Goal: Task Accomplishment & Management: Complete application form

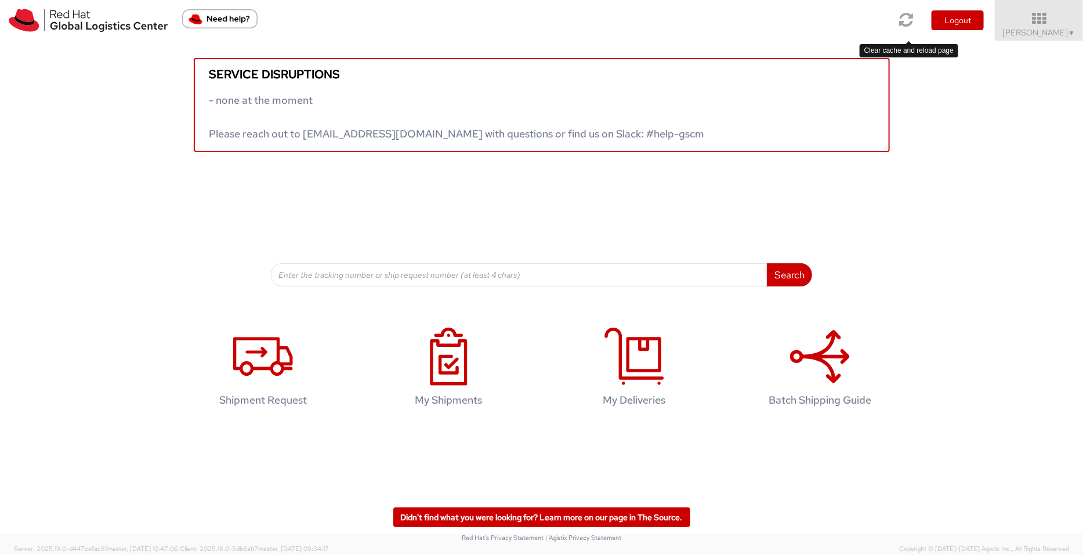
click at [866, 28] on link at bounding box center [907, 20] width 30 height 40
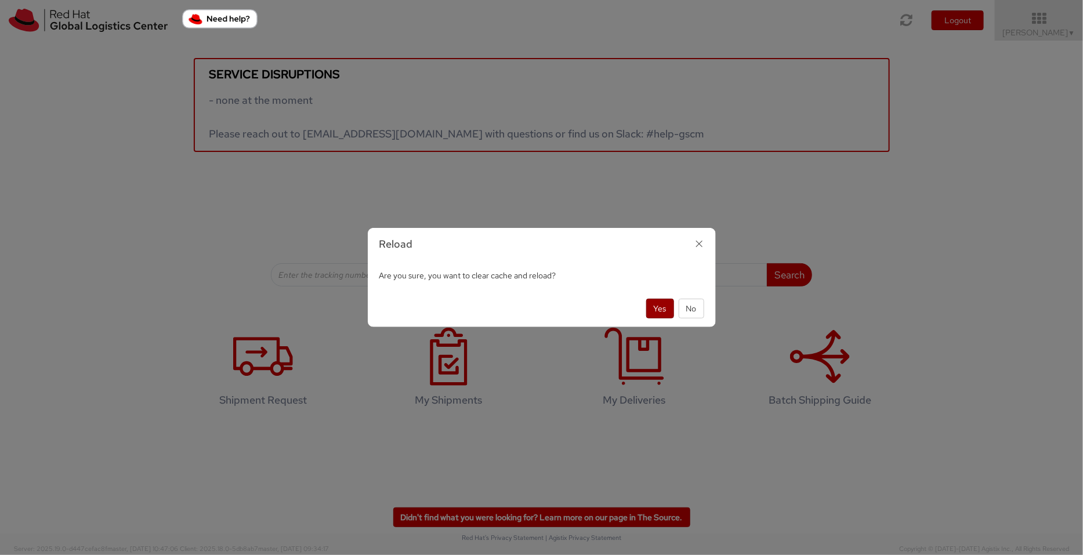
click at [660, 309] on button "Yes" at bounding box center [660, 309] width 28 height 20
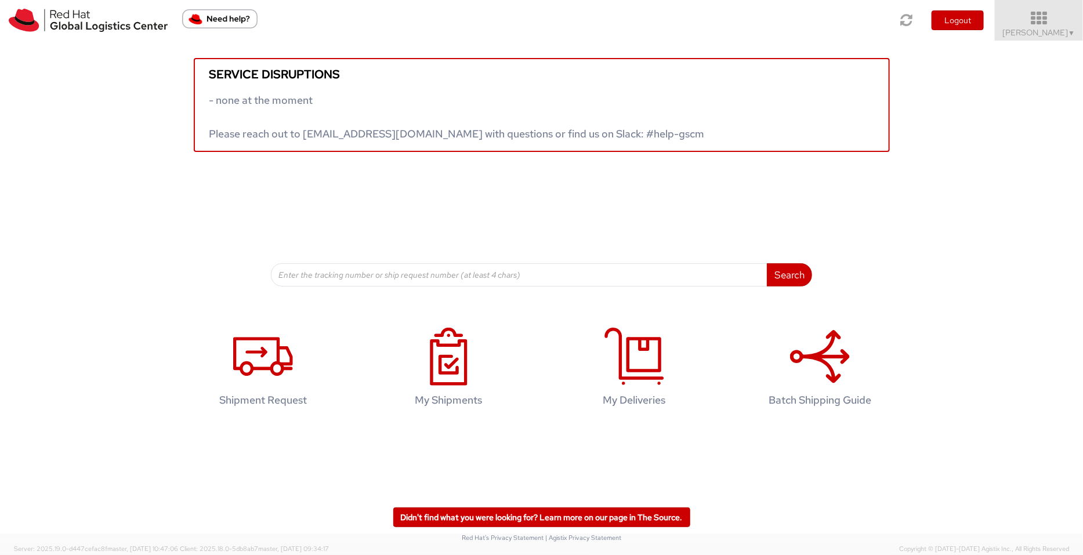
click at [1055, 29] on span "Pallav Sen Gupta ▼" at bounding box center [1039, 32] width 73 height 10
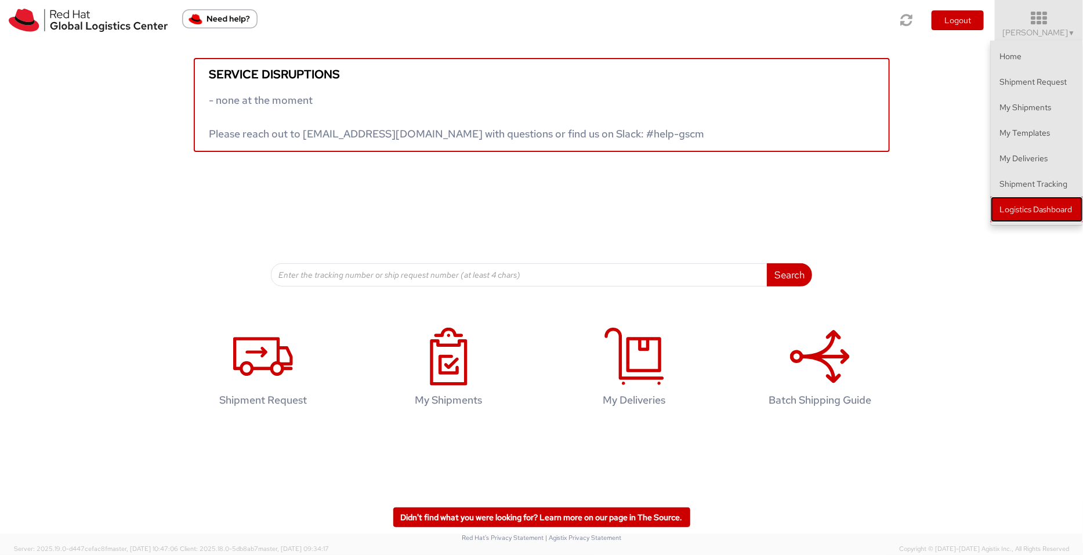
click at [1074, 204] on link "Logistics Dashboard" at bounding box center [1037, 210] width 92 height 26
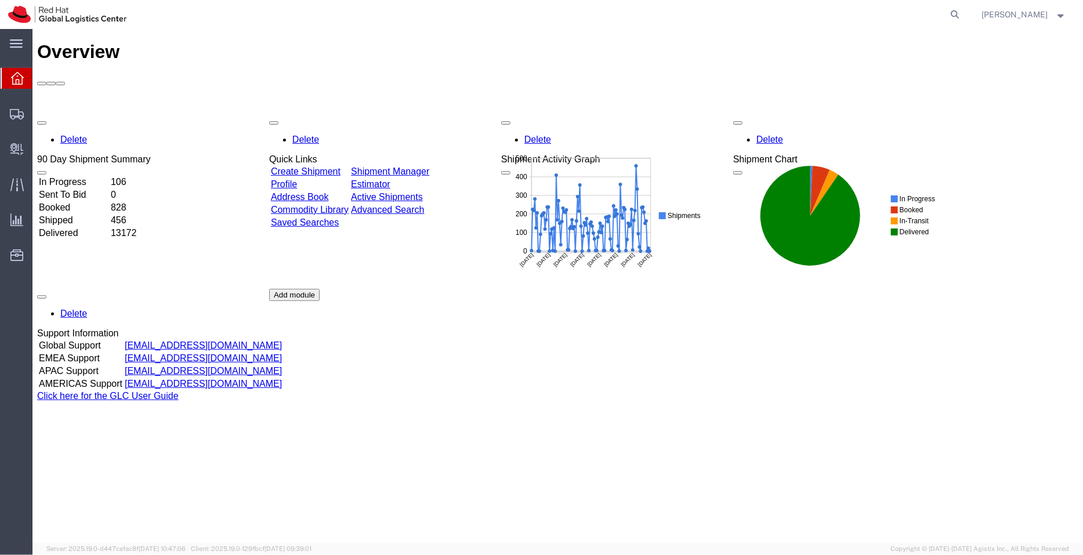
click at [410, 166] on link "Shipment Manager" at bounding box center [389, 171] width 78 height 10
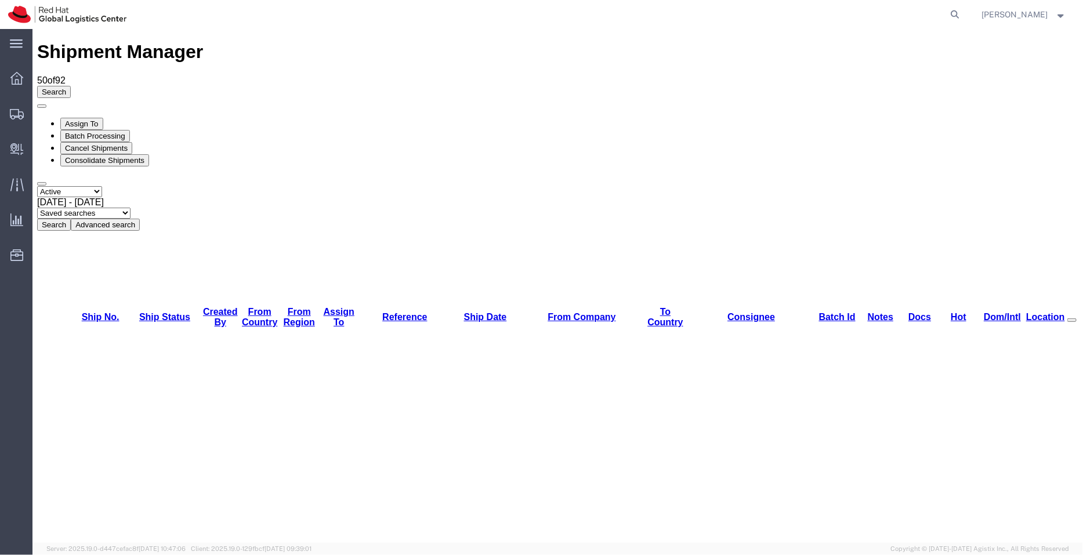
click at [316, 186] on div "Select status Active All Shipments Approved Booked Canceled Delivered Denied Ne…" at bounding box center [557, 208] width 1041 height 45
click at [130, 207] on select "Saved searches APAC EMEA [GEOGRAPHIC_DATA] [GEOGRAPHIC_DATA] - Inbounds NA/LATM" at bounding box center [83, 212] width 93 height 11
select select "APAC"
click at [130, 207] on select "Saved searches APAC EMEA [GEOGRAPHIC_DATA] [GEOGRAPHIC_DATA] - Inbounds NA/LATM" at bounding box center [83, 212] width 93 height 11
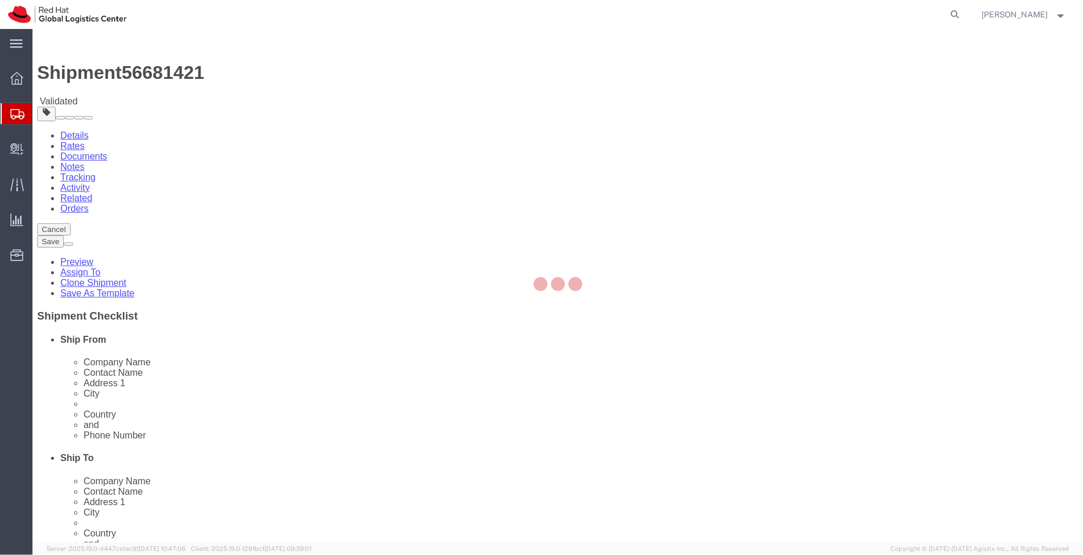
select select "51051"
select select
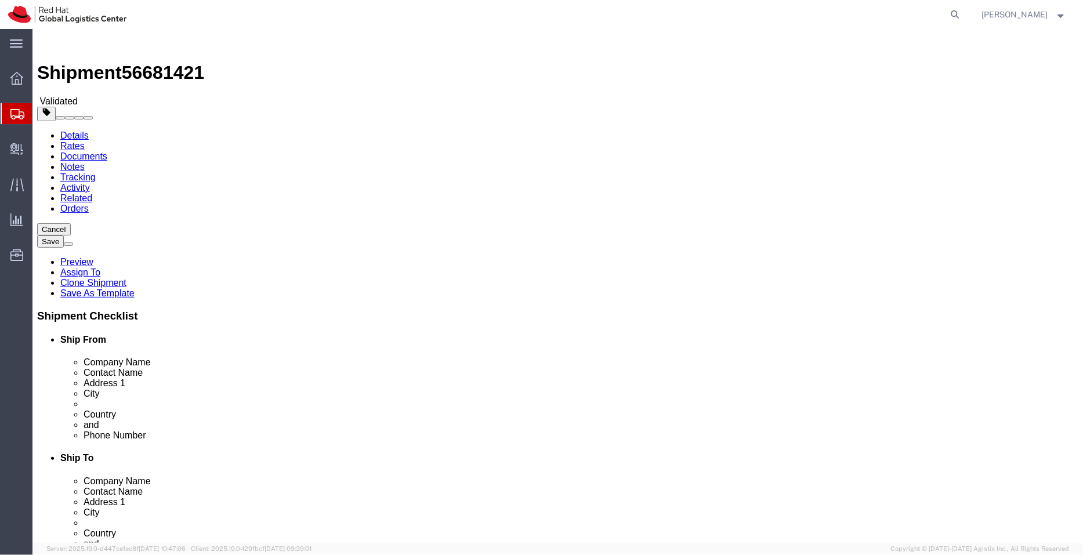
click input "checkbox"
checkbox input "false"
click input "checkbox"
checkbox input "false"
drag, startPoint x: 770, startPoint y: 411, endPoint x: 439, endPoint y: 365, distance: 335.0
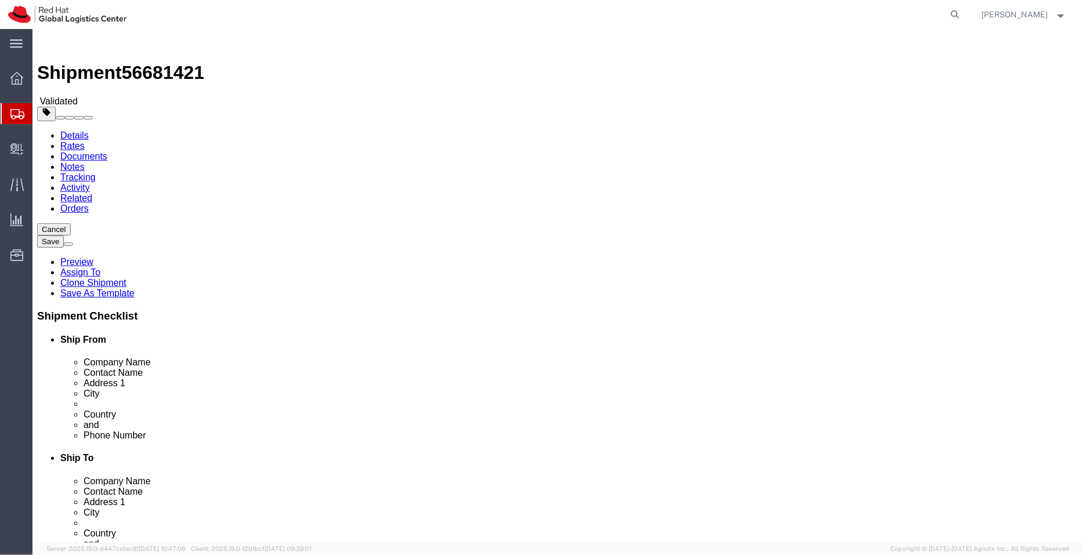
click div "Location My Profile Location [GEOGRAPHIC_DATA] - [GEOGRAPHIC_DATA] - [GEOGRAPHI…"
drag, startPoint x: 106, startPoint y: 409, endPoint x: 86, endPoint y: 407, distance: 19.3
click div "Location [GEOGRAPHIC_DATA] - [GEOGRAPHIC_DATA] My Profile Location [GEOGRAPHIC_…"
click icon
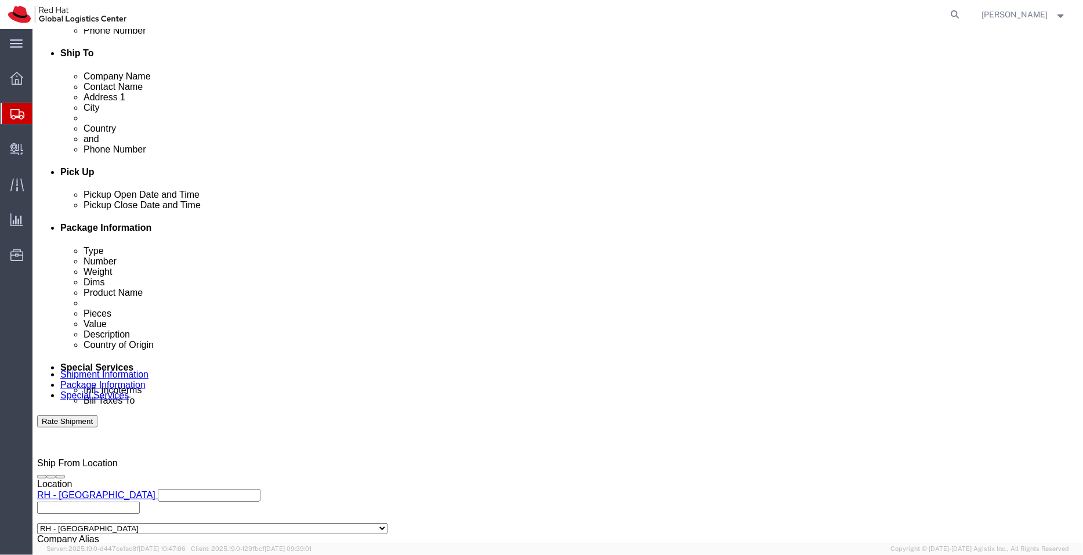
scroll to position [407, 0]
click button "Cancel"
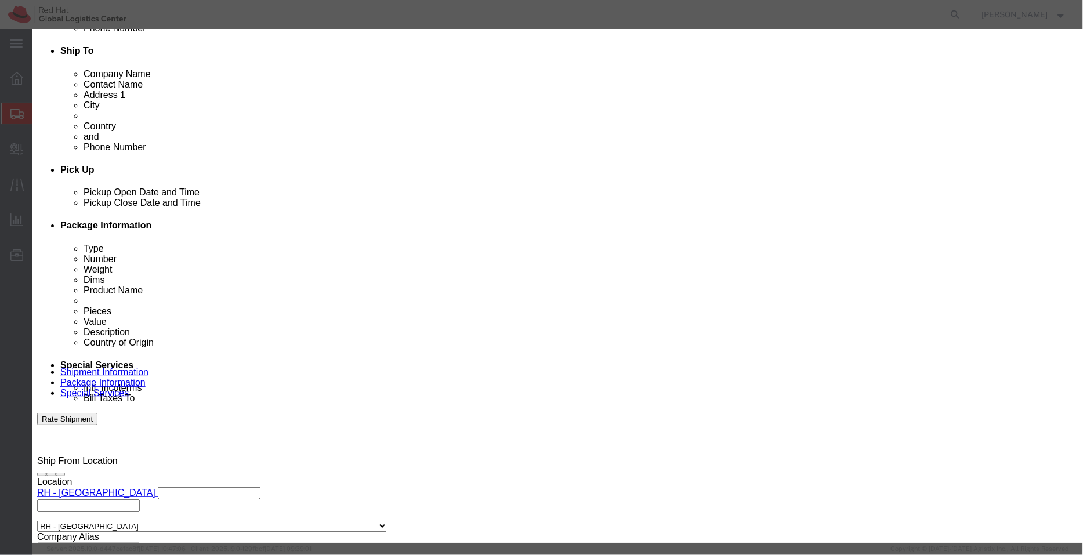
click button "Yes"
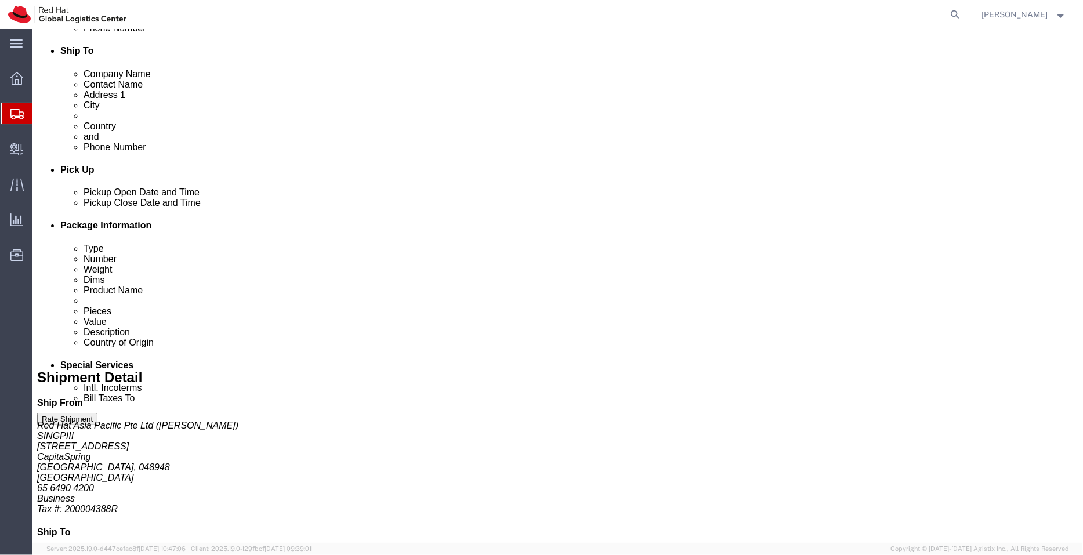
scroll to position [264, 0]
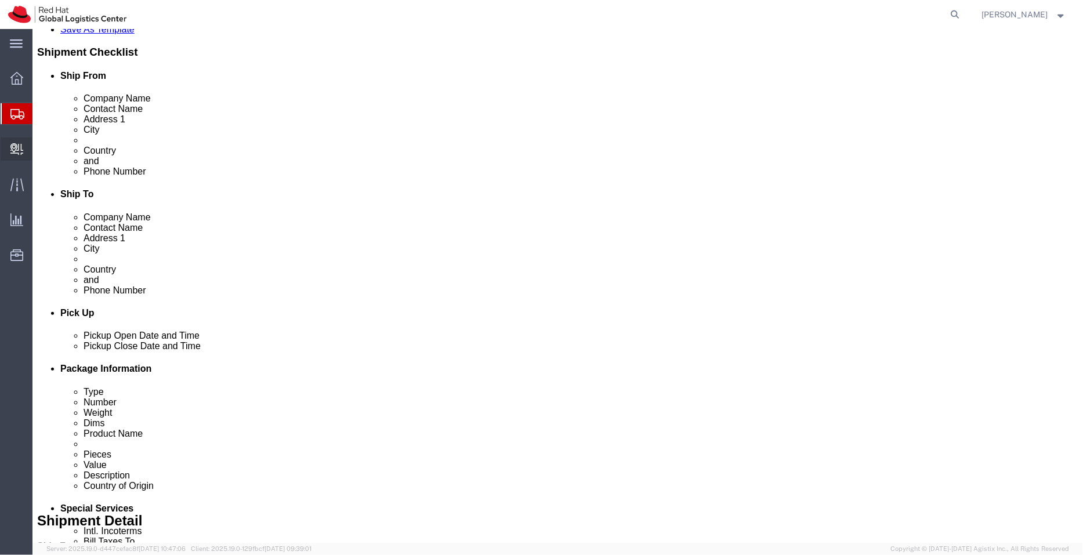
click at [0, 0] on span "Create Delivery" at bounding box center [0, 0] width 0 height 0
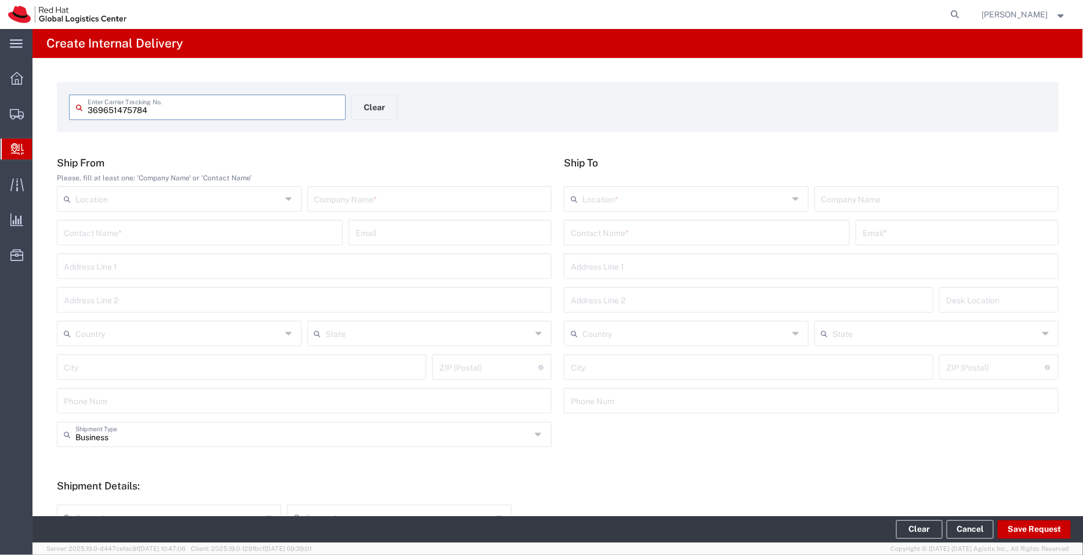
type input "369651475784"
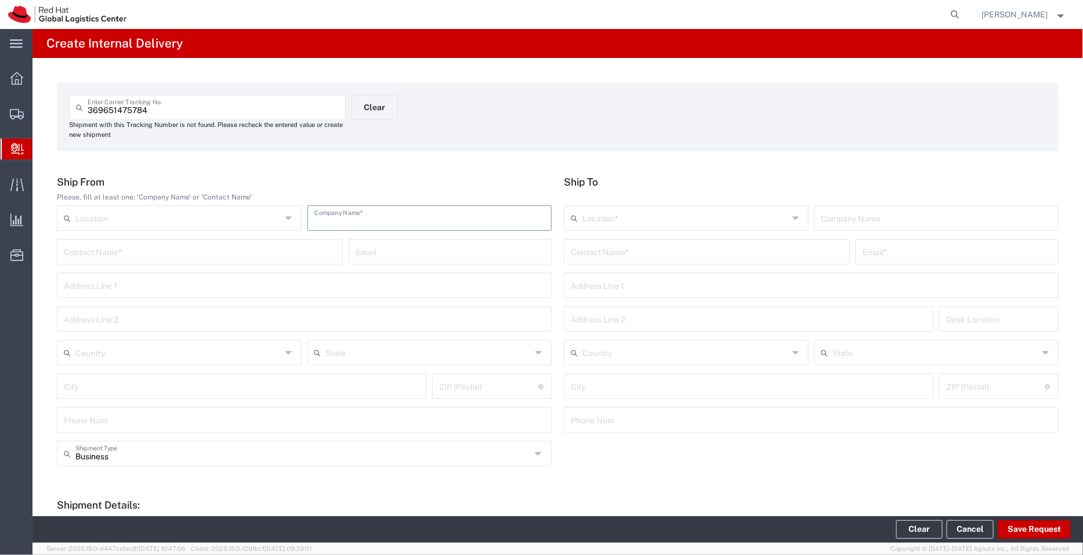
click at [344, 219] on input "text" at bounding box center [429, 217] width 231 height 20
type input "FedEx Supplies"
click at [600, 248] on input "text" at bounding box center [707, 251] width 272 height 20
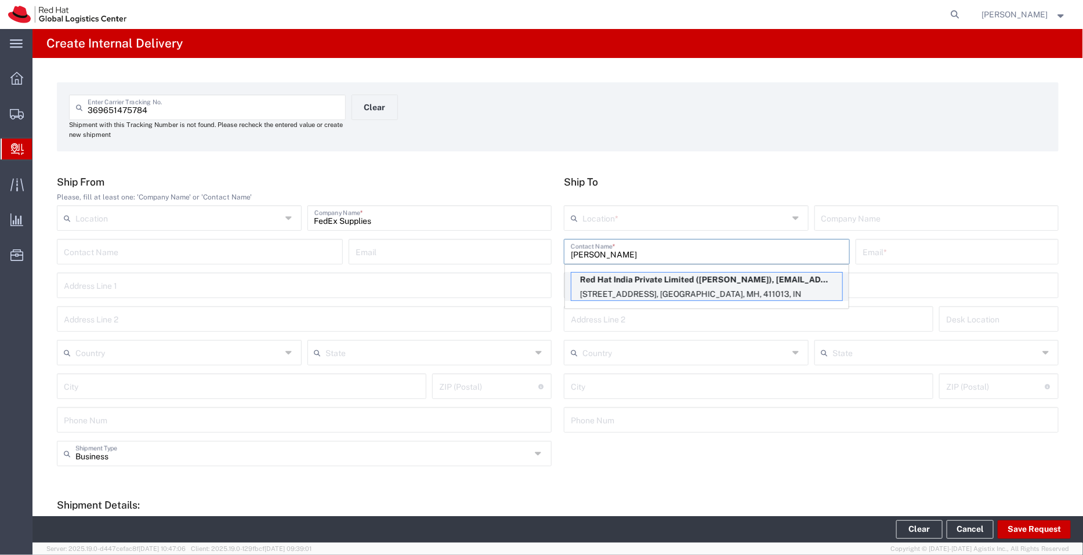
type input "[PERSON_NAME]"
click at [655, 284] on p "Red Hat India Private Limited ([PERSON_NAME]), [EMAIL_ADDRESS][DOMAIN_NAME]" at bounding box center [706, 280] width 271 height 15
type input "RH - Pune - Tower 6"
type input "Red Hat India Private Limited"
type input "[PERSON_NAME]"
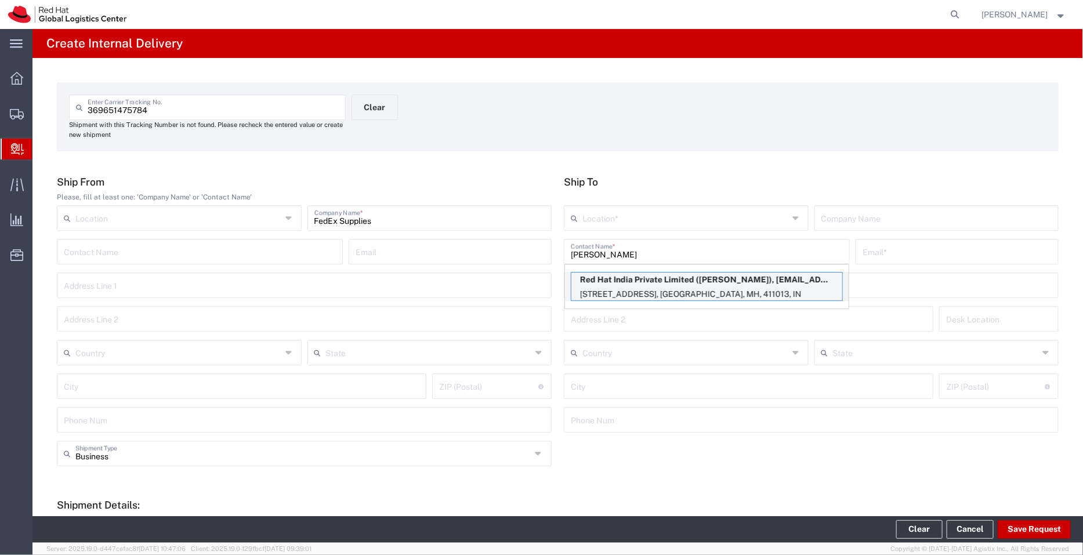
type input "[EMAIL_ADDRESS][DOMAIN_NAME]"
type input "[STREET_ADDRESS]"
type input "[GEOGRAPHIC_DATA], [GEOGRAPHIC_DATA]"
type input "FLEX"
type input "[GEOGRAPHIC_DATA]"
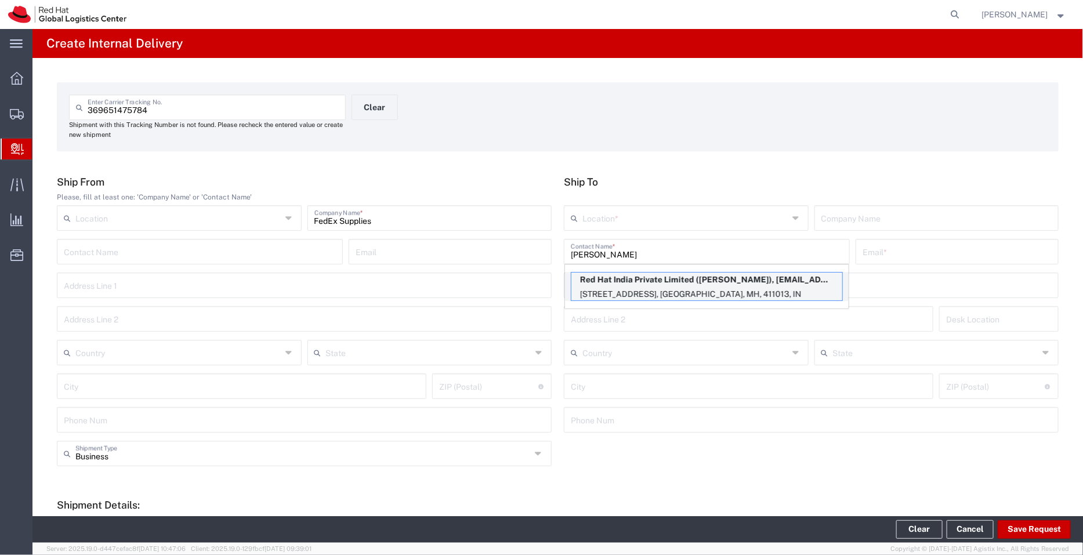
type input "[GEOGRAPHIC_DATA]"
type input "411013"
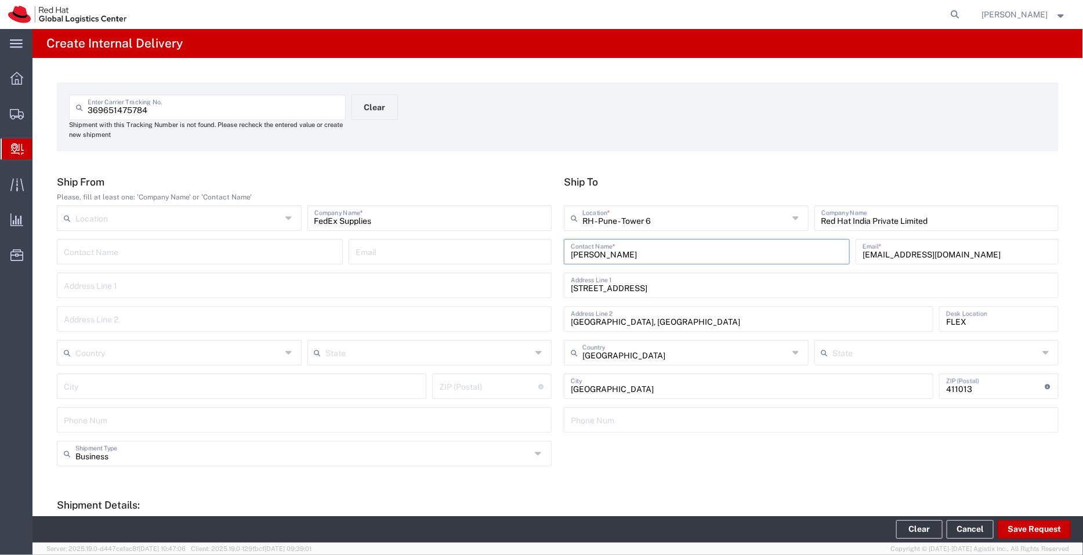
type input "Mahārāshtra"
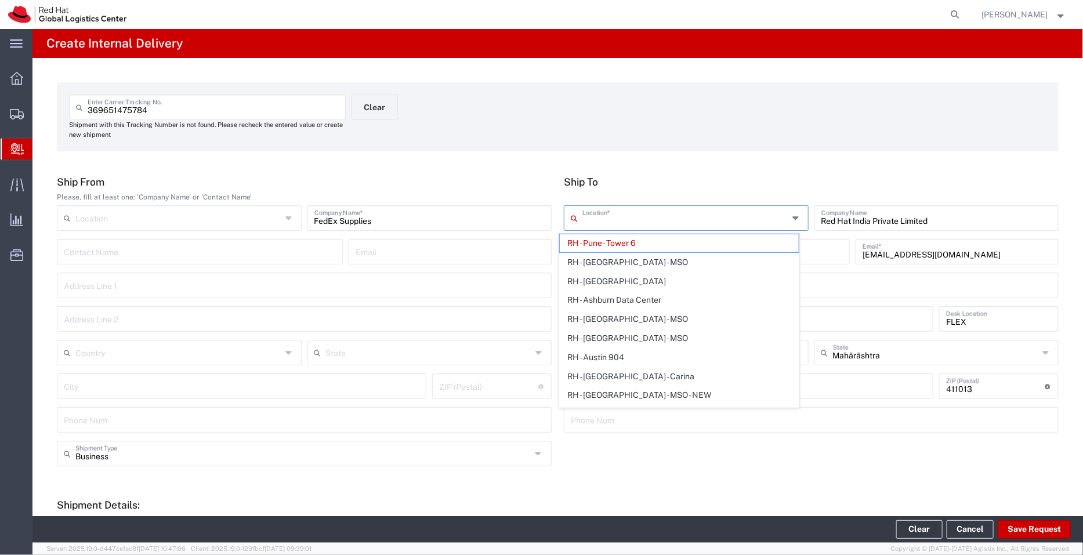
click at [648, 223] on input "text" at bounding box center [685, 217] width 206 height 20
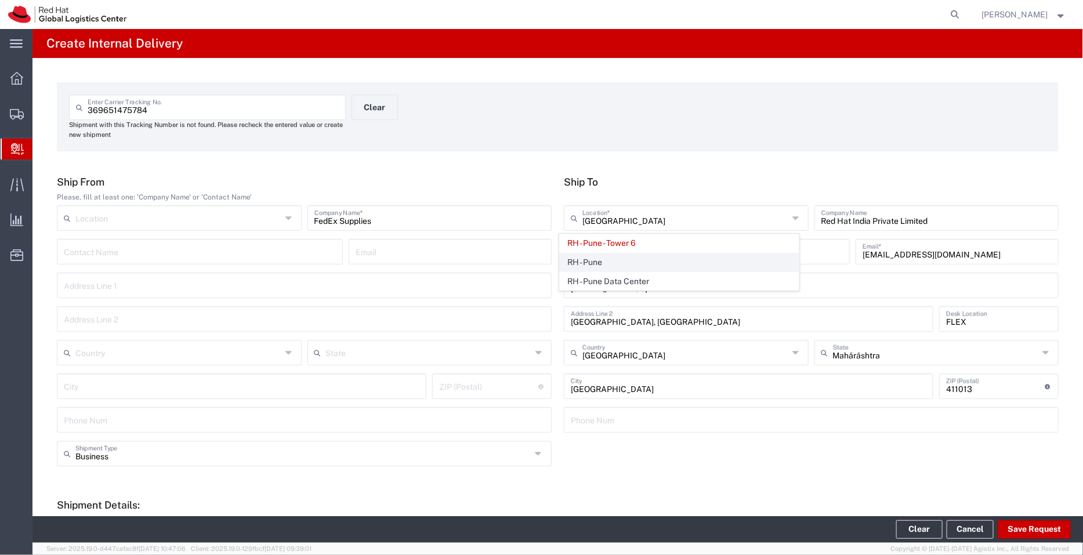
click at [598, 260] on span "RH - Pune" at bounding box center [680, 262] width 240 height 18
type input "RH - Pune"
type input "Tower-X Level 1, [GEOGRAPHIC_DATA]"
type input "2066817173"
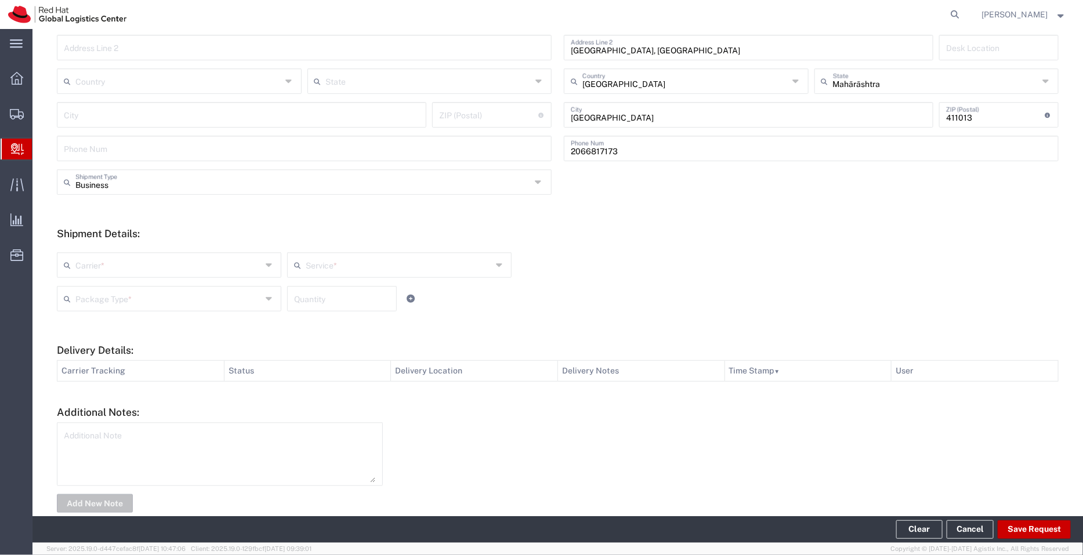
scroll to position [277, 0]
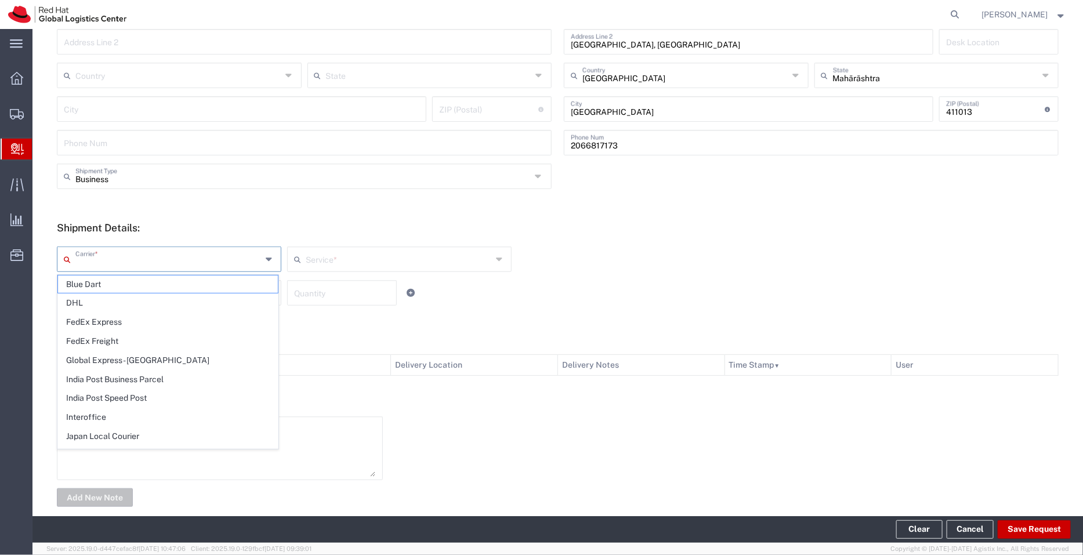
click at [195, 266] on input "text" at bounding box center [168, 258] width 186 height 20
click at [155, 324] on span "FedEx Express" at bounding box center [168, 322] width 220 height 18
type input "FedEx Express"
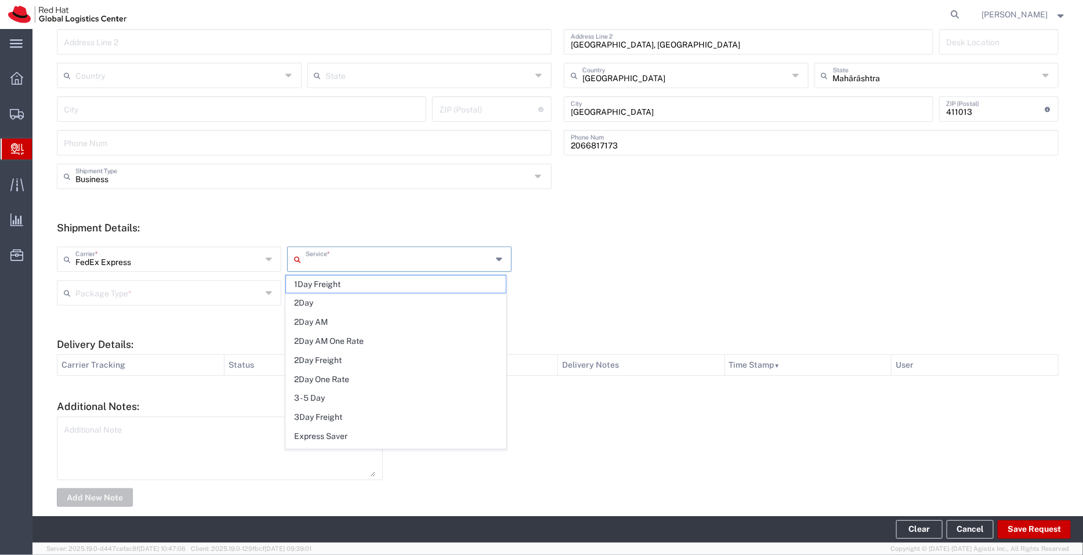
click at [365, 252] on input "text" at bounding box center [399, 258] width 186 height 20
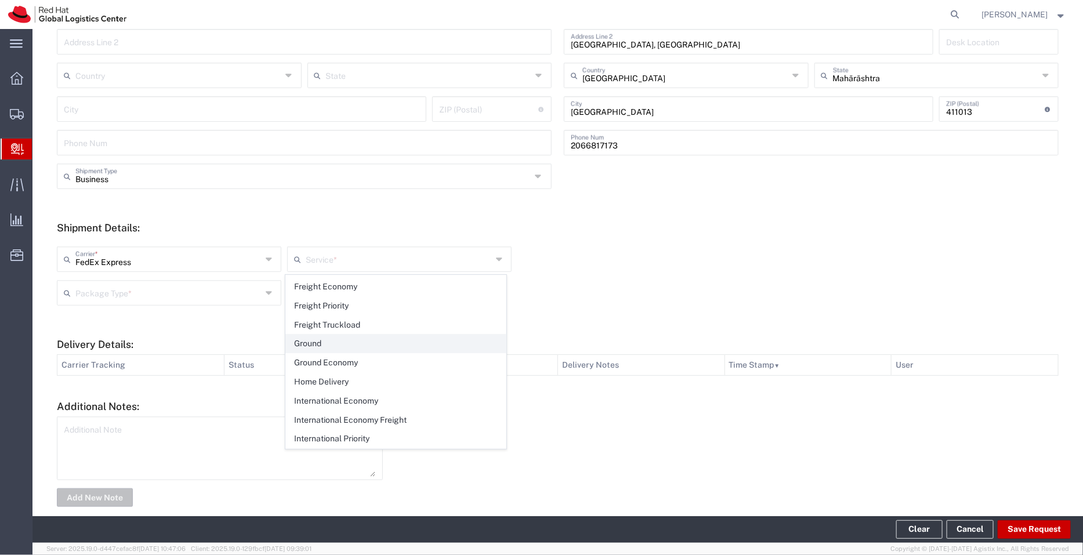
click at [382, 338] on span "Ground" at bounding box center [396, 344] width 220 height 18
type input "Ground"
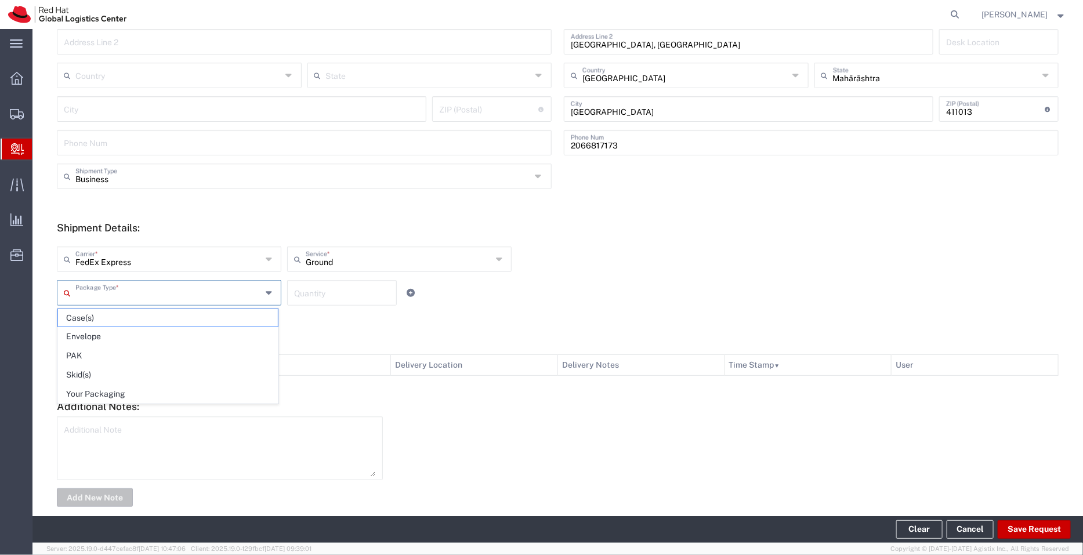
click at [187, 289] on input "text" at bounding box center [168, 292] width 186 height 20
click at [160, 390] on span "Your Packaging" at bounding box center [168, 394] width 220 height 18
type input "Your Packaging"
click at [302, 296] on input "number" at bounding box center [342, 292] width 96 height 20
type input "7"
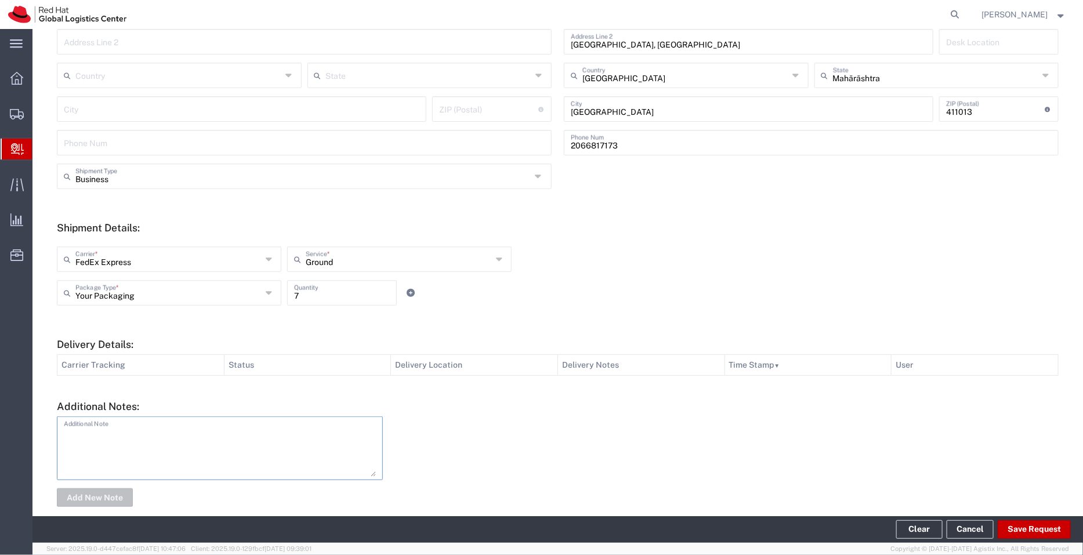
click at [224, 445] on textarea at bounding box center [220, 448] width 312 height 57
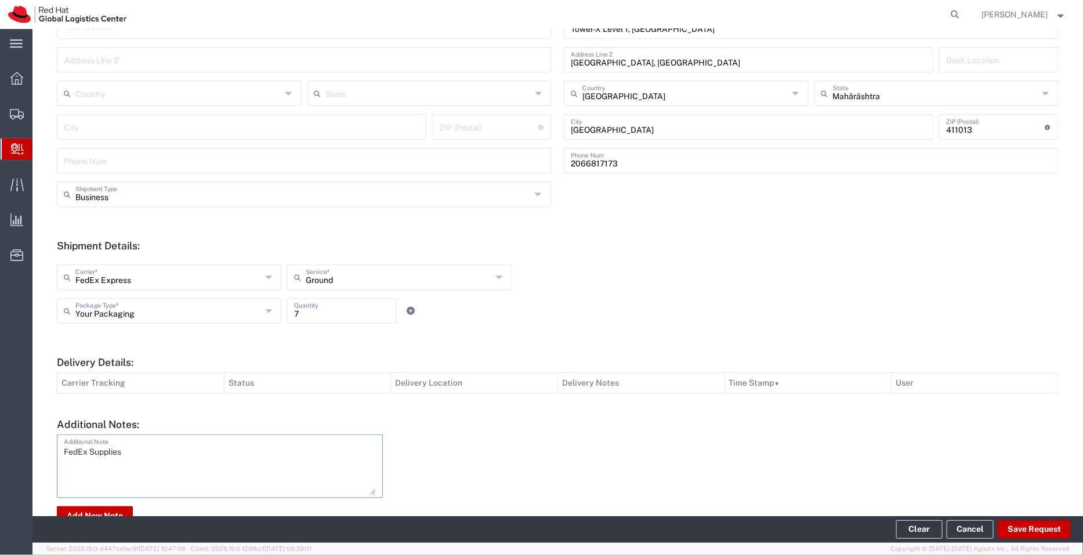
scroll to position [293, 0]
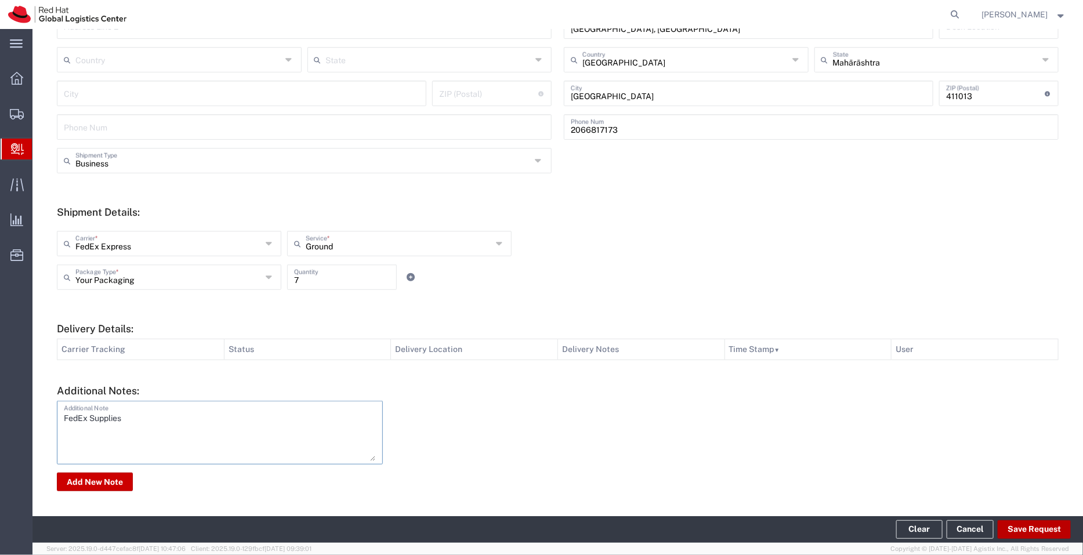
type textarea "FedEx Supplies"
click at [1033, 532] on button "Save Request" at bounding box center [1034, 529] width 73 height 19
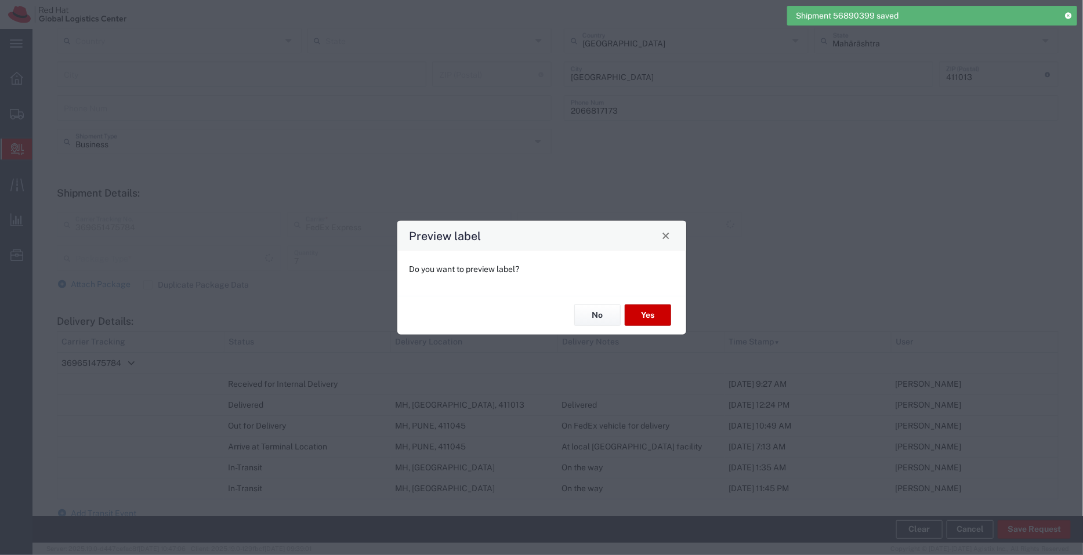
scroll to position [274, 0]
type input "Ground"
type input "Your Packaging"
click at [588, 307] on button "No" at bounding box center [597, 315] width 46 height 21
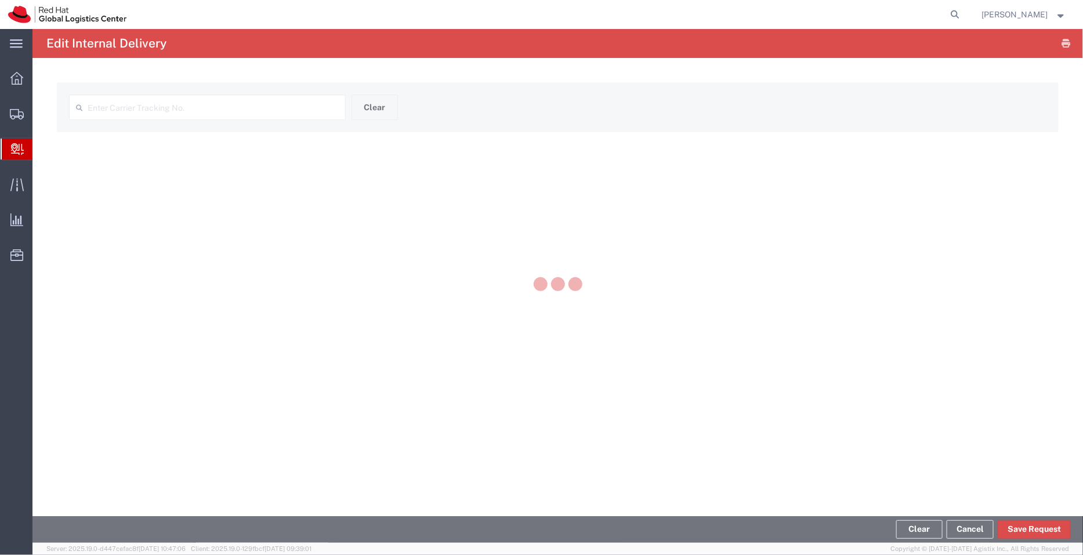
type input "369651475784"
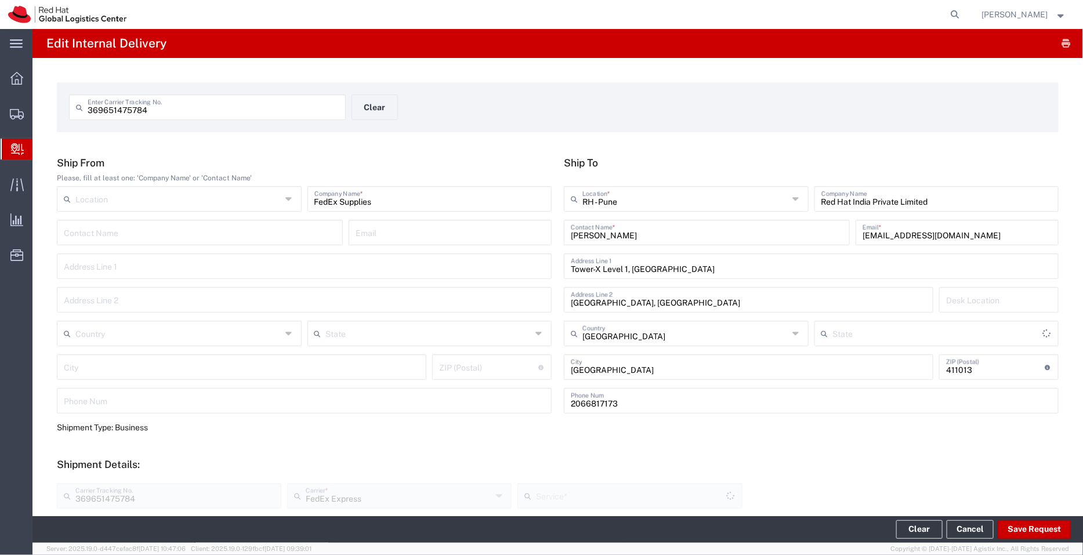
type input "Your Packaging"
type input "Ground"
type input "Mahārāshtra"
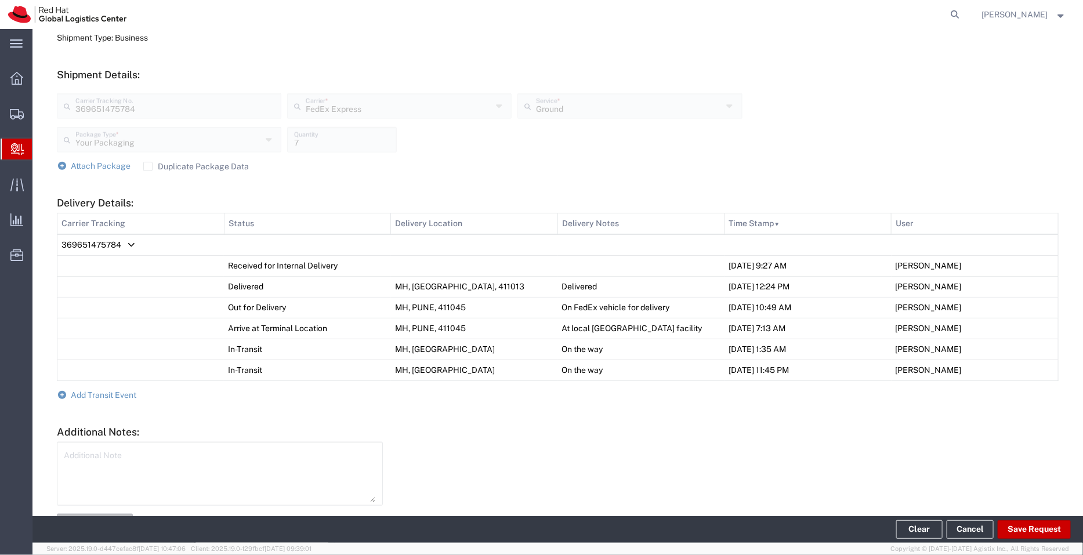
scroll to position [420, 0]
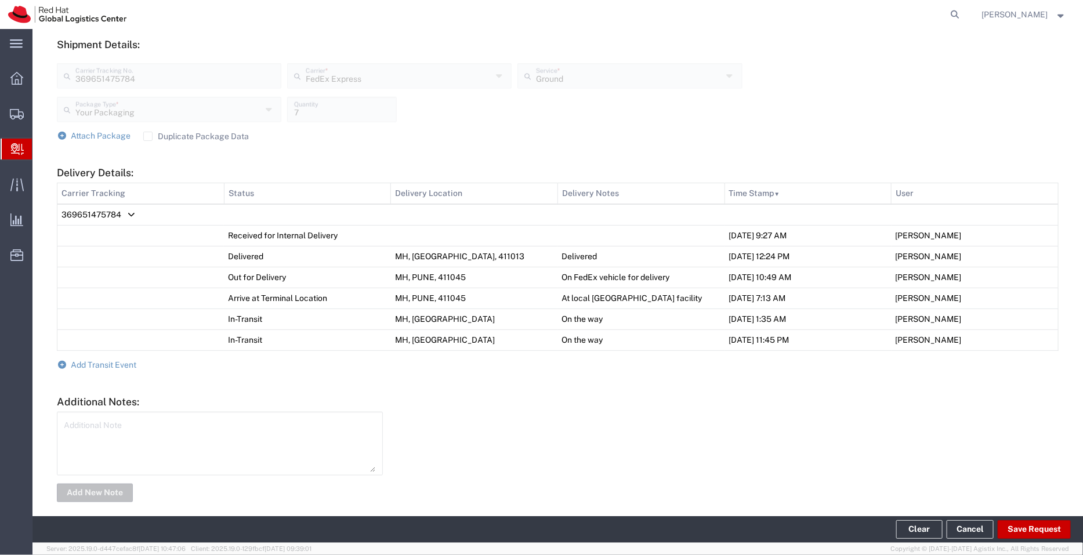
click at [107, 370] on form "Ship From Please, fill at least one: 'Company Name' or 'Contact Name' Location …" at bounding box center [558, 120] width 1002 height 767
click at [117, 364] on span "Add Transit Event" at bounding box center [104, 364] width 66 height 9
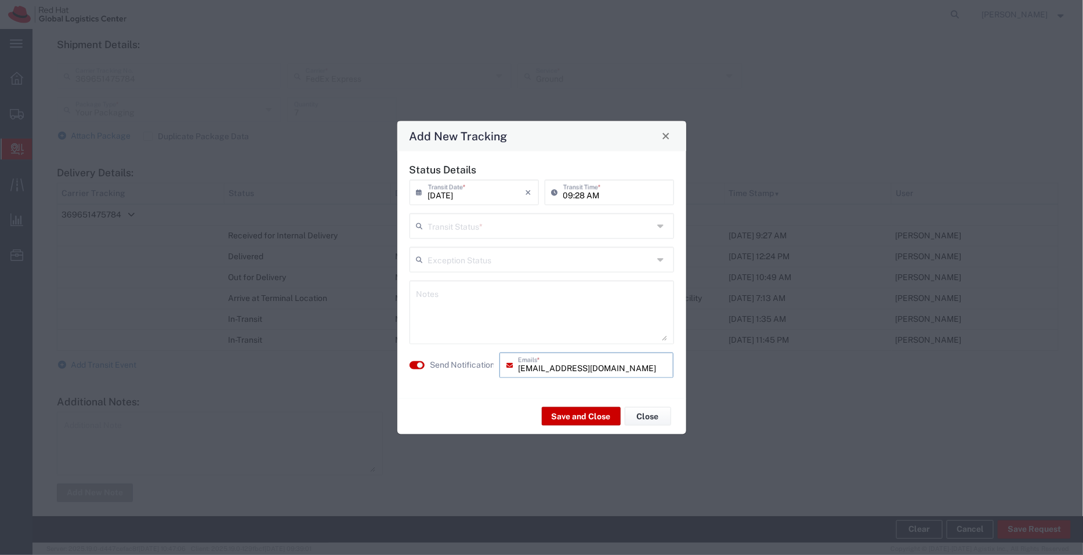
drag, startPoint x: 583, startPoint y: 370, endPoint x: 510, endPoint y: 372, distance: 73.1
click at [510, 372] on div "[EMAIL_ADDRESS][DOMAIN_NAME] Emails *" at bounding box center [586, 365] width 175 height 26
type input "[EMAIL_ADDRESS][DOMAIN_NAME]"
click at [528, 227] on input "text" at bounding box center [541, 225] width 226 height 20
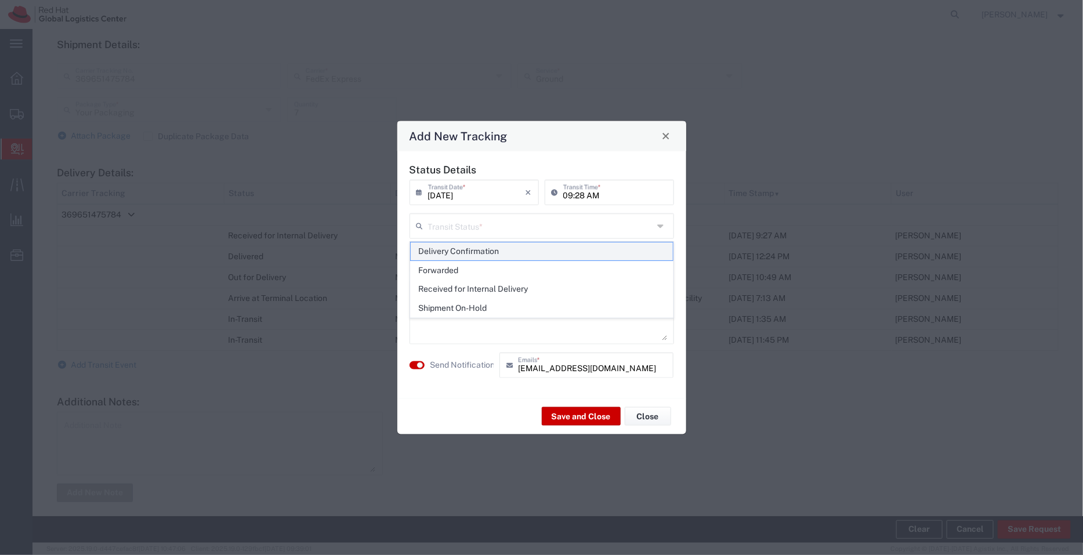
click at [502, 253] on span "Delivery Confirmation" at bounding box center [542, 251] width 262 height 18
type input "Delivery Confirmation"
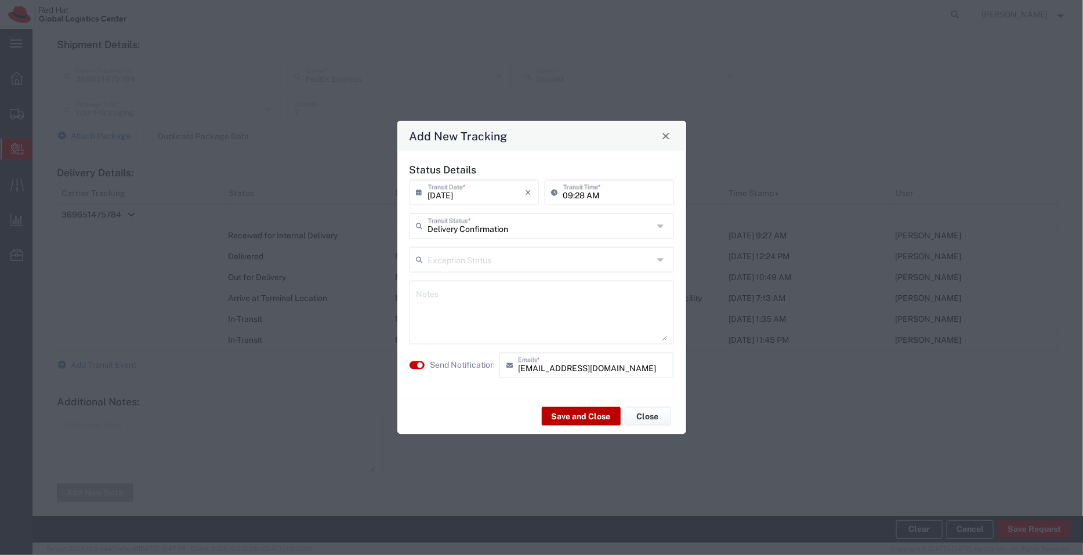
click at [584, 419] on button "Save and Close" at bounding box center [581, 416] width 79 height 19
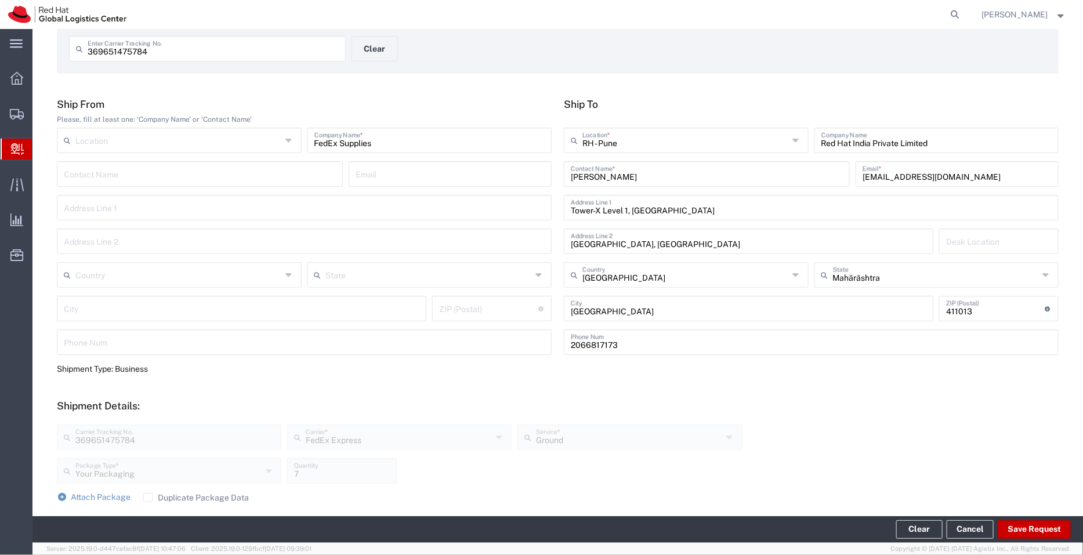
scroll to position [0, 0]
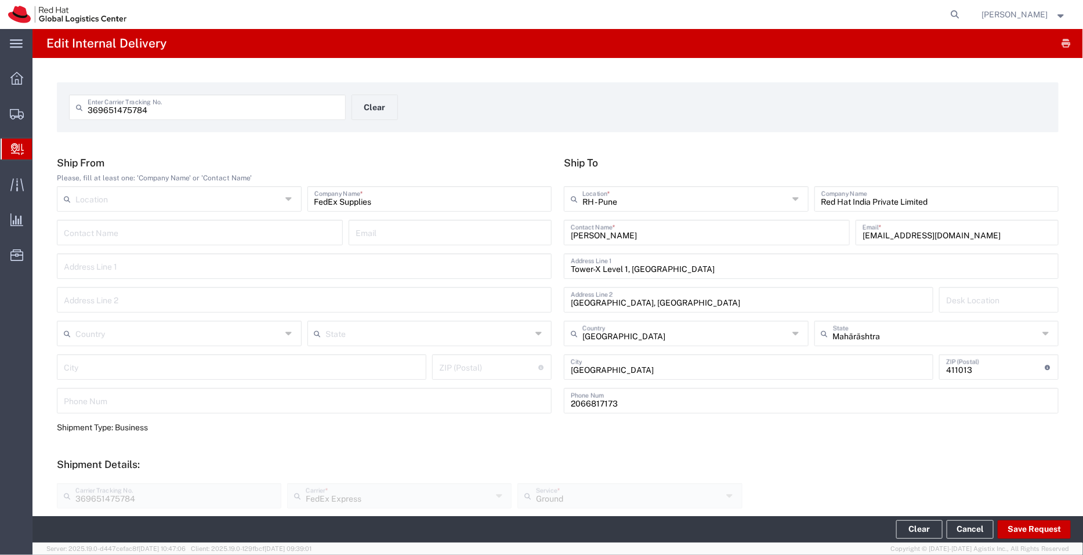
click at [0, 0] on span "Create Delivery" at bounding box center [0, 0] width 0 height 0
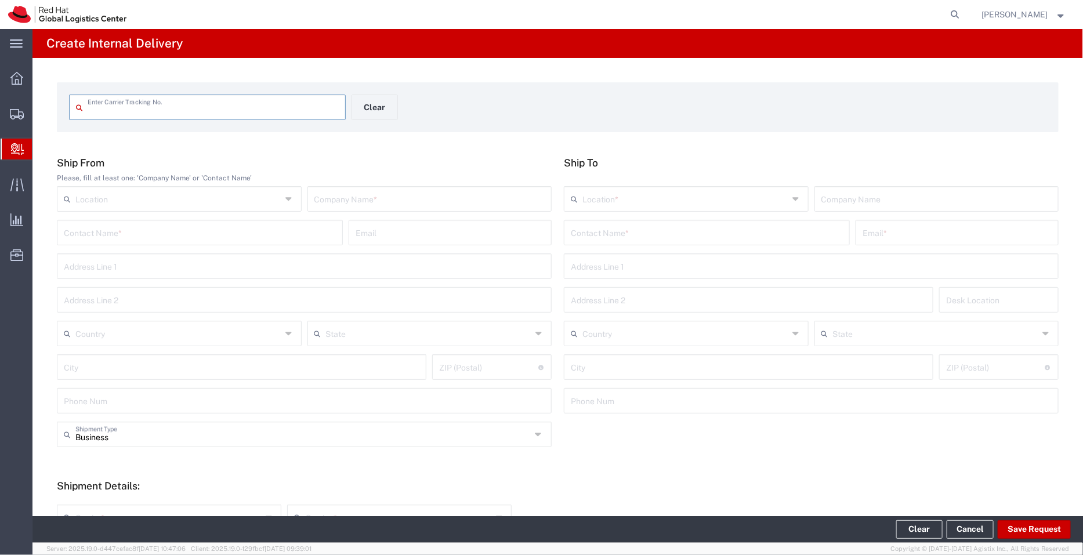
click at [160, 112] on input "text" at bounding box center [213, 106] width 251 height 20
type input "369651475751"
click at [380, 207] on input "text" at bounding box center [429, 198] width 231 height 20
type input "FedEx Supplies"
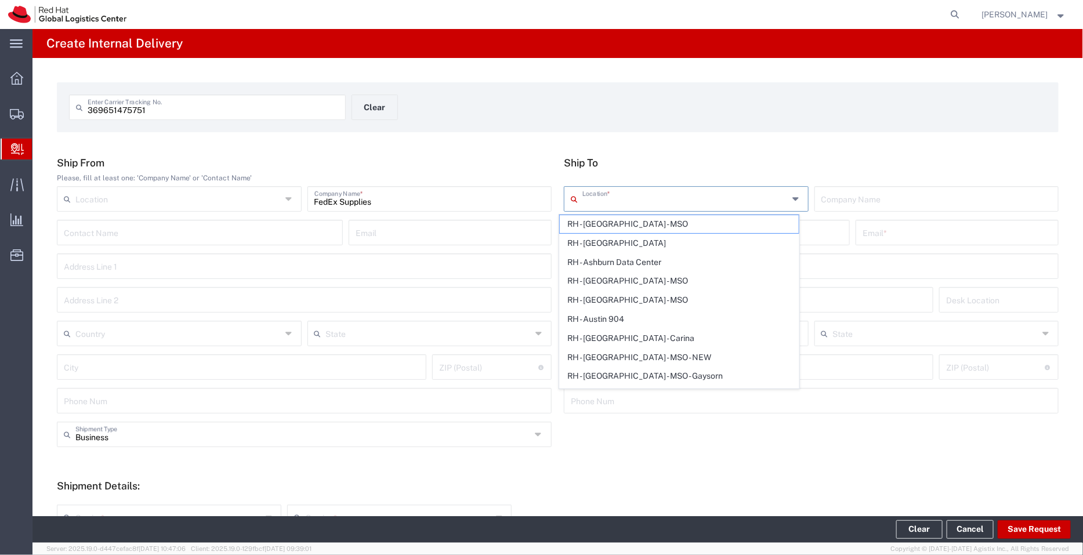
click at [595, 193] on input "text" at bounding box center [685, 198] width 206 height 20
click at [711, 151] on div "369651475751 Enter Carrier Tracking No. Clear Ship From Please, fill at least o…" at bounding box center [557, 425] width 1051 height 734
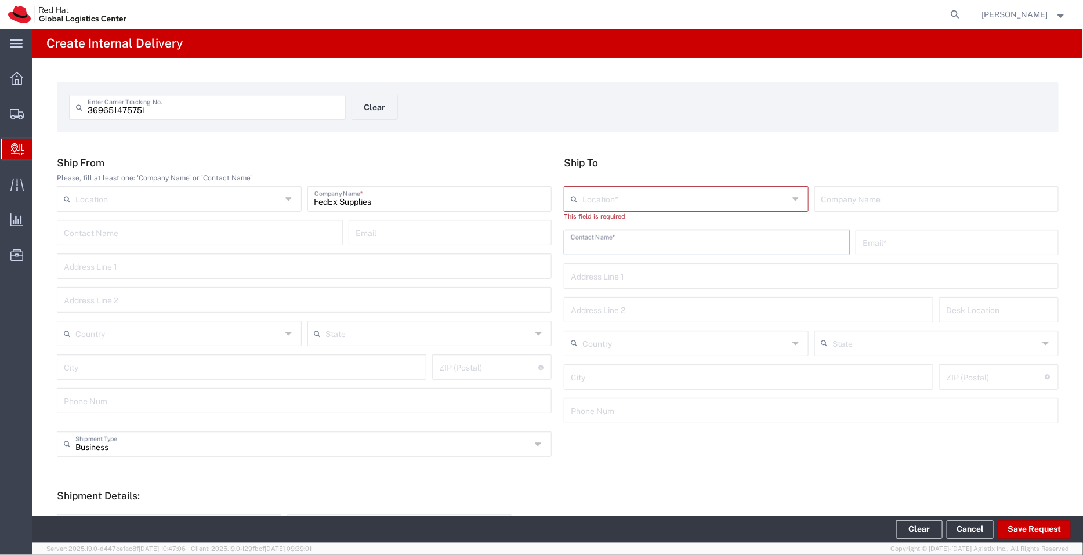
click at [625, 244] on input "text" at bounding box center [707, 241] width 272 height 20
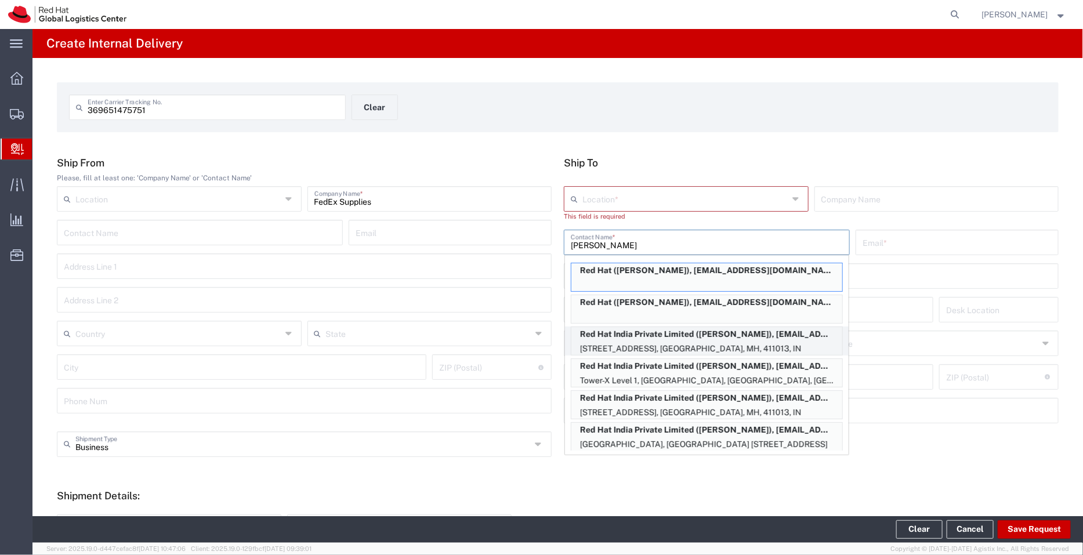
type input "[PERSON_NAME]"
click at [696, 338] on p "Red Hat India Private Limited ([PERSON_NAME]), [EMAIL_ADDRESS][DOMAIN_NAME]" at bounding box center [706, 334] width 271 height 15
type input "RH - Pune - Tower 6"
type input "Red Hat India Private Limited"
type input "[PERSON_NAME]"
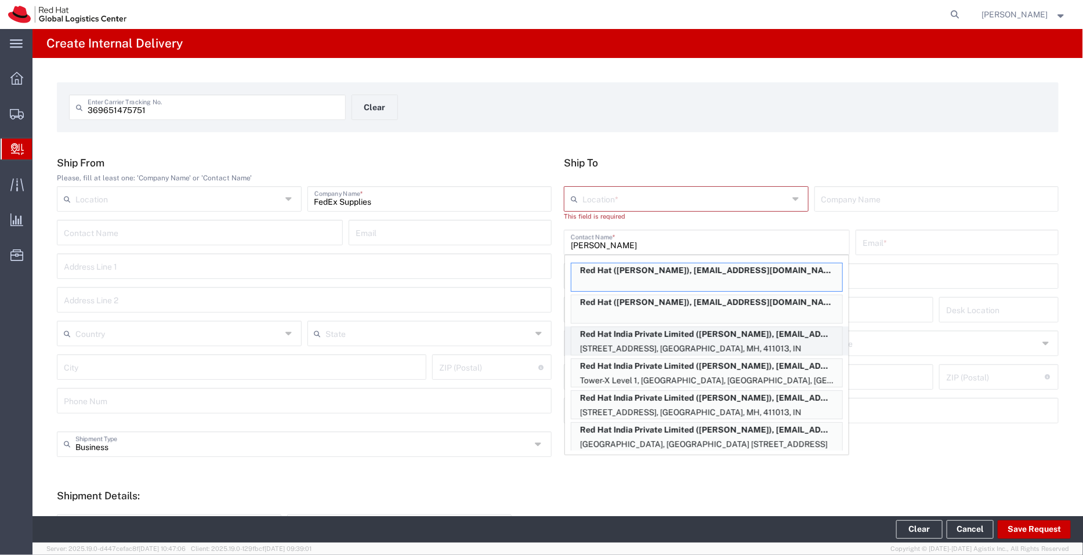
type input "[EMAIL_ADDRESS][DOMAIN_NAME]"
type input "[STREET_ADDRESS]"
type input "[GEOGRAPHIC_DATA], [GEOGRAPHIC_DATA]"
type input "FLEX"
type input "[GEOGRAPHIC_DATA]"
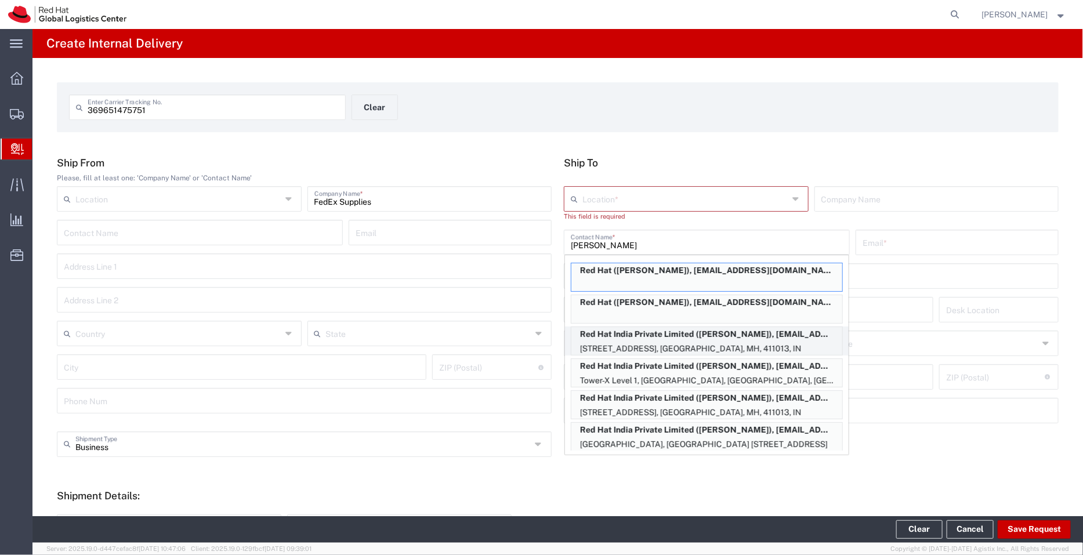
type input "[GEOGRAPHIC_DATA]"
type input "411013"
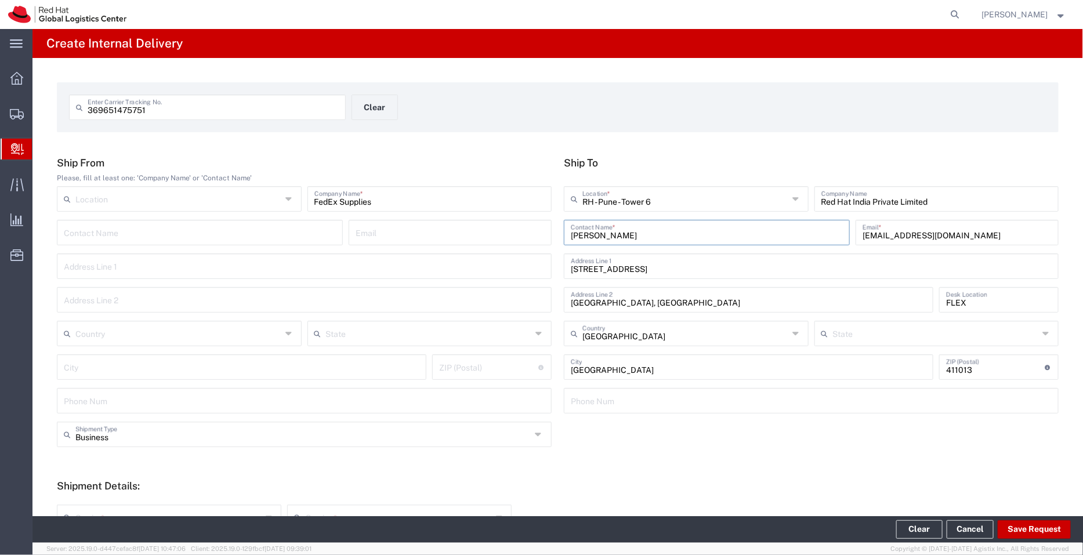
type input "Mahārāshtra"
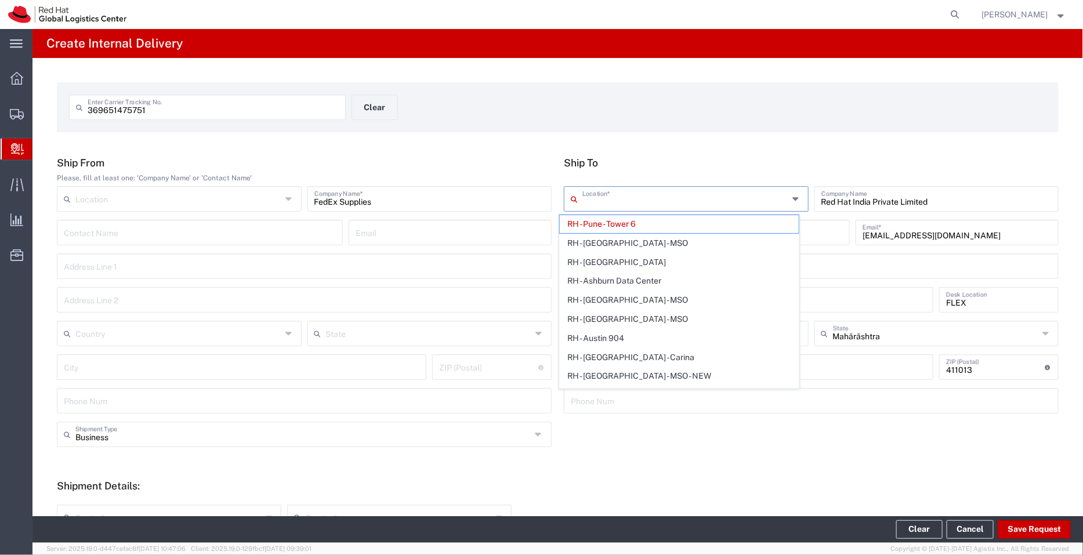
click at [655, 201] on input "text" at bounding box center [685, 198] width 206 height 20
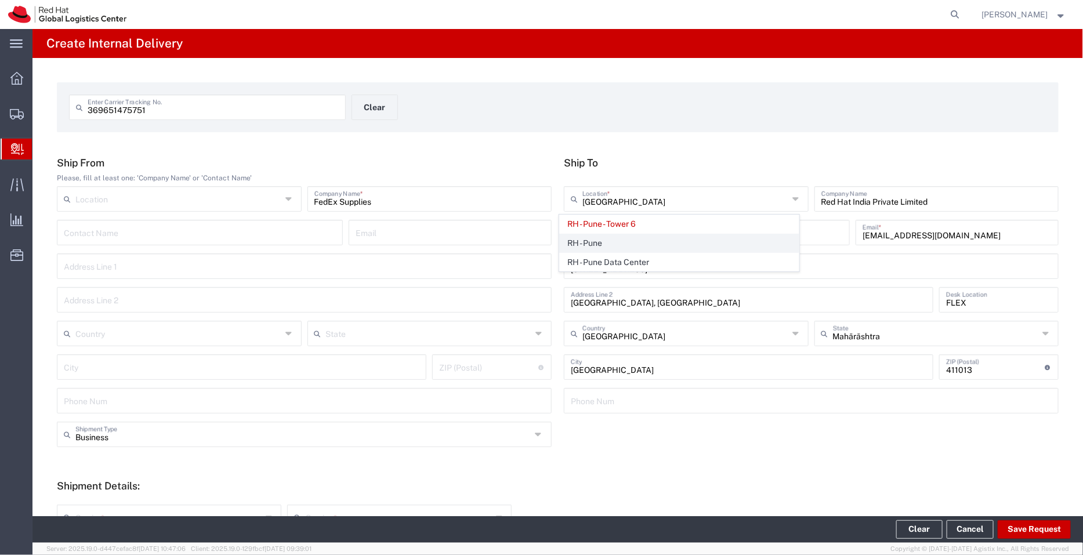
click at [599, 242] on span "RH - Pune" at bounding box center [680, 243] width 240 height 18
type input "RH - Pune"
type input "Tower-X Level 1, [GEOGRAPHIC_DATA]"
type input "2066817173"
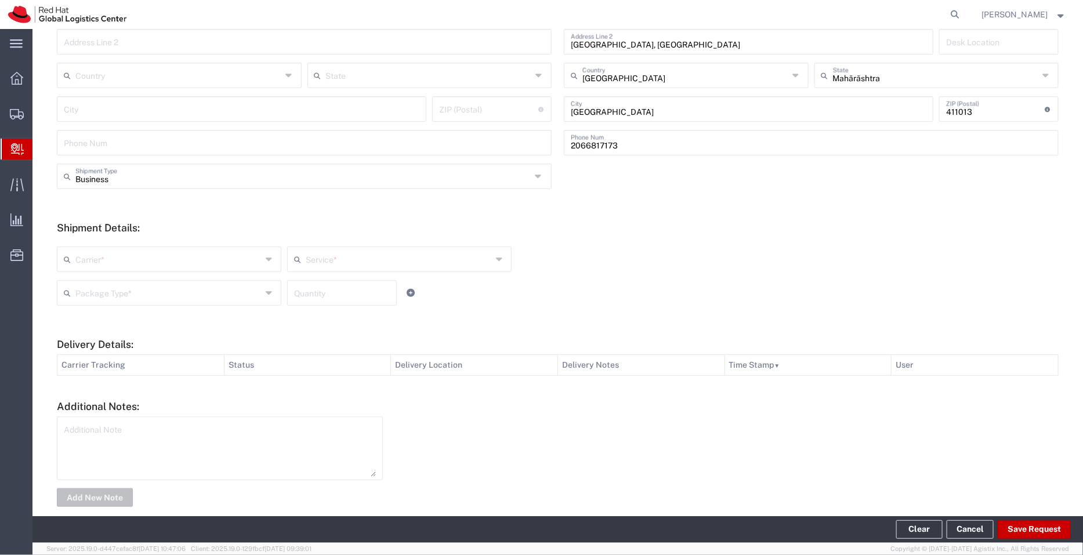
scroll to position [274, 0]
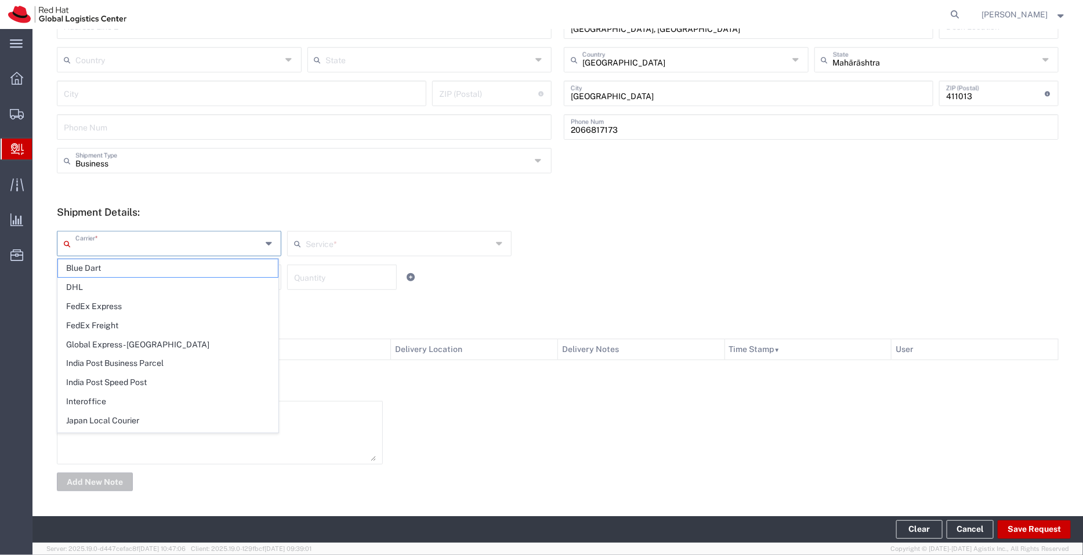
click at [257, 241] on input "text" at bounding box center [168, 243] width 186 height 20
click at [138, 303] on span "FedEx Express" at bounding box center [168, 307] width 220 height 18
type input "FedEx Express"
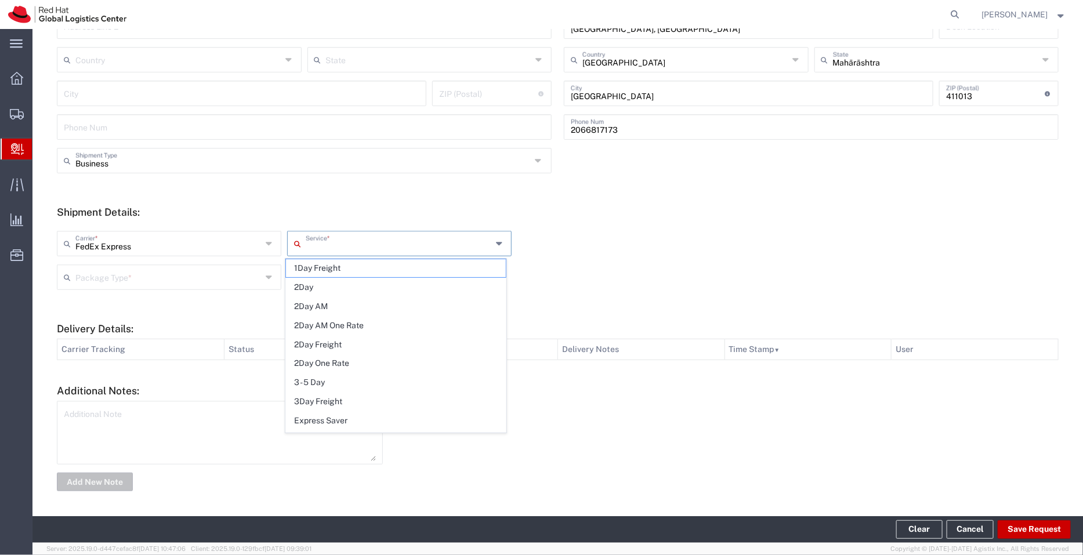
click at [364, 242] on input "text" at bounding box center [399, 243] width 186 height 20
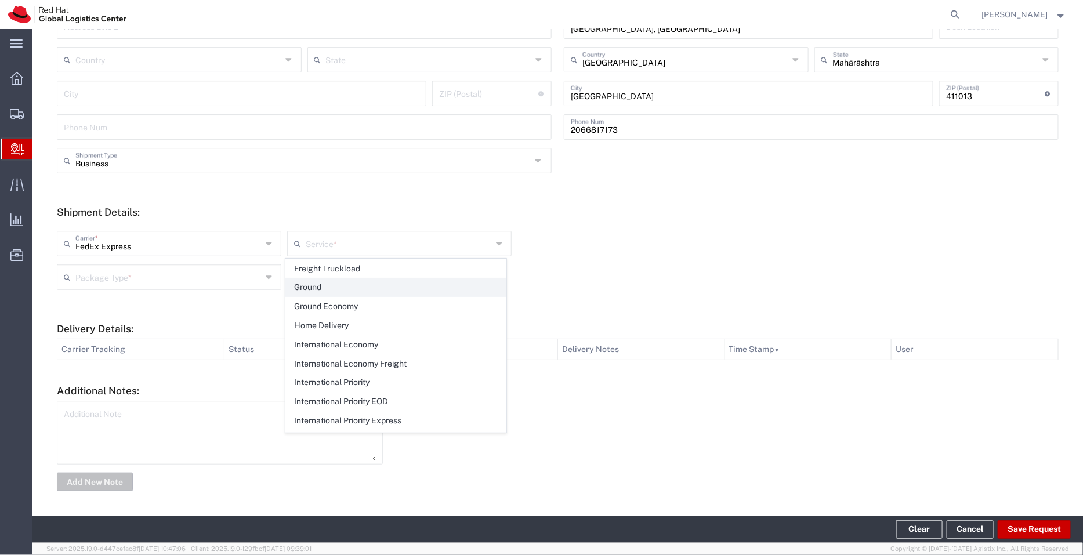
click at [344, 288] on span "Ground" at bounding box center [396, 287] width 220 height 18
type input "Ground"
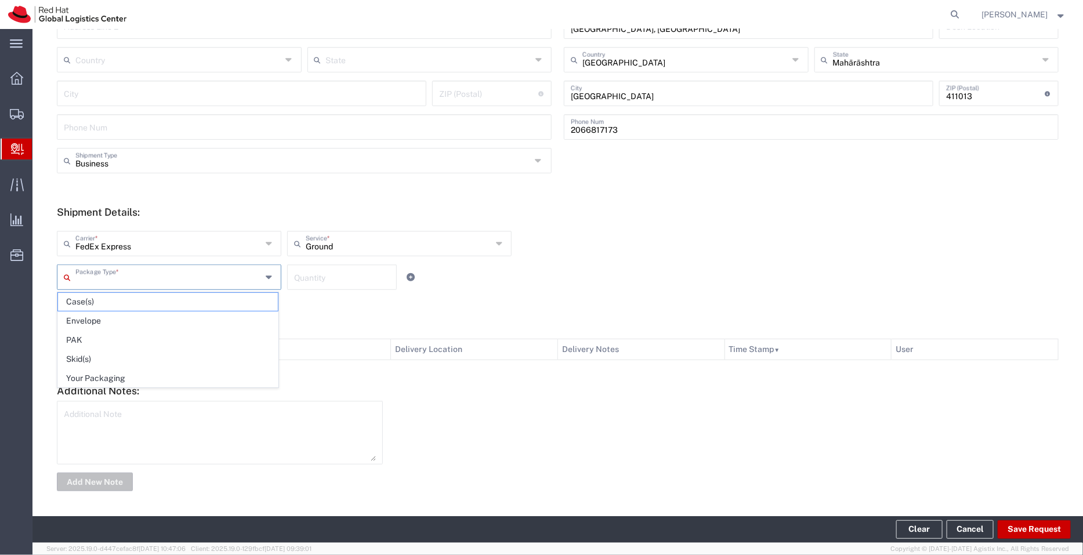
click at [189, 274] on input "text" at bounding box center [168, 276] width 186 height 20
click at [136, 376] on span "Your Packaging" at bounding box center [168, 379] width 220 height 18
type input "Your Packaging"
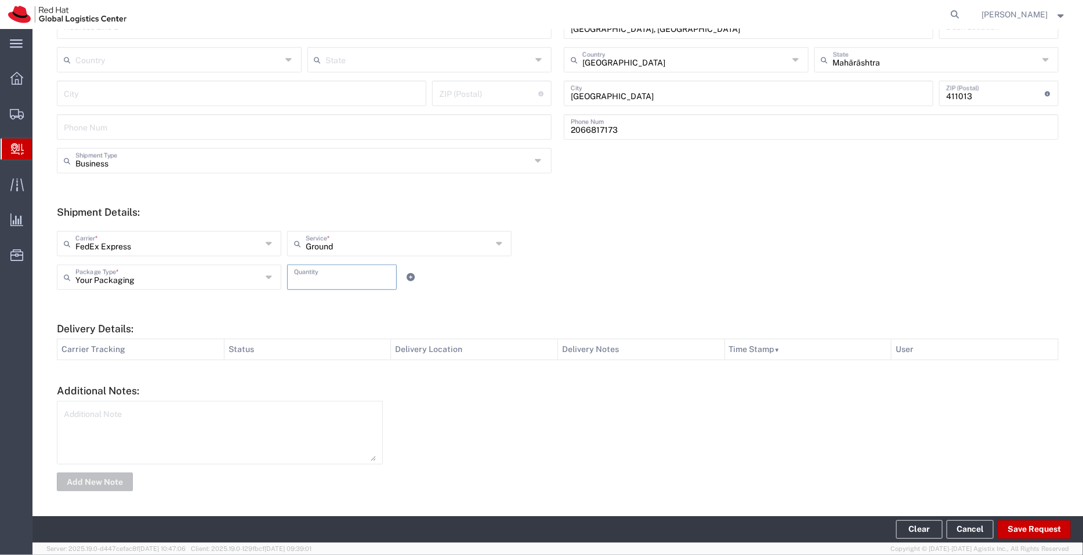
click at [323, 271] on input "number" at bounding box center [342, 276] width 96 height 20
type input "7"
click at [233, 430] on textarea at bounding box center [220, 432] width 312 height 57
type textarea "FedEx Supplies"
click at [1038, 529] on button "Save Request" at bounding box center [1034, 529] width 73 height 19
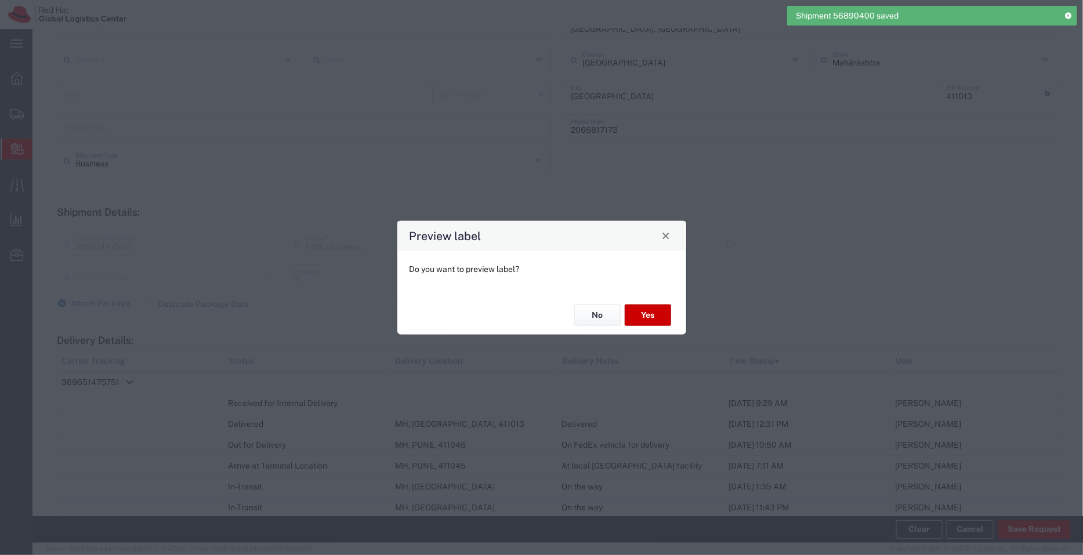
type input "Your Packaging"
type input "Ground"
click at [601, 317] on button "No" at bounding box center [597, 315] width 46 height 21
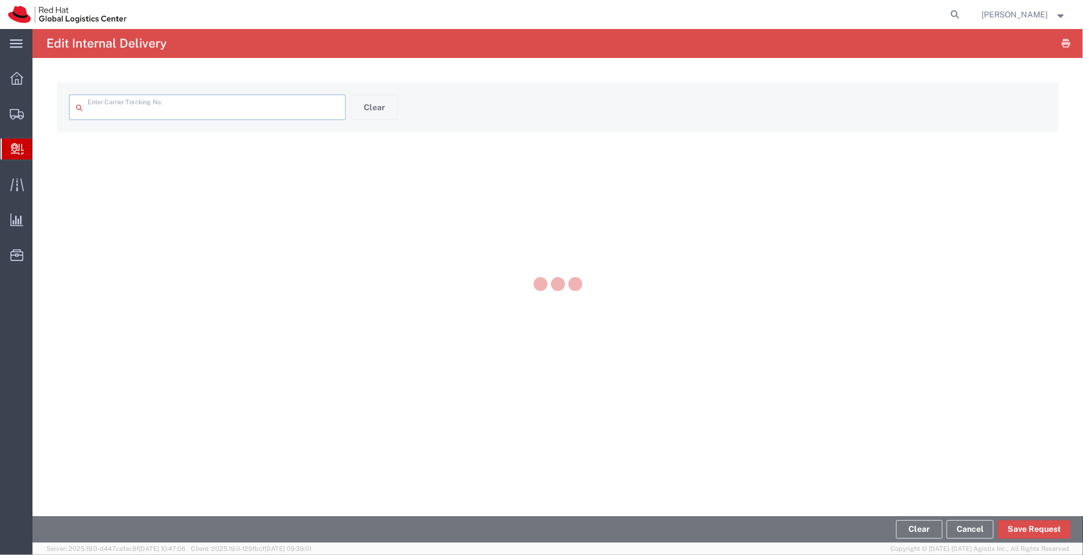
type input "369651475751"
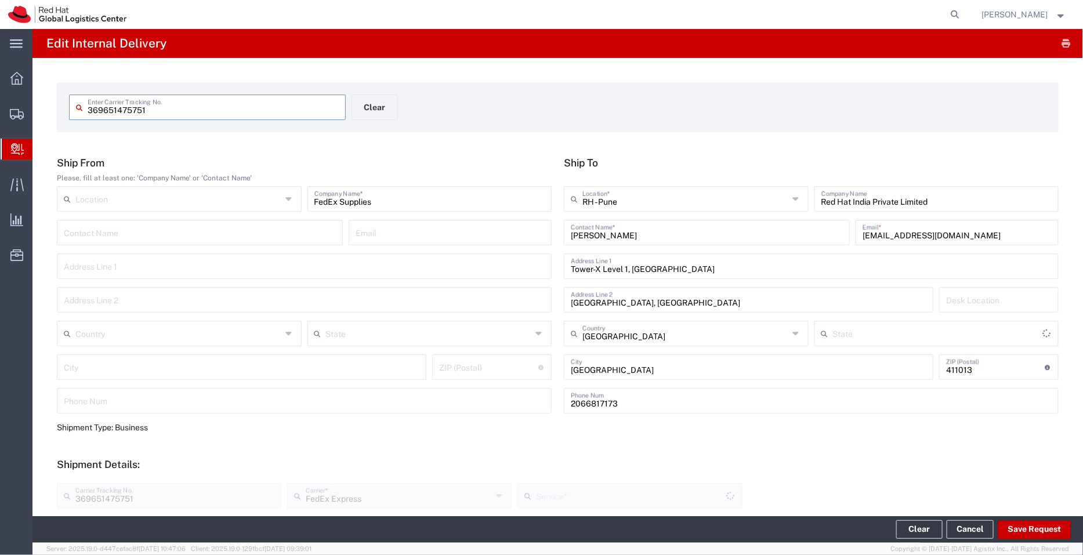
type input "Mahārāshtra"
type input "Your Packaging"
type input "Ground"
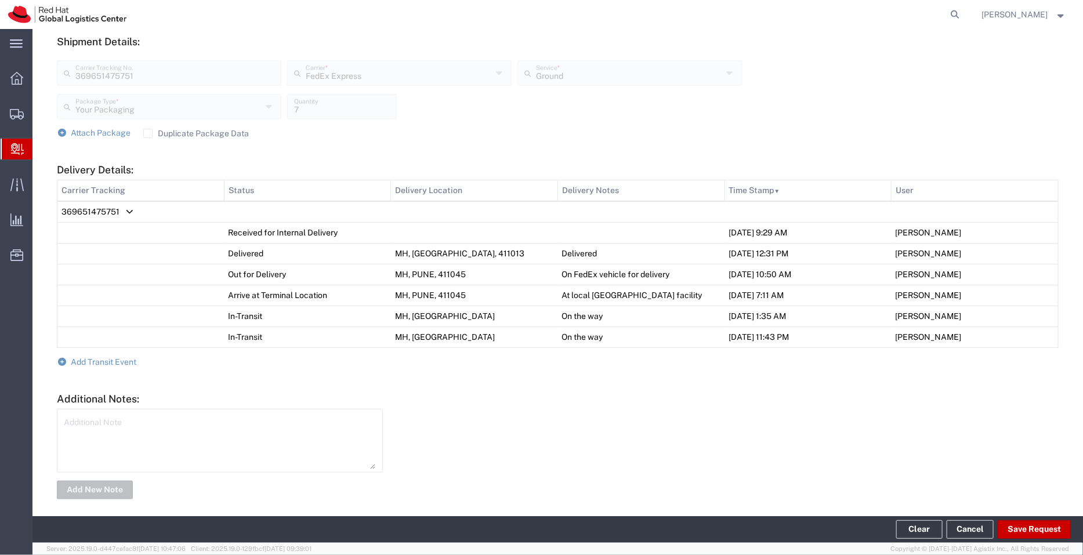
scroll to position [423, 0]
click at [100, 363] on span "Add Transit Event" at bounding box center [104, 361] width 66 height 9
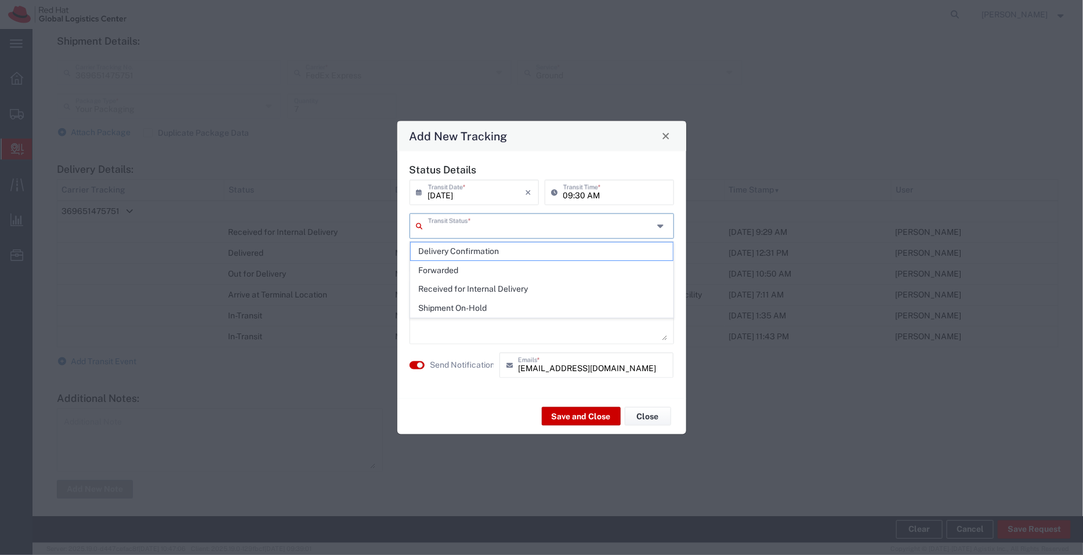
click at [462, 230] on input "text" at bounding box center [541, 225] width 226 height 20
drag, startPoint x: 553, startPoint y: 368, endPoint x: 486, endPoint y: 363, distance: 68.1
click at [486, 363] on div "Send Notification [EMAIL_ADDRESS][DOMAIN_NAME] Emails *" at bounding box center [542, 369] width 270 height 34
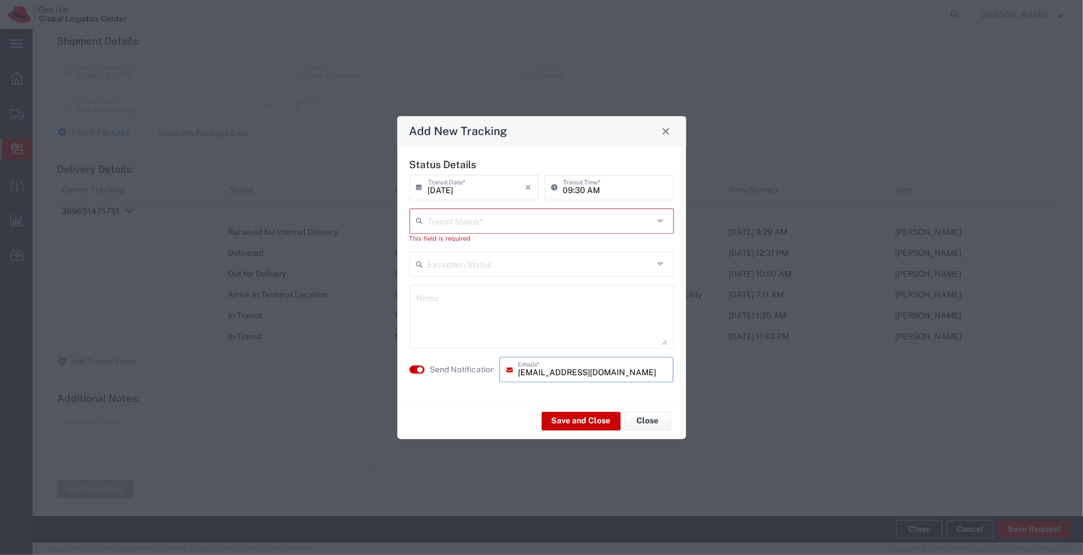
type input "[EMAIL_ADDRESS][DOMAIN_NAME]"
click at [533, 223] on input "text" at bounding box center [541, 220] width 226 height 20
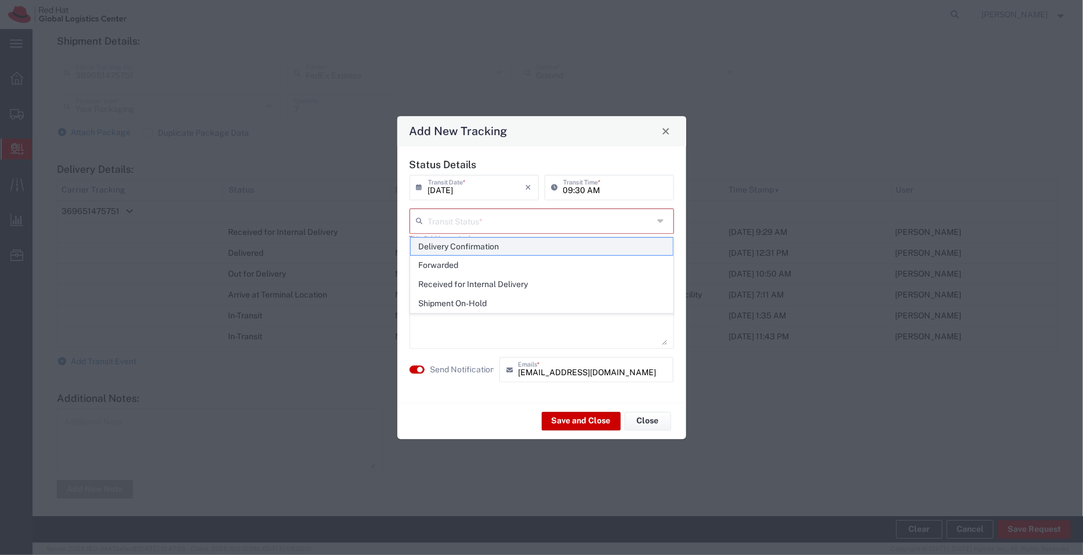
click at [521, 241] on span "Delivery Confirmation" at bounding box center [542, 247] width 262 height 18
type input "Delivery Confirmation"
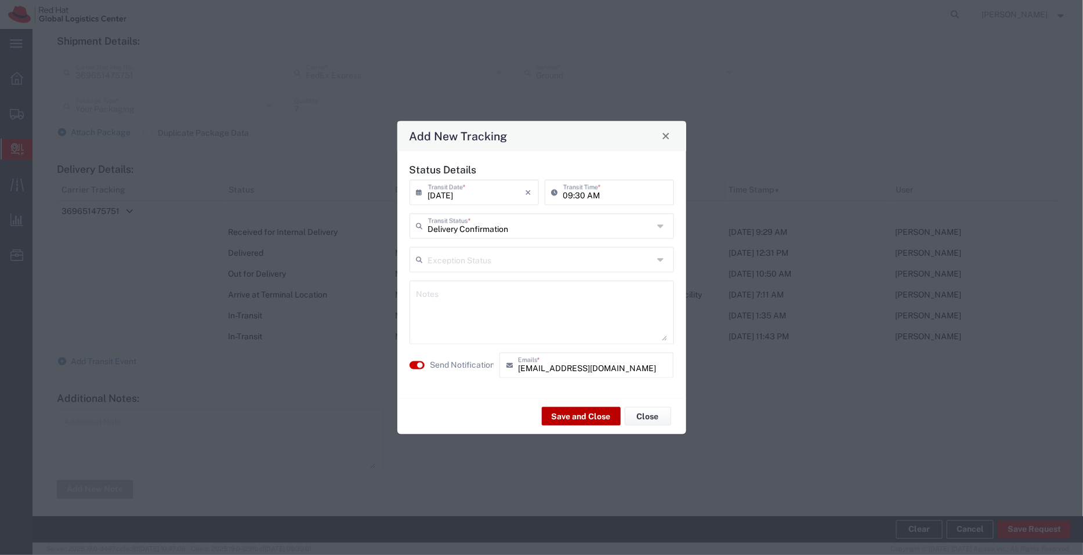
click at [587, 417] on button "Save and Close" at bounding box center [581, 416] width 79 height 19
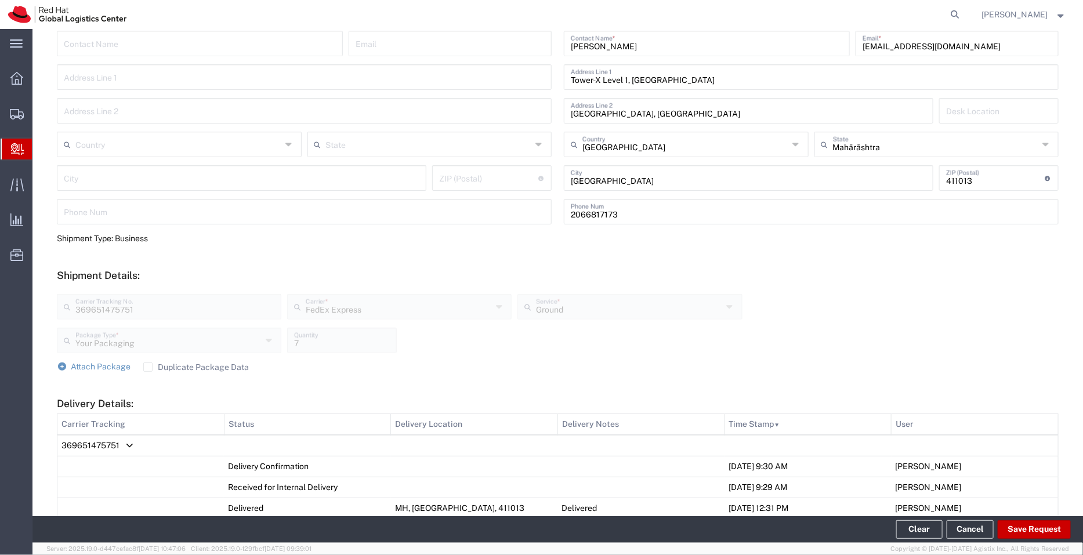
scroll to position [0, 0]
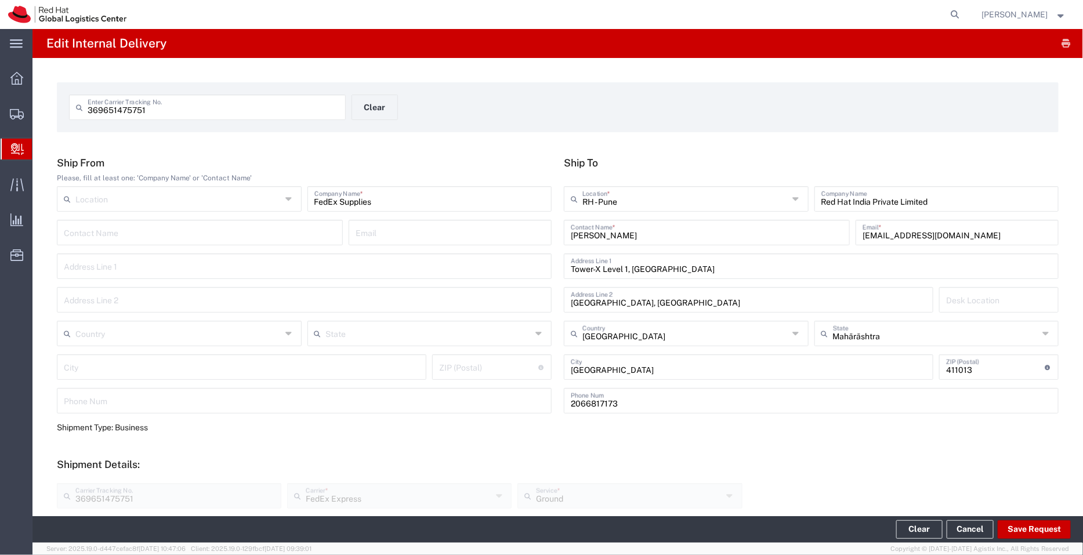
click at [0, 0] on span "Create Delivery" at bounding box center [0, 0] width 0 height 0
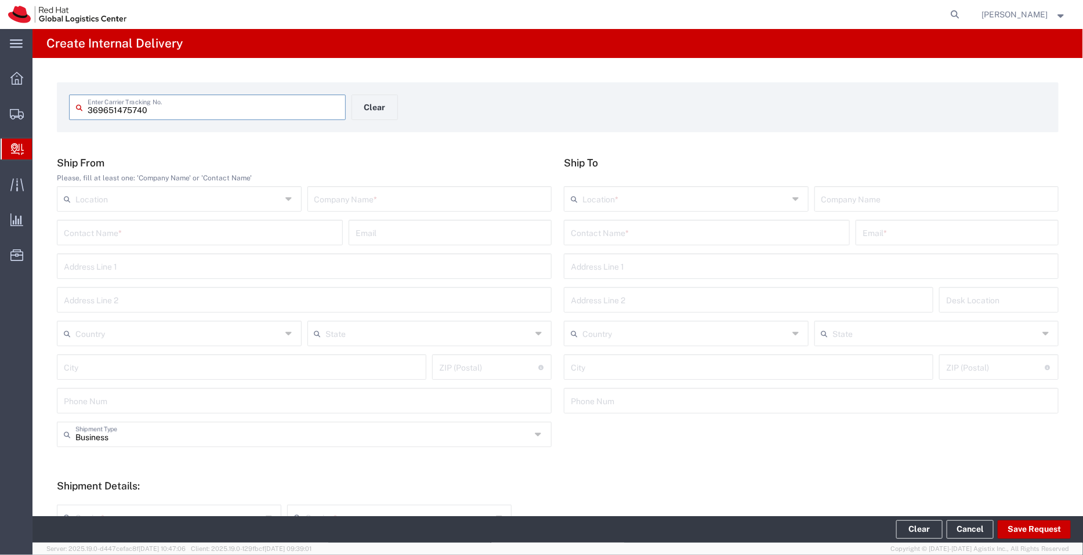
type input "369651475740"
click at [335, 202] on input "text" at bounding box center [429, 198] width 231 height 20
type input "FedEx Supplies"
click at [597, 232] on input "text" at bounding box center [707, 232] width 272 height 20
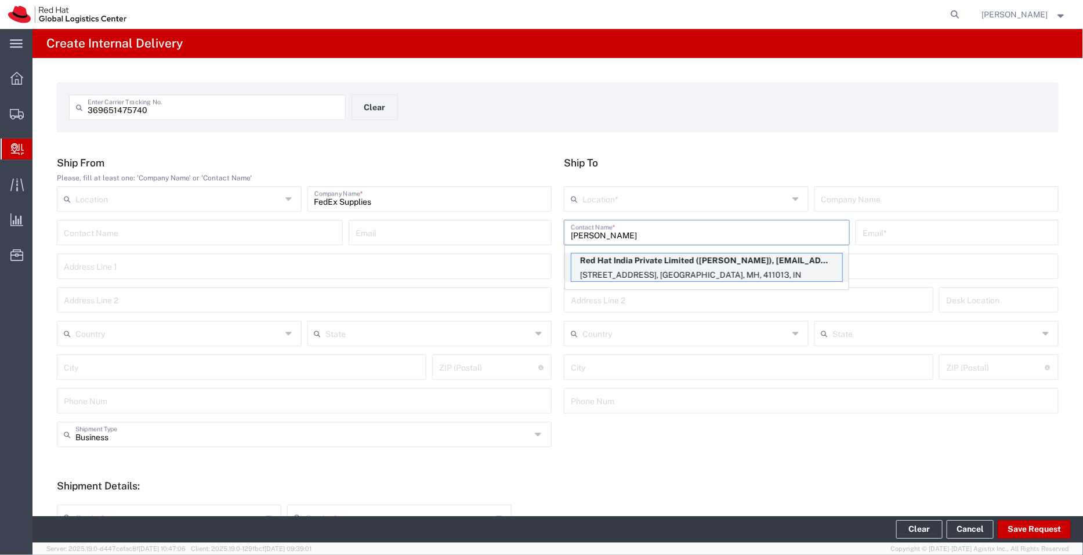
type input "[PERSON_NAME]"
click at [647, 261] on p "Red Hat India Private Limited ([PERSON_NAME]), [EMAIL_ADDRESS][DOMAIN_NAME]" at bounding box center [706, 260] width 271 height 15
type input "RH - Pune - Tower 6"
type input "Red Hat India Private Limited"
type input "[PERSON_NAME]"
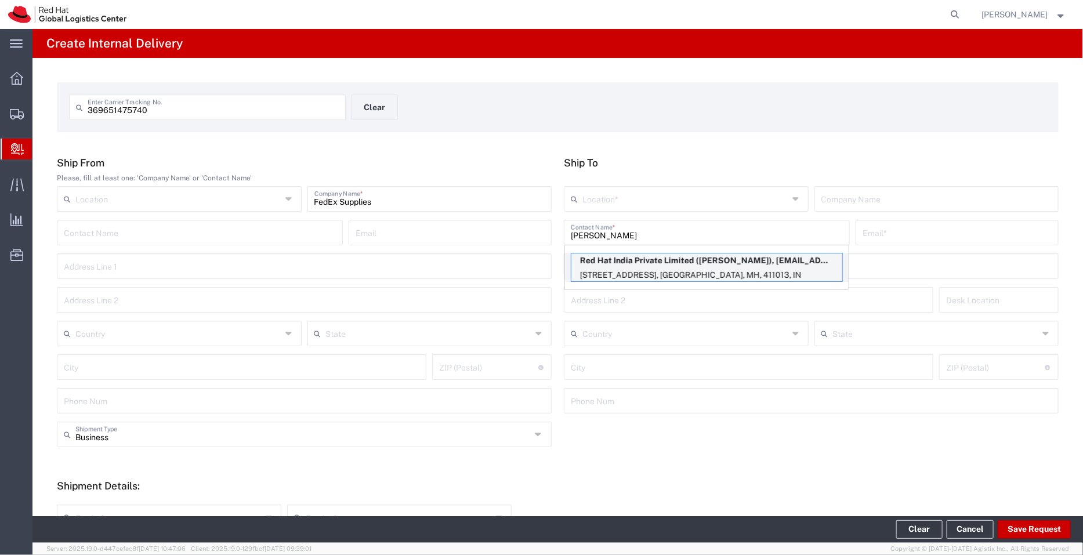
type input "[EMAIL_ADDRESS][DOMAIN_NAME]"
type input "[STREET_ADDRESS]"
type input "[GEOGRAPHIC_DATA], [GEOGRAPHIC_DATA]"
type input "FLEX"
type input "[GEOGRAPHIC_DATA]"
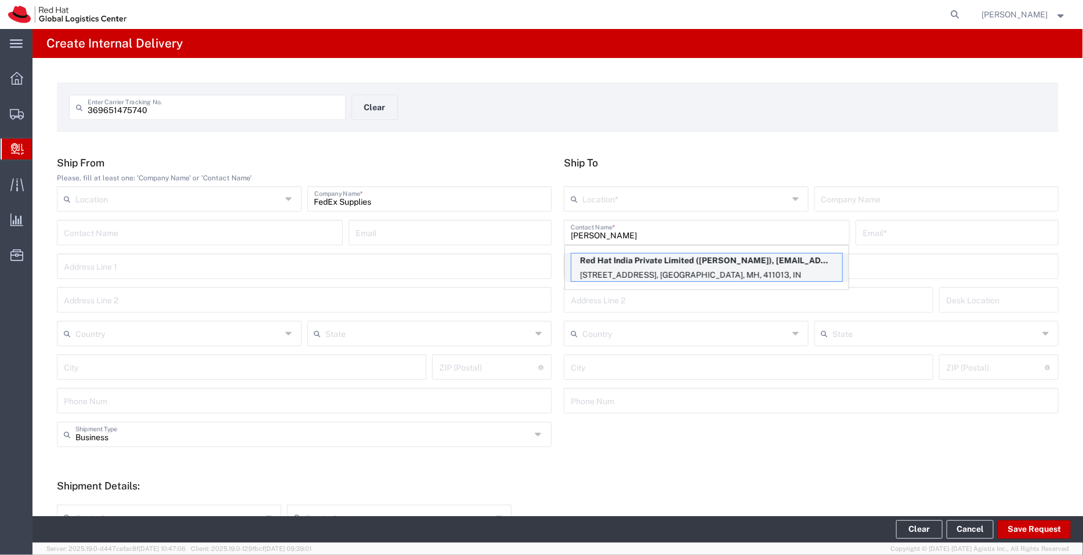
type input "[GEOGRAPHIC_DATA]"
type input "411013"
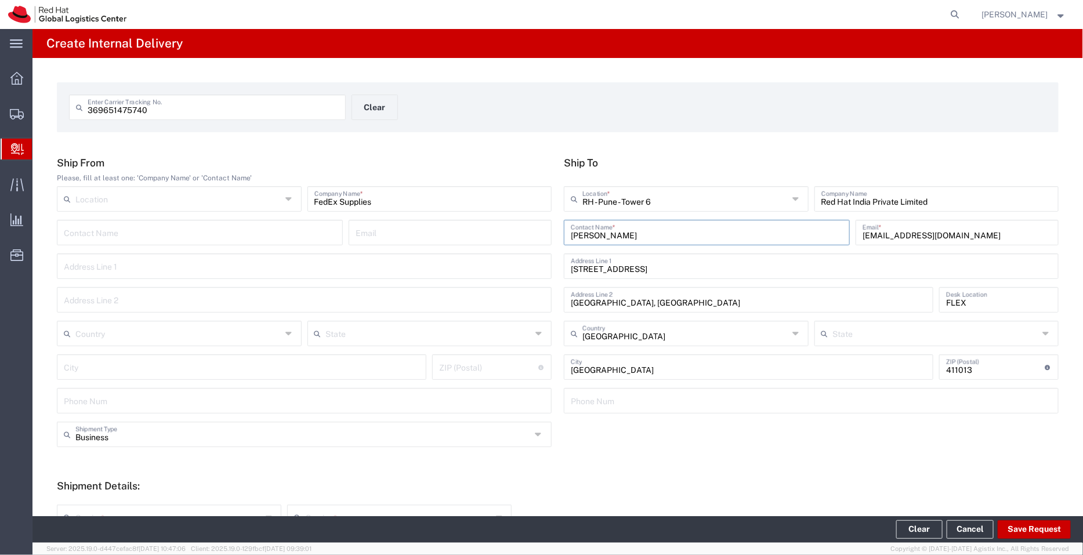
type input "Mahārāshtra"
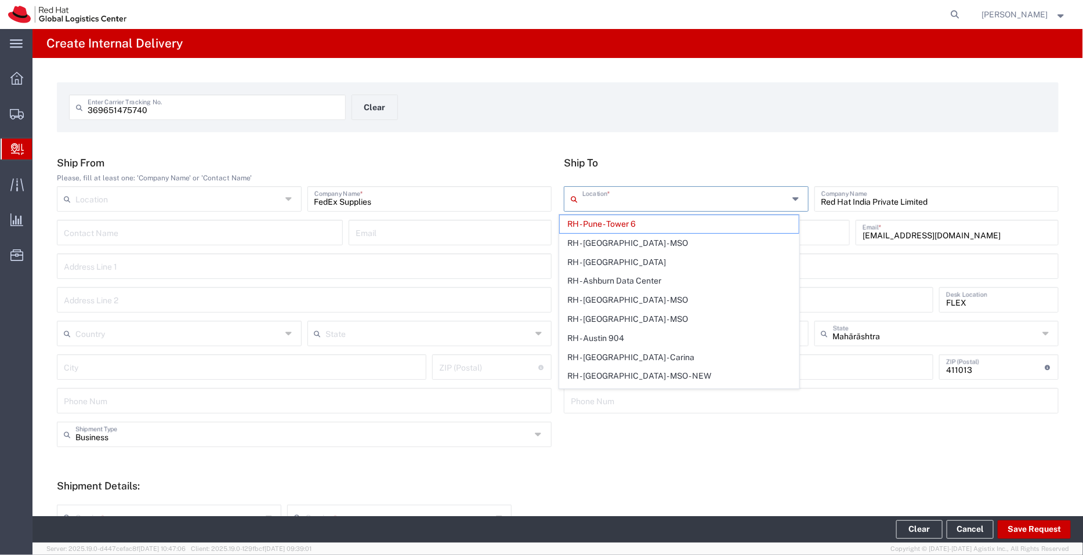
click at [650, 201] on input "text" at bounding box center [685, 198] width 206 height 20
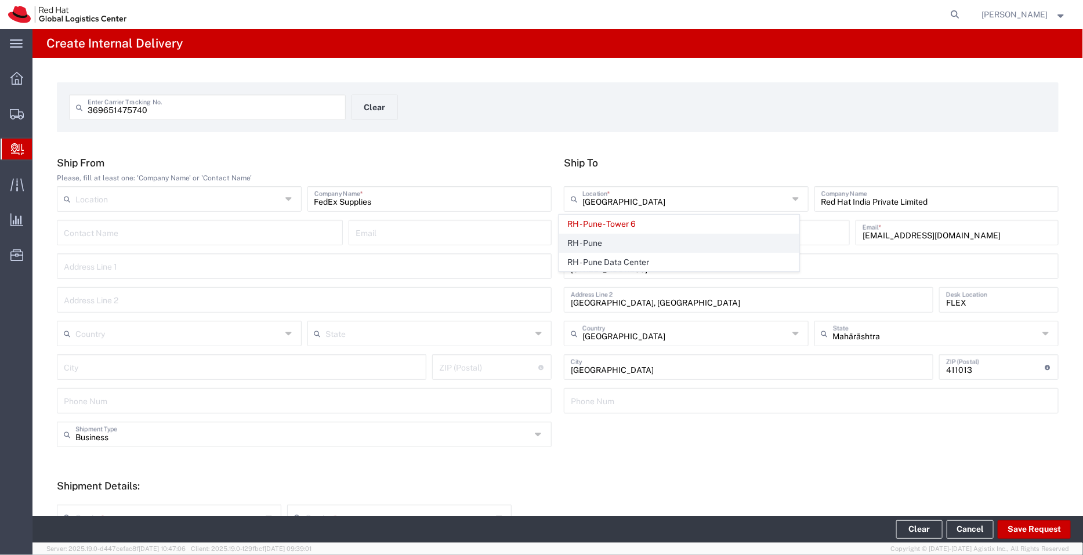
click at [603, 244] on span "RH - Pune" at bounding box center [680, 243] width 240 height 18
type input "RH - Pune"
type input "Tower-X Level 1, [GEOGRAPHIC_DATA]"
type input "2066817173"
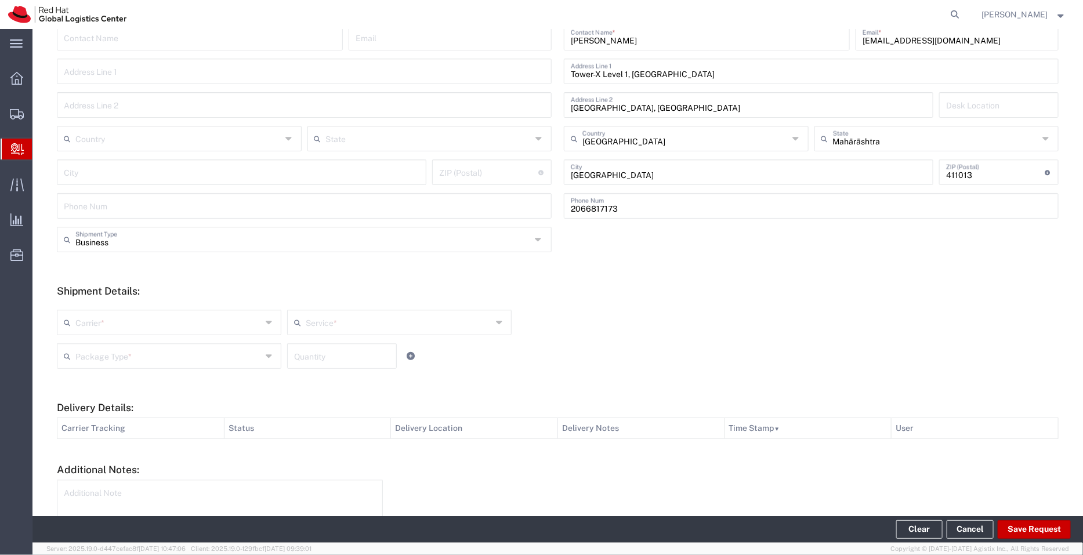
scroll to position [274, 0]
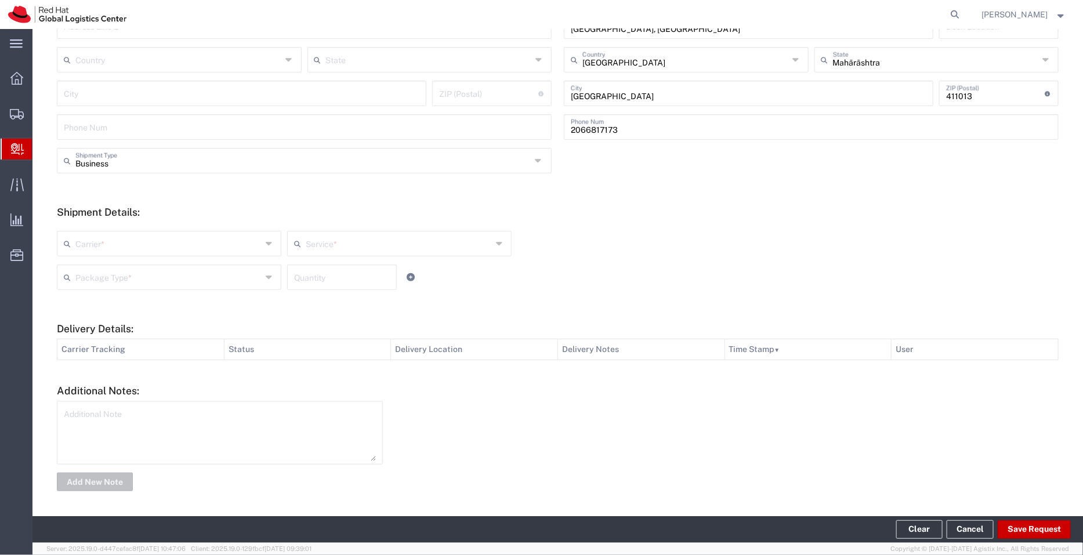
click at [248, 237] on input "text" at bounding box center [168, 243] width 186 height 20
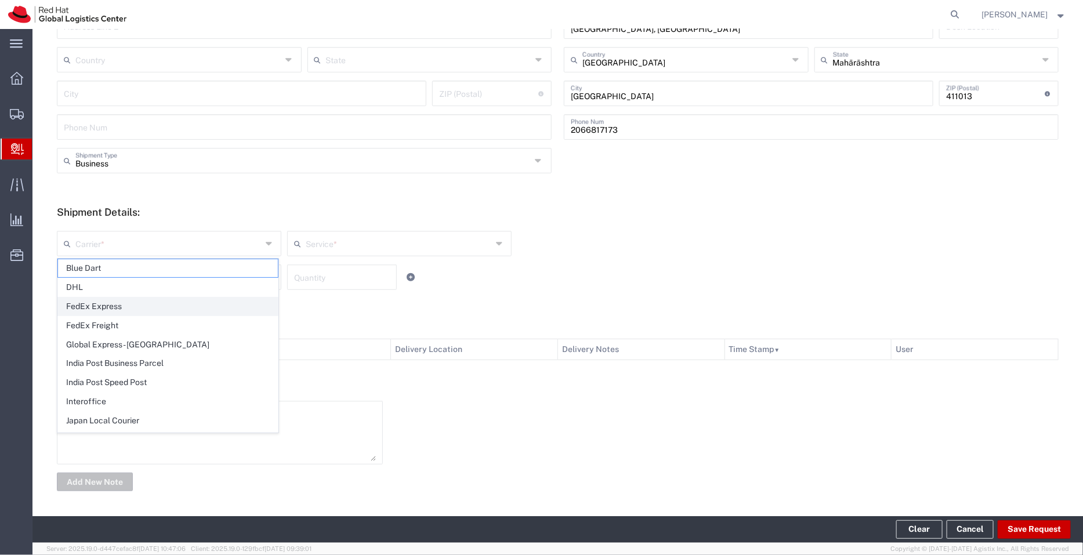
click at [155, 303] on span "FedEx Express" at bounding box center [168, 307] width 220 height 18
type input "FedEx Express"
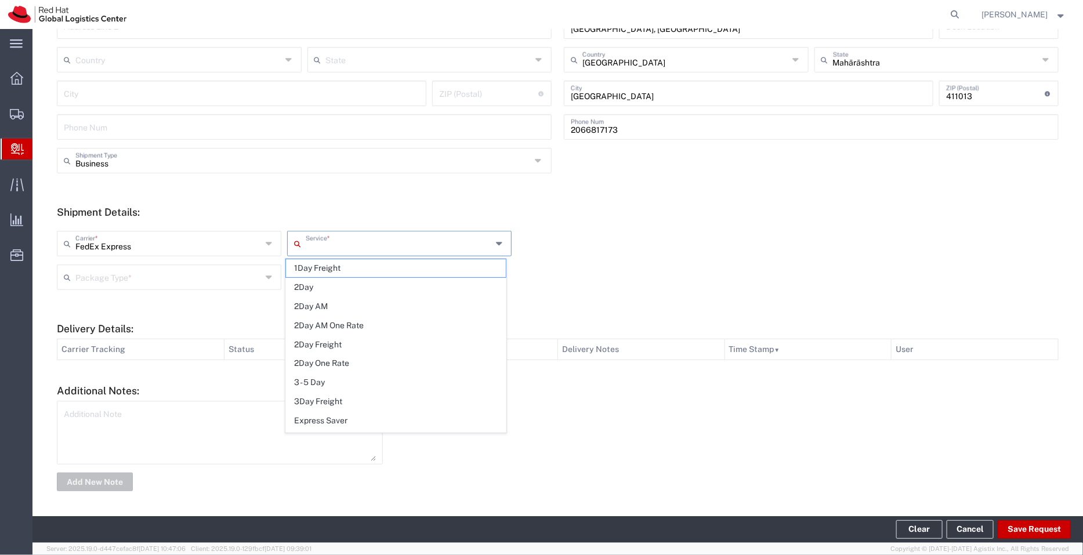
click at [324, 251] on input "text" at bounding box center [399, 243] width 186 height 20
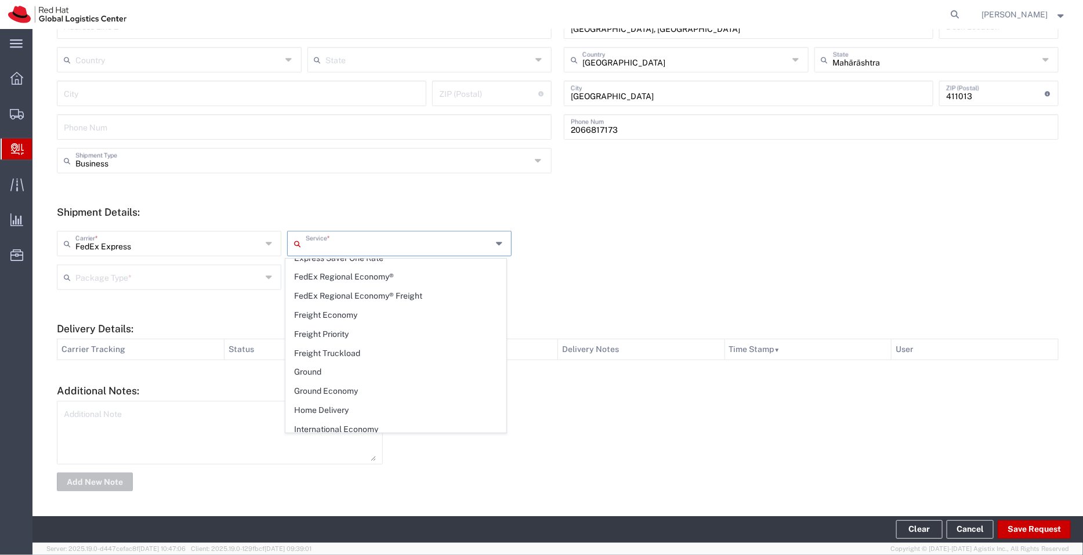
scroll to position [178, 0]
click at [389, 378] on span "Ground" at bounding box center [396, 376] width 220 height 18
type input "Ground"
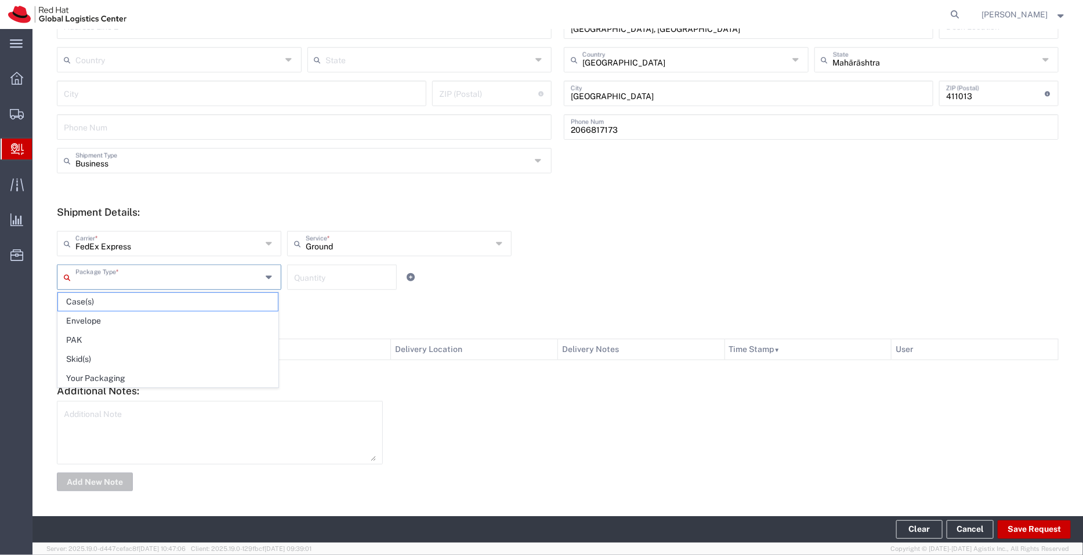
click at [186, 277] on input "text" at bounding box center [168, 276] width 186 height 20
click at [142, 378] on span "Your Packaging" at bounding box center [168, 379] width 220 height 18
type input "Your Packaging"
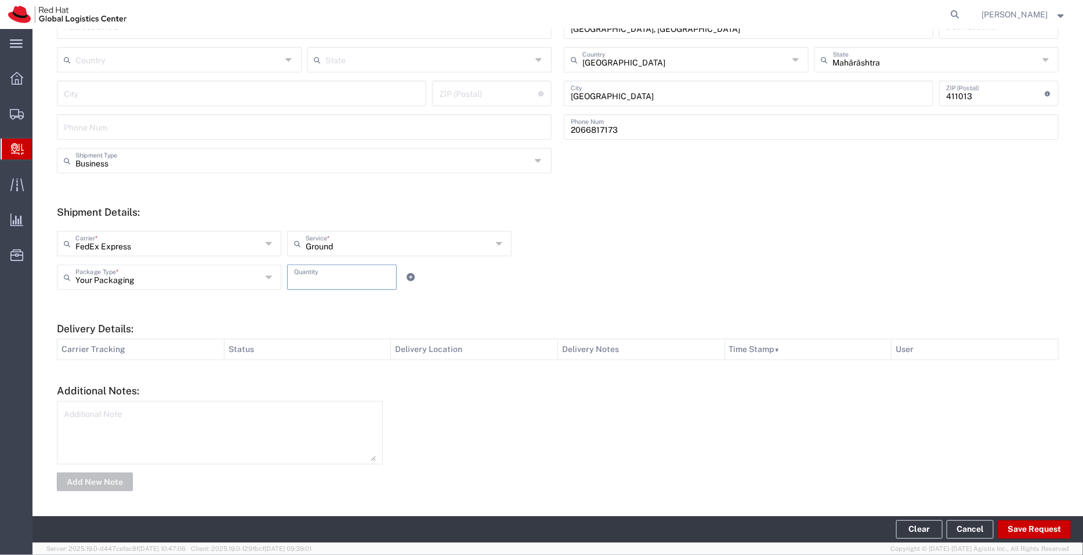
click at [343, 271] on input "number" at bounding box center [342, 276] width 96 height 20
type input "7"
click at [312, 438] on textarea at bounding box center [220, 432] width 312 height 57
type textarea "FedEx Supplies"
click at [1041, 524] on button "Save Request" at bounding box center [1034, 529] width 73 height 19
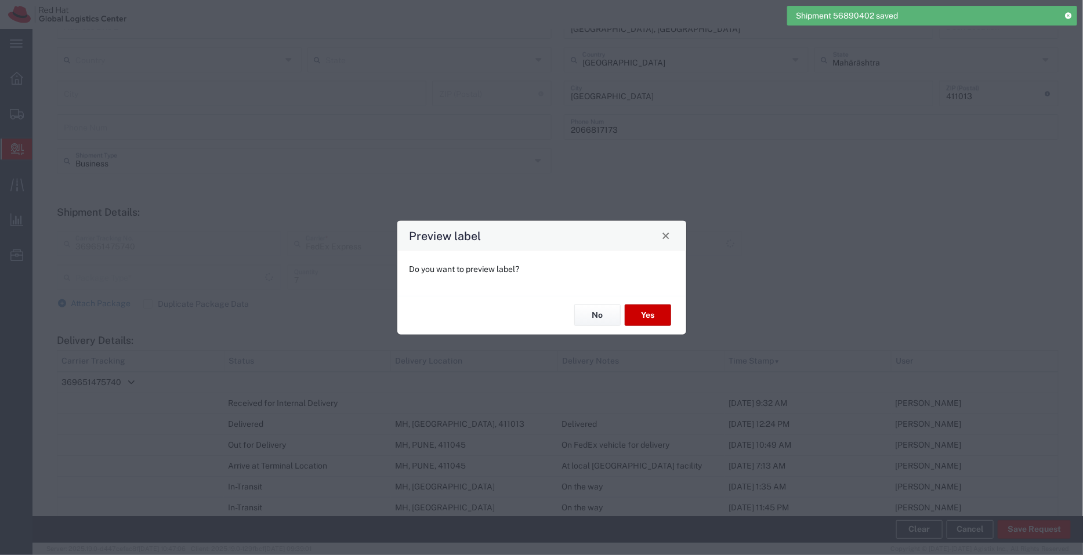
type input "Your Packaging"
type input "Ground"
click at [595, 312] on button "No" at bounding box center [597, 315] width 46 height 21
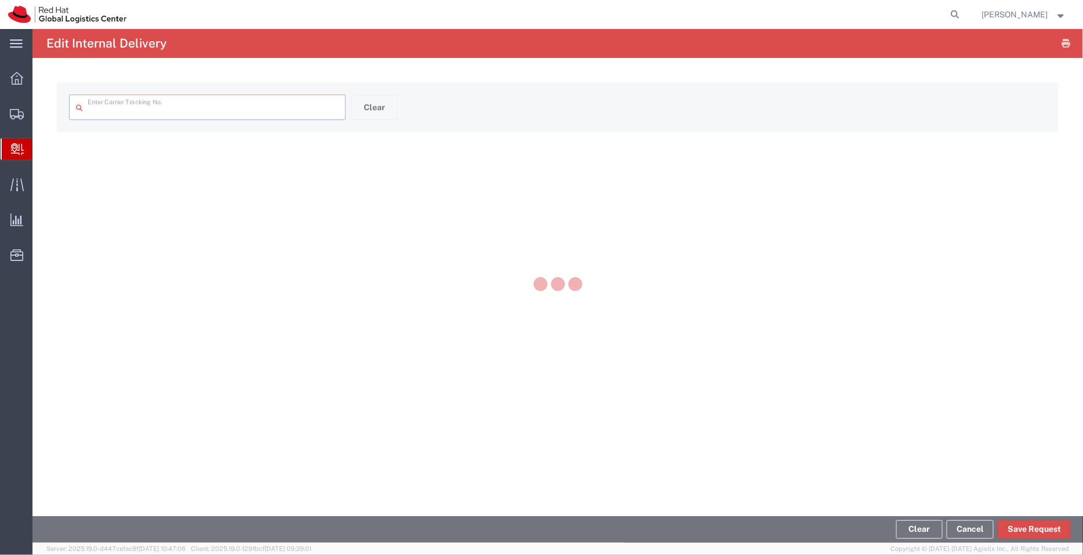
type input "369651475740"
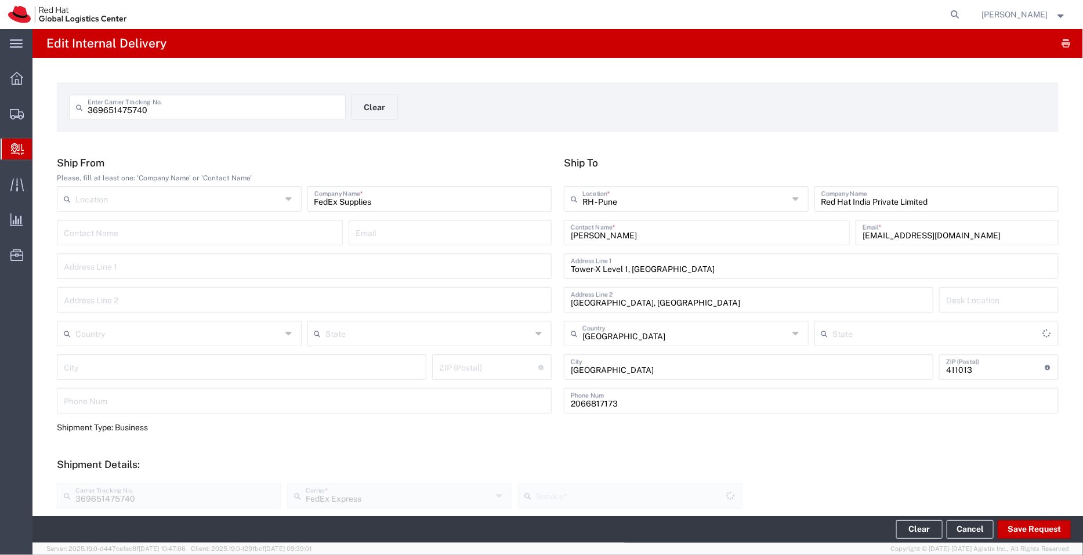
type input "Your Packaging"
type input "Ground"
type input "Mahārāshtra"
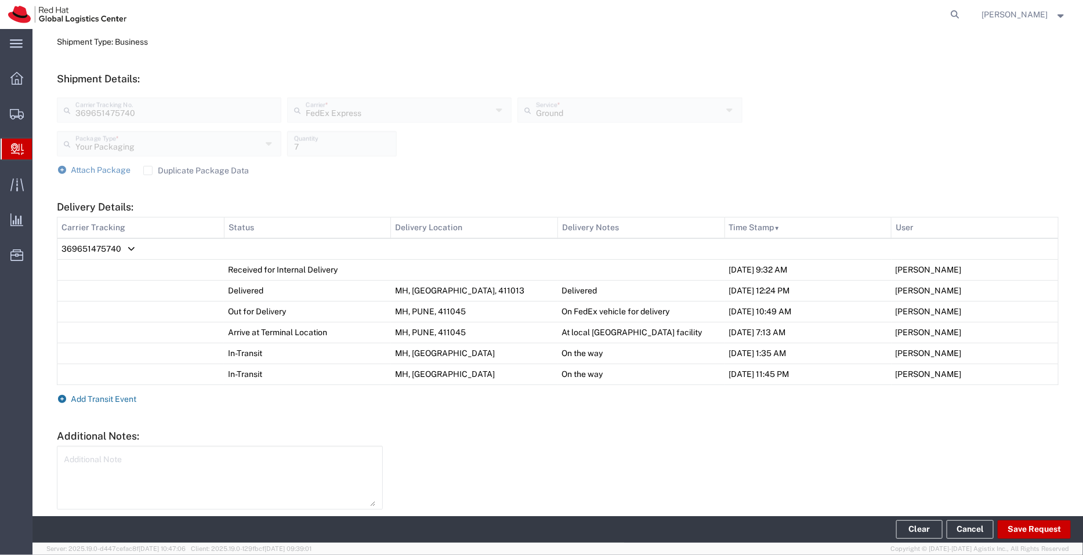
click at [114, 399] on span "Add Transit Event" at bounding box center [104, 398] width 66 height 9
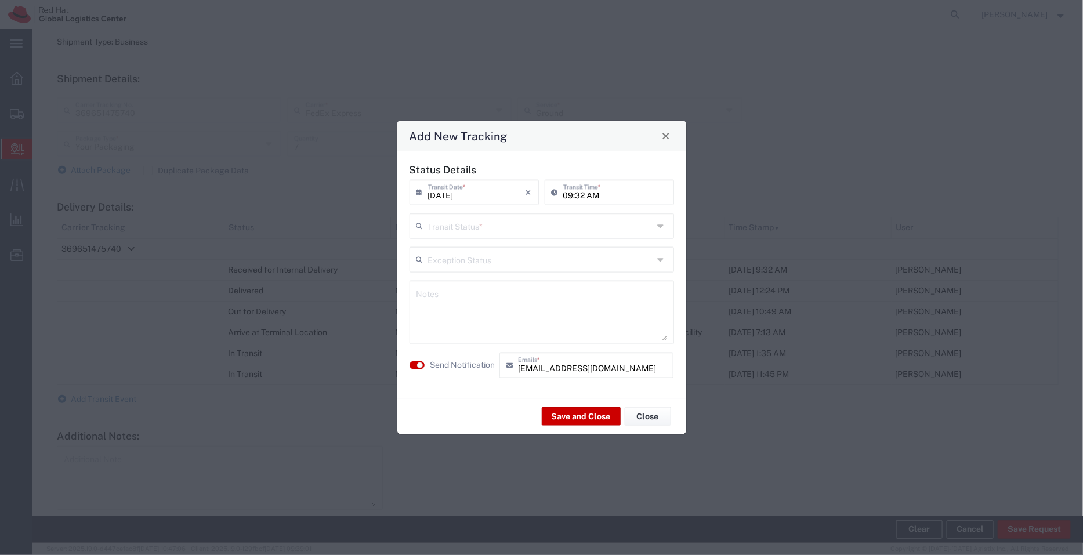
click at [455, 240] on div "Status Details [DATE] × Transit Date * Cancel Apply 09:32 AM Transit Time * Tra…" at bounding box center [541, 274] width 277 height 223
click at [475, 222] on input "text" at bounding box center [541, 225] width 226 height 20
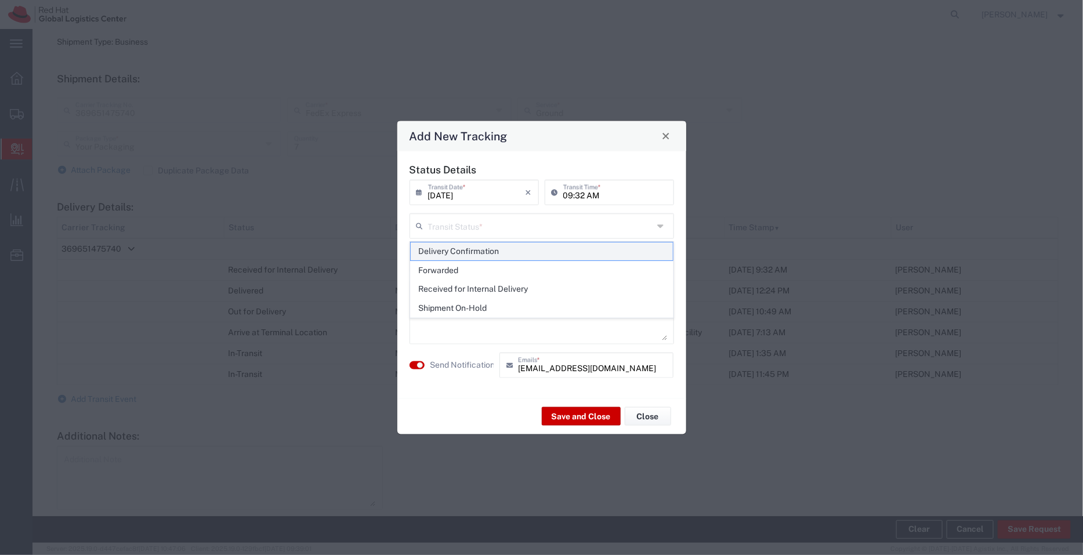
click at [475, 257] on span "Delivery Confirmation" at bounding box center [542, 251] width 262 height 18
type input "Delivery Confirmation"
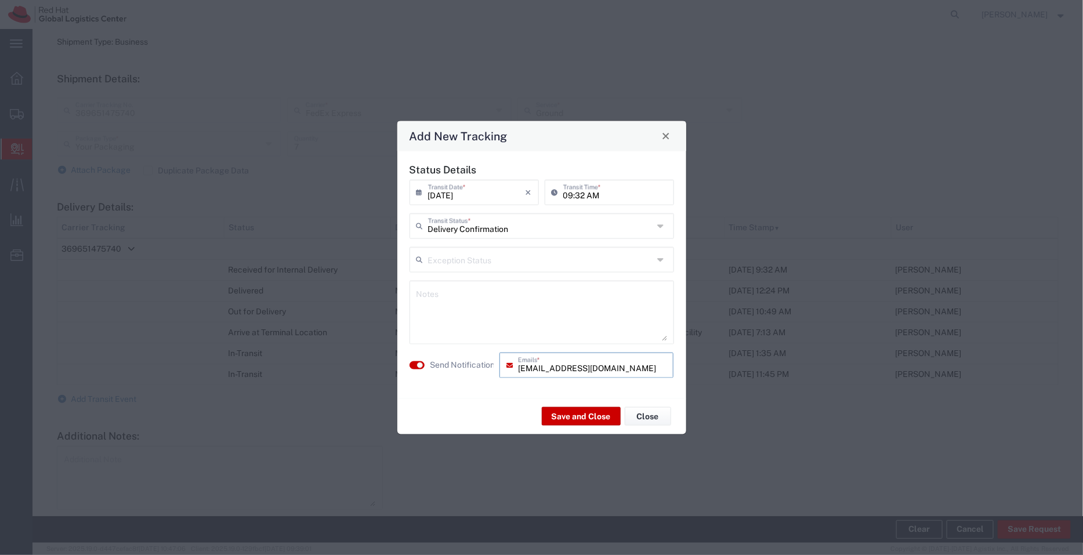
drag, startPoint x: 554, startPoint y: 369, endPoint x: 515, endPoint y: 369, distance: 39.4
click at [515, 369] on div "[EMAIL_ADDRESS][DOMAIN_NAME] Emails *" at bounding box center [586, 365] width 175 height 26
type input "[EMAIL_ADDRESS][DOMAIN_NAME]"
click at [578, 419] on button "Save and Close" at bounding box center [581, 416] width 79 height 19
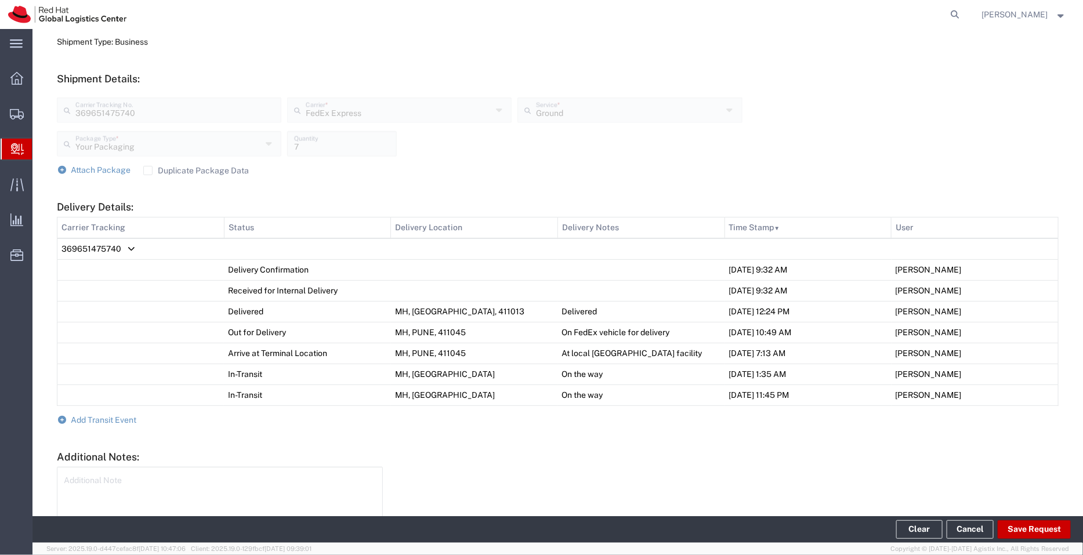
click at [0, 0] on span "Create Delivery" at bounding box center [0, 0] width 0 height 0
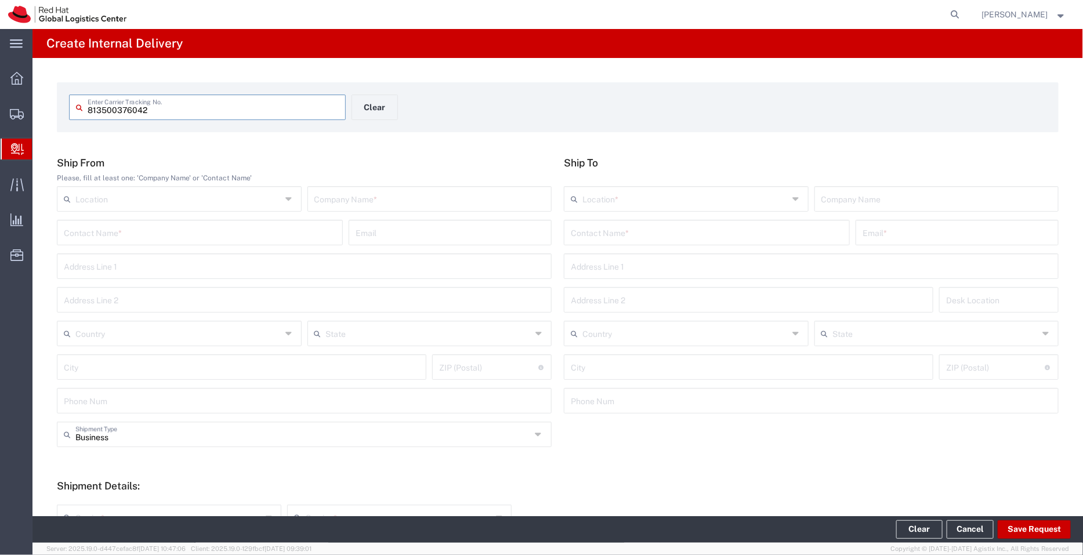
type input "813500376042"
click at [376, 198] on input "text" at bounding box center [429, 198] width 231 height 20
type input "FedEx Supplies"
click at [614, 237] on input "text" at bounding box center [707, 232] width 272 height 20
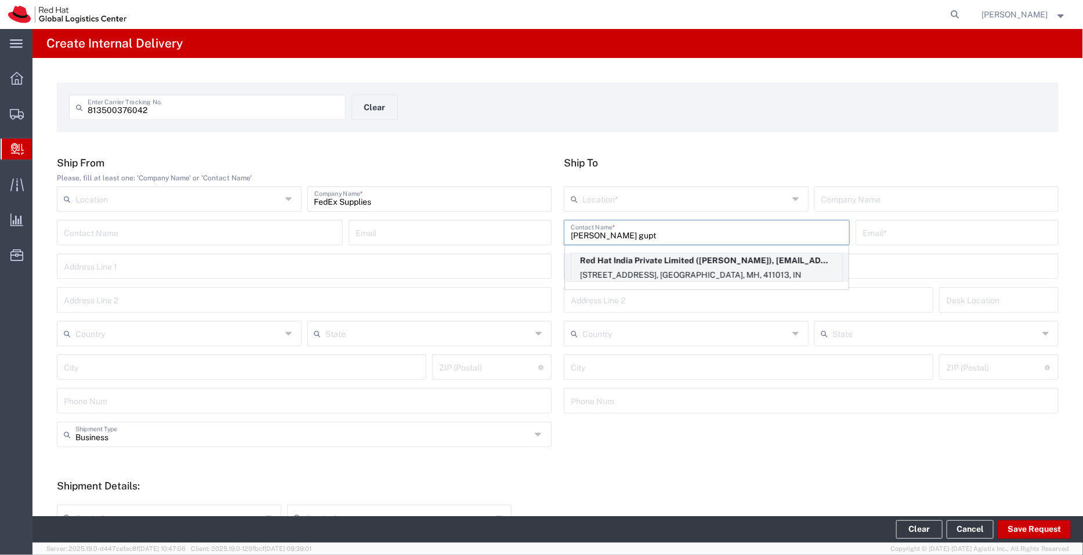
type input "[PERSON_NAME] gupt"
click at [733, 272] on p "[STREET_ADDRESS], [GEOGRAPHIC_DATA], MH, 411013, IN" at bounding box center [706, 275] width 271 height 15
type input "RH - Pune - Tower 6"
type input "Red Hat India Private Limited"
type input "[PERSON_NAME]"
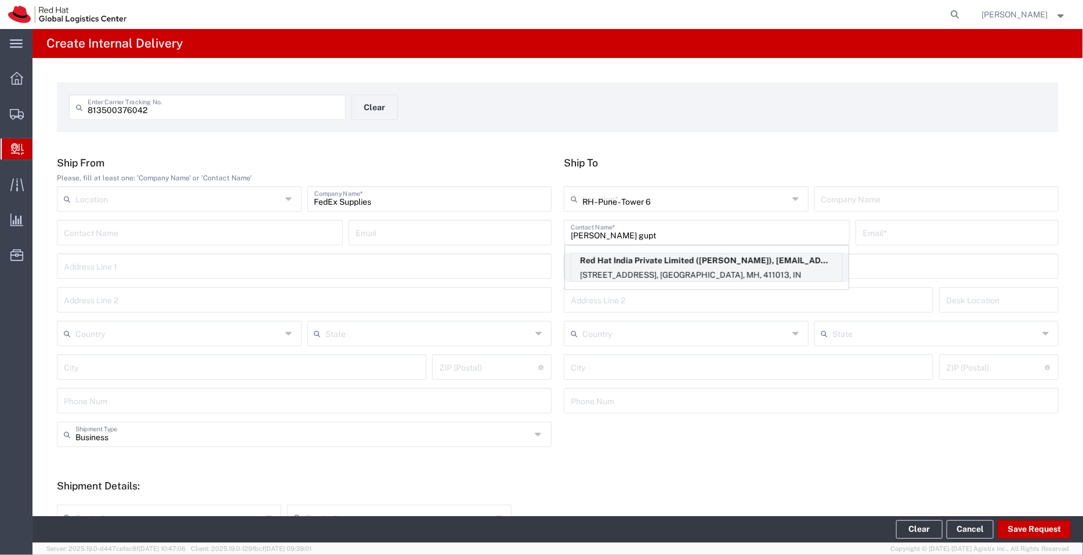
type input "[EMAIL_ADDRESS][DOMAIN_NAME]"
type input "[STREET_ADDRESS]"
type input "[GEOGRAPHIC_DATA], [GEOGRAPHIC_DATA]"
type input "FLEX"
type input "[GEOGRAPHIC_DATA]"
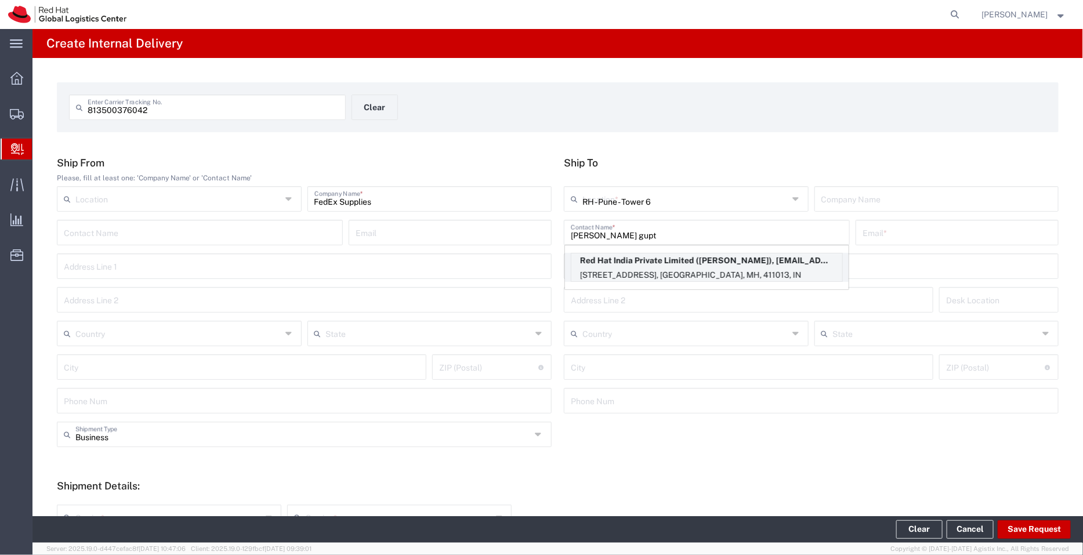
type input "[GEOGRAPHIC_DATA]"
type input "411013"
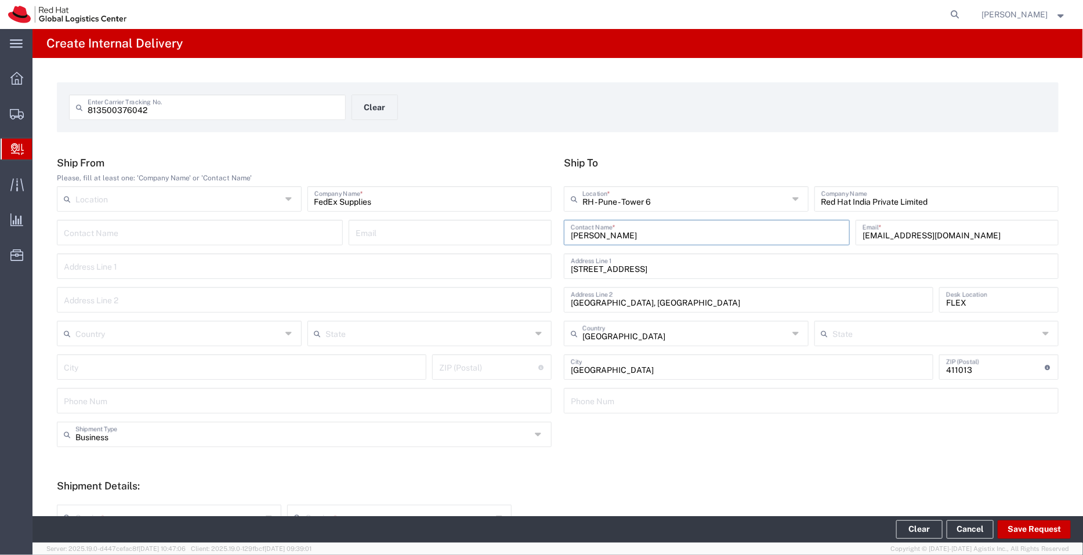
type input "Mahārāshtra"
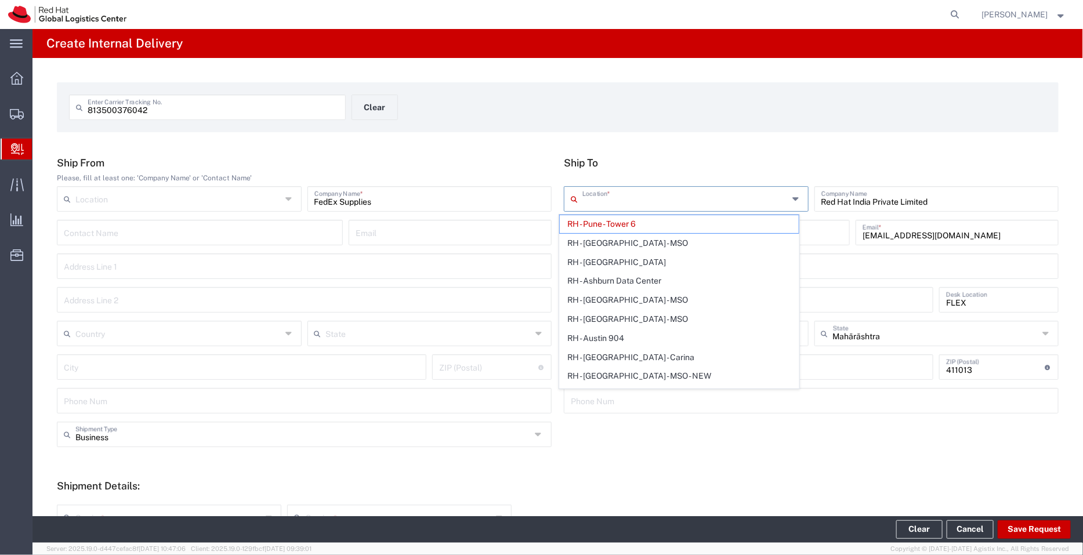
click at [671, 193] on input "text" at bounding box center [685, 198] width 206 height 20
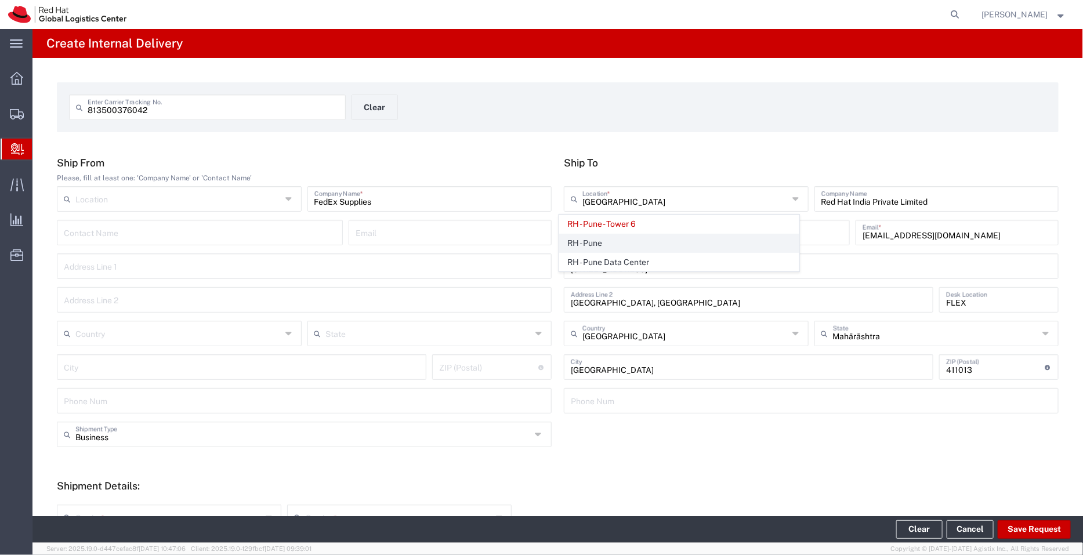
click at [599, 244] on span "RH - Pune" at bounding box center [680, 243] width 240 height 18
type input "RH - Pune"
type input "Tower-X Level 1, [GEOGRAPHIC_DATA]"
type input "2066817173"
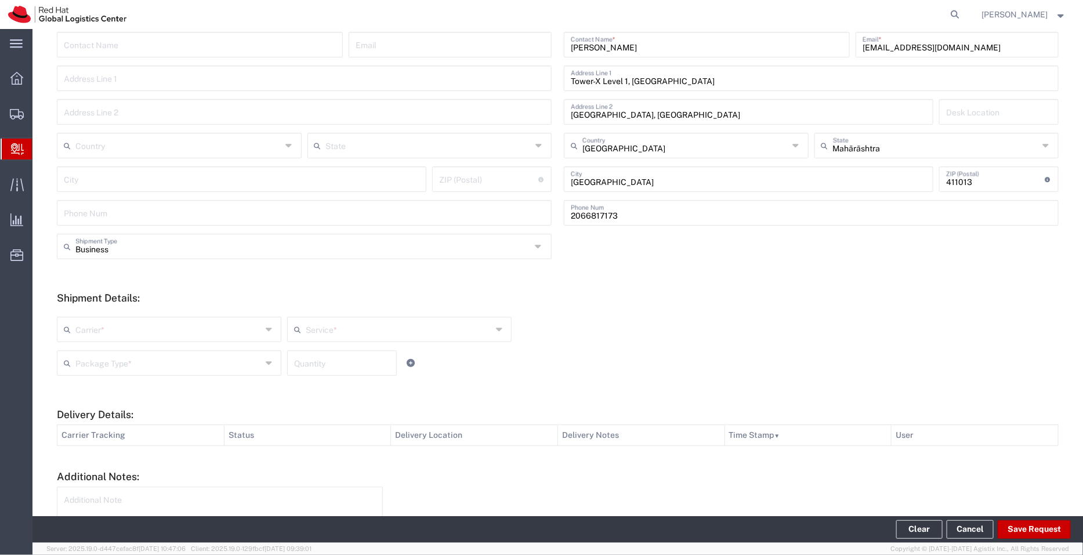
scroll to position [229, 0]
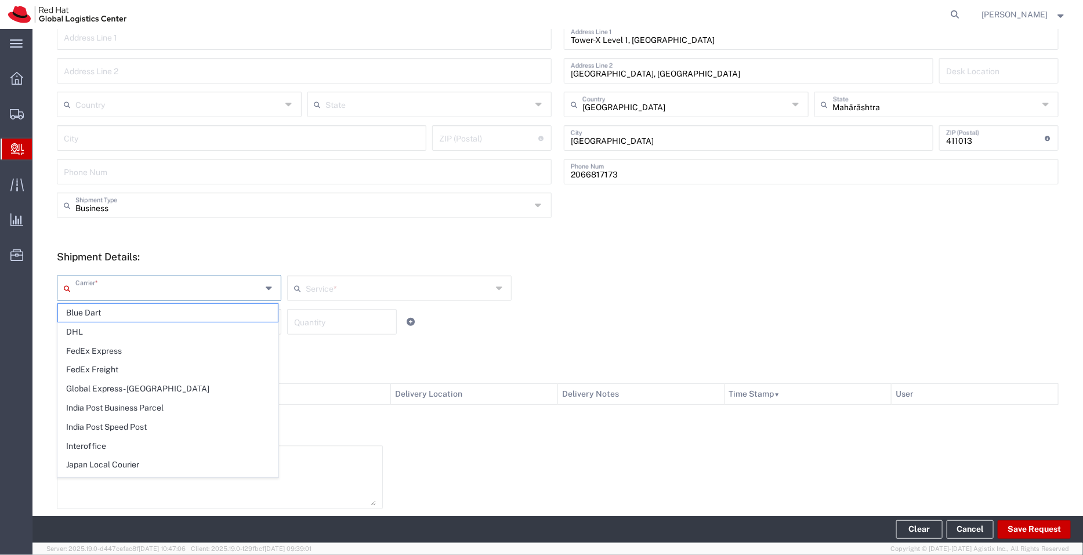
click at [202, 282] on input "text" at bounding box center [168, 287] width 186 height 20
click at [149, 349] on span "FedEx Express" at bounding box center [168, 351] width 220 height 18
type input "FedEx Express"
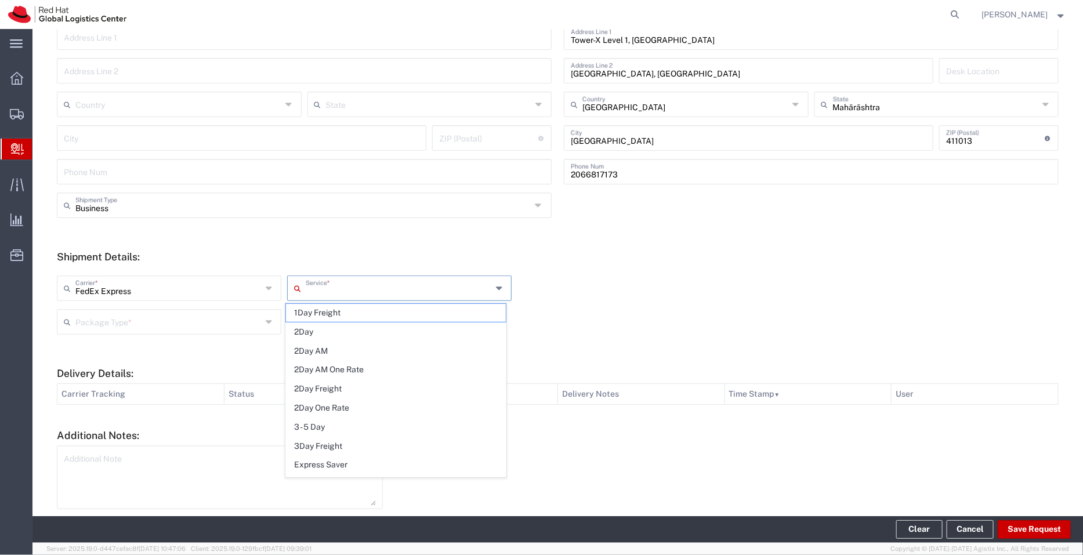
click at [321, 291] on input "text" at bounding box center [399, 287] width 186 height 20
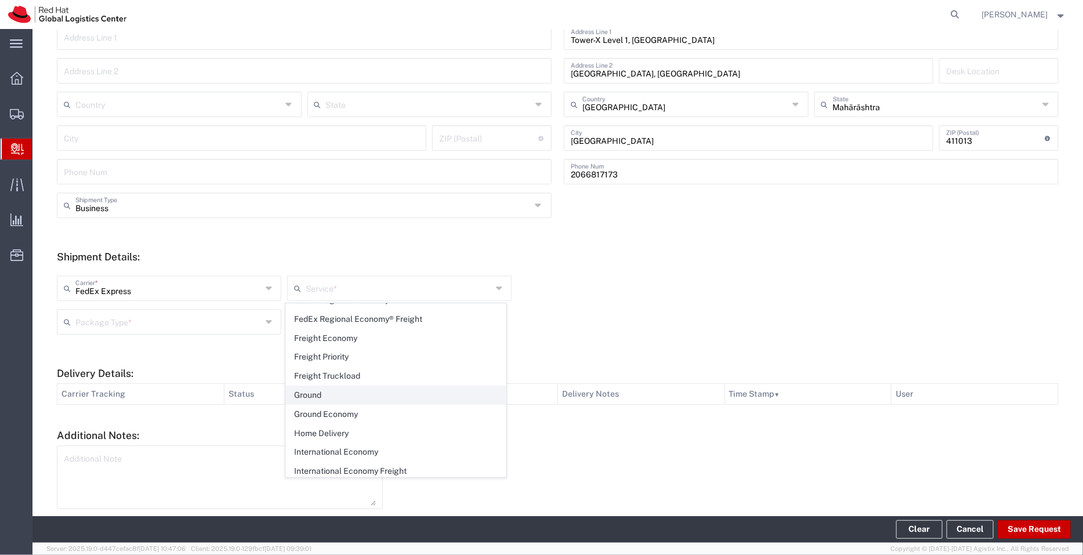
click at [319, 386] on span "Ground" at bounding box center [396, 395] width 220 height 18
type input "Ground"
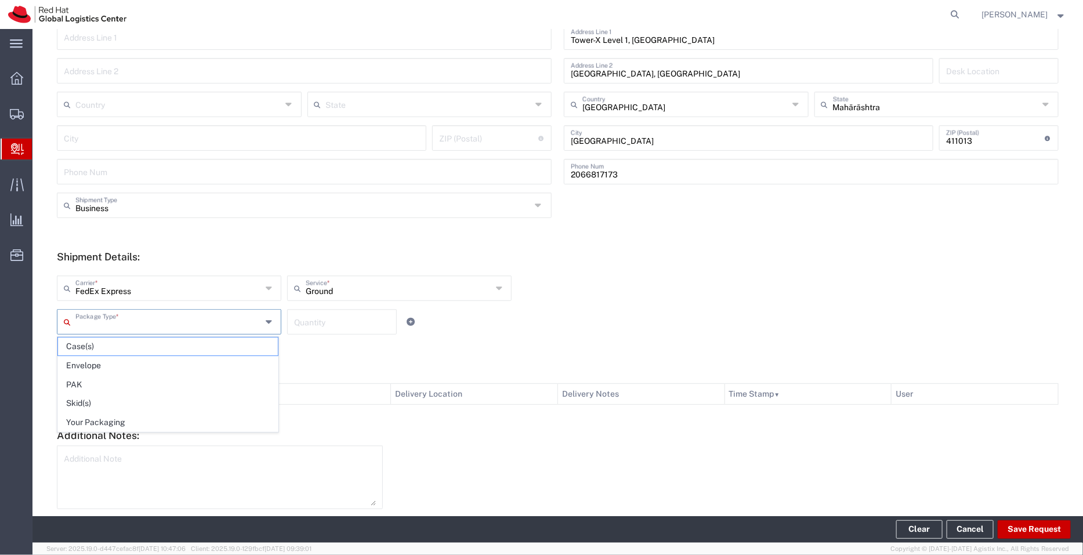
click at [183, 328] on input "text" at bounding box center [168, 321] width 186 height 20
click at [147, 419] on span "Your Packaging" at bounding box center [168, 423] width 220 height 18
type input "Your Packaging"
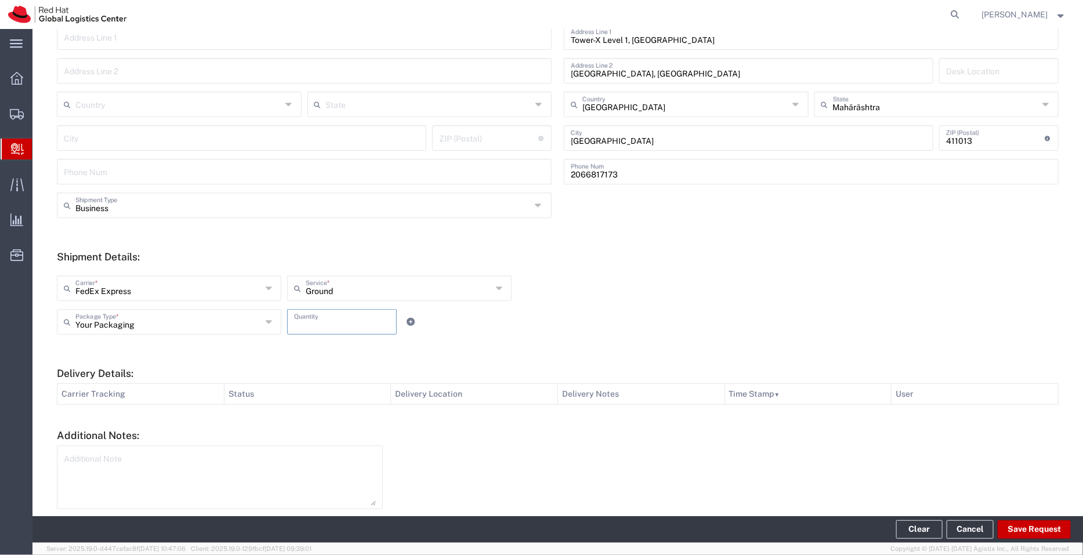
click at [324, 328] on input "number" at bounding box center [342, 321] width 96 height 20
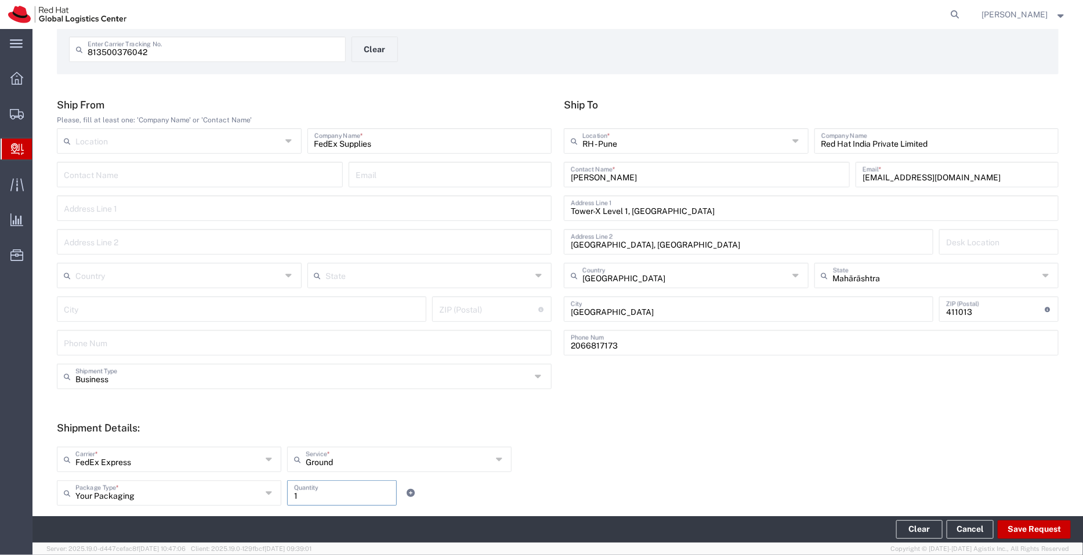
scroll to position [56, 0]
type input "1"
drag, startPoint x: 889, startPoint y: 178, endPoint x: 824, endPoint y: 181, distance: 65.6
click at [824, 181] on div "[PERSON_NAME] Contact Name * [EMAIL_ADDRESS][DOMAIN_NAME] Email *" at bounding box center [811, 181] width 501 height 34
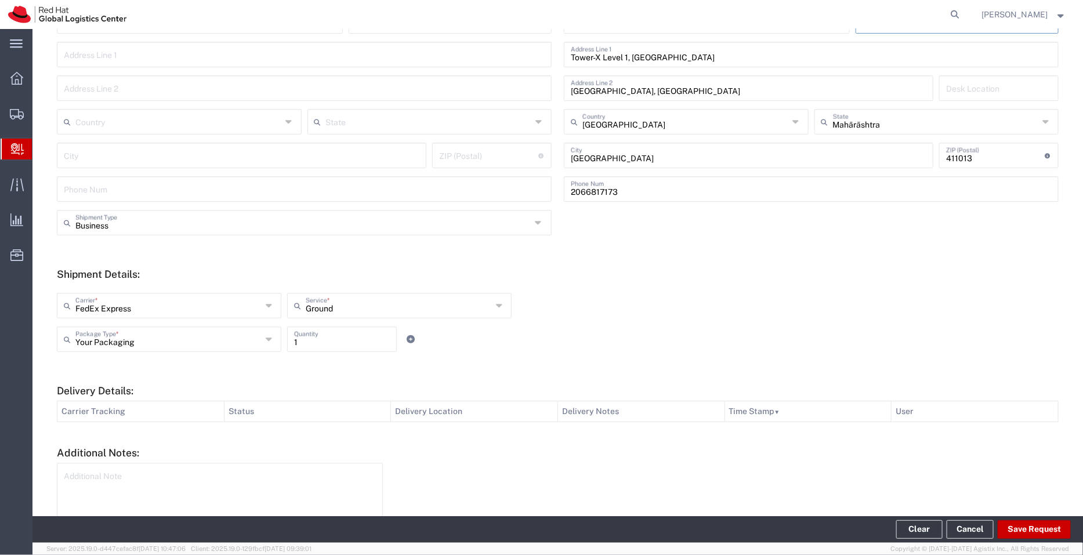
scroll to position [274, 0]
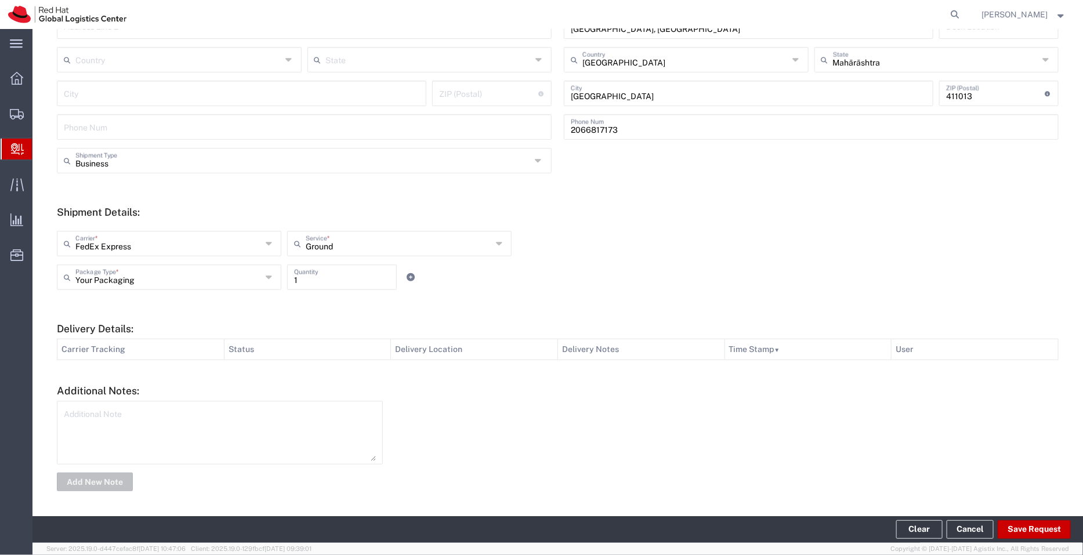
type input "[EMAIL_ADDRESS][DOMAIN_NAME]"
click at [211, 415] on textarea at bounding box center [220, 432] width 312 height 57
type textarea "FedEx Supplies"
click at [1045, 529] on button "Save Request" at bounding box center [1034, 529] width 73 height 19
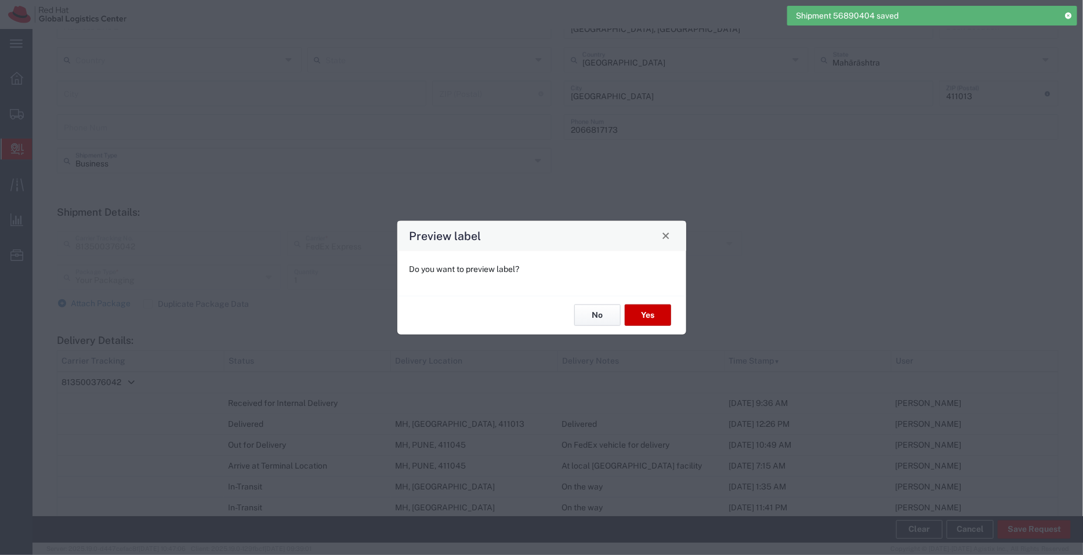
click at [599, 324] on button "No" at bounding box center [597, 315] width 46 height 21
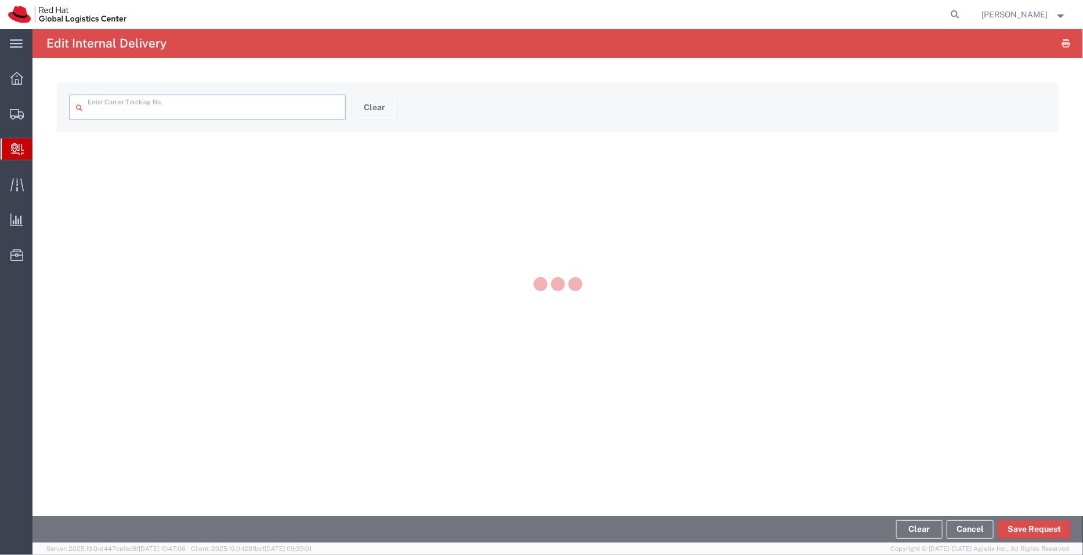
type input "813500376042"
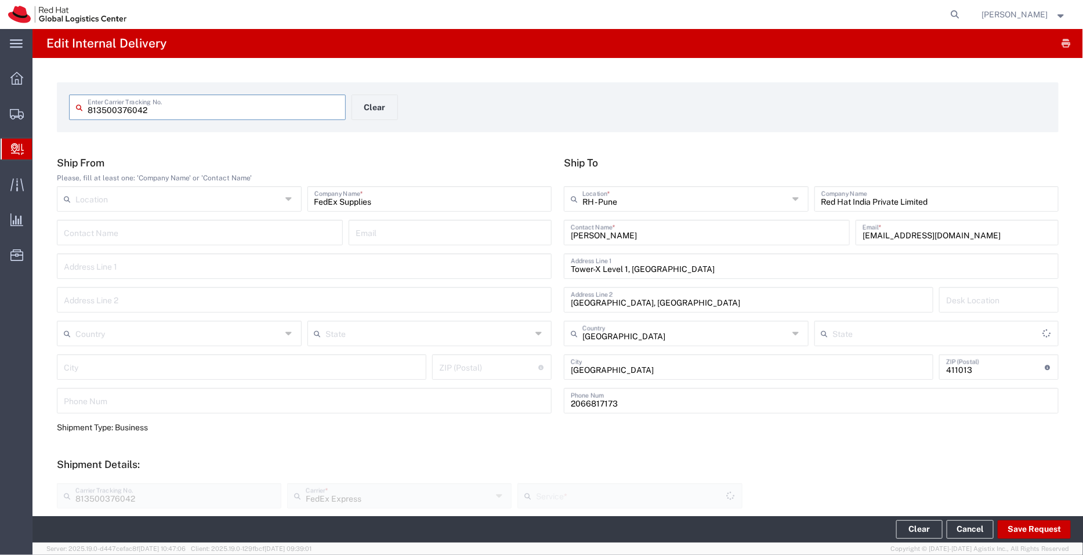
type input "Your Packaging"
type input "Ground"
type input "Mahārāshtra"
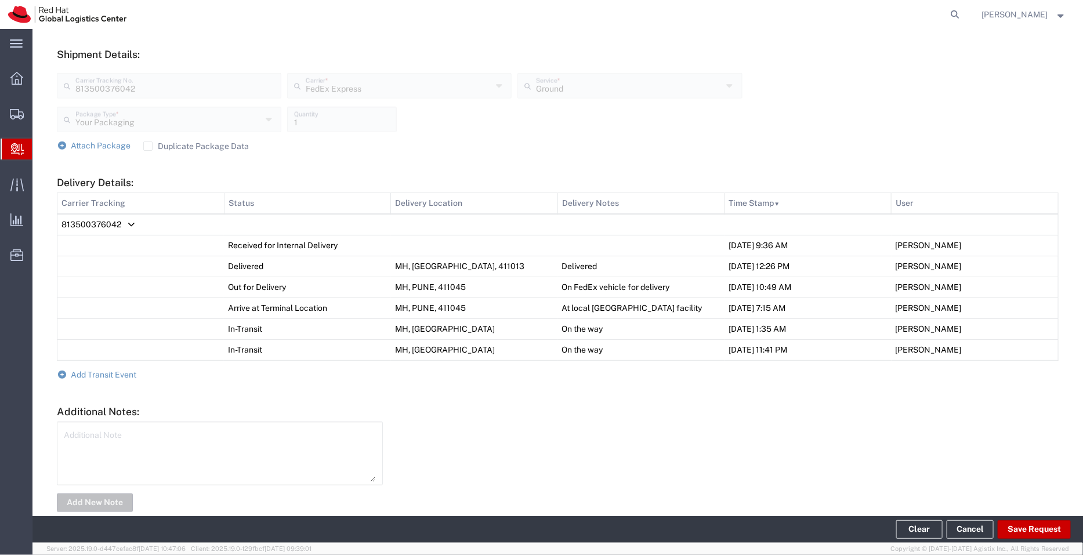
scroll to position [419, 0]
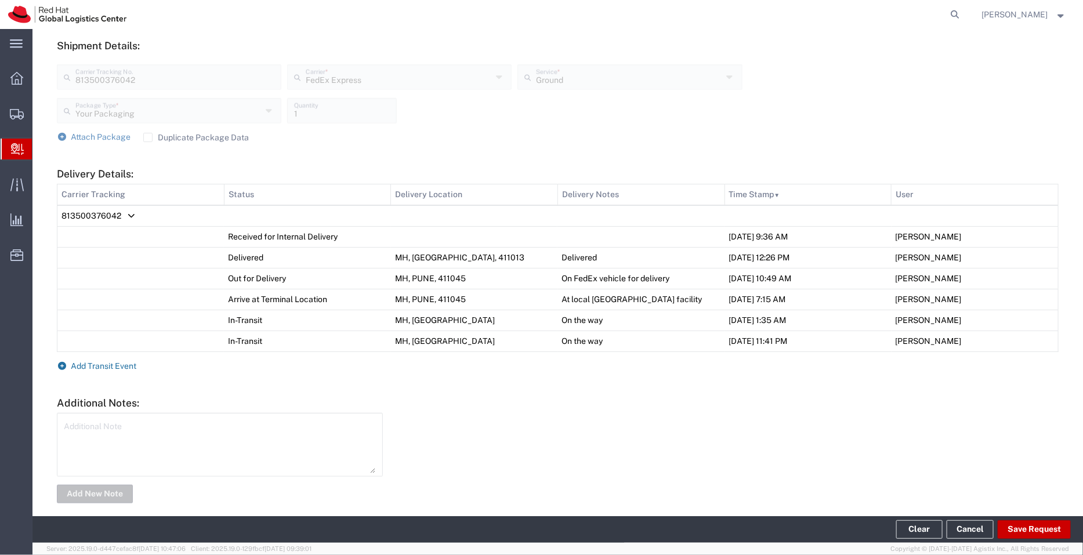
click at [120, 363] on span "Add Transit Event" at bounding box center [104, 365] width 66 height 9
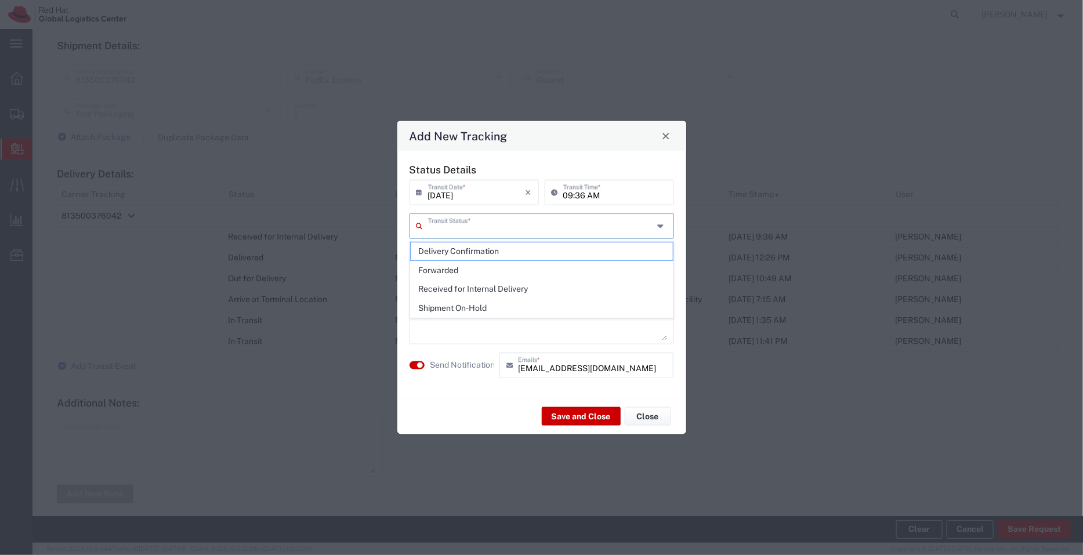
click at [464, 222] on input "text" at bounding box center [541, 225] width 226 height 20
click at [464, 250] on span "Delivery Confirmation" at bounding box center [542, 251] width 262 height 18
type input "Delivery Confirmation"
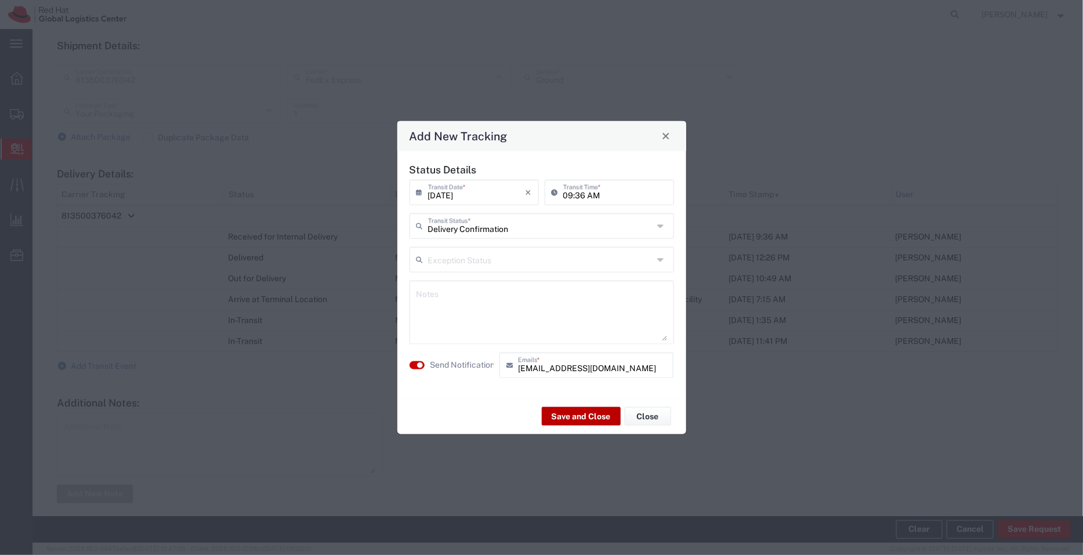
click at [586, 414] on button "Save and Close" at bounding box center [581, 416] width 79 height 19
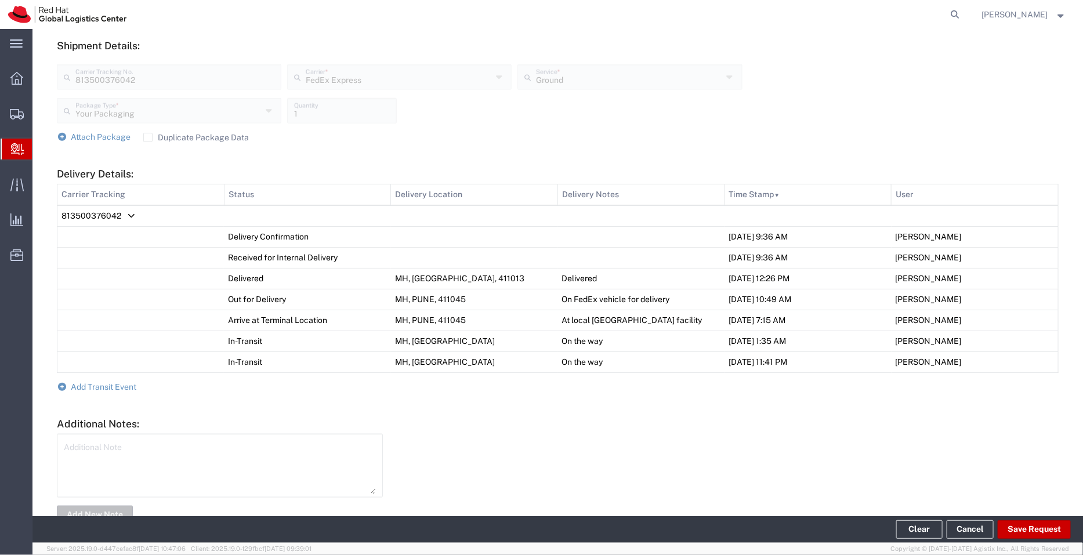
click at [0, 0] on span "Create Delivery" at bounding box center [0, 0] width 0 height 0
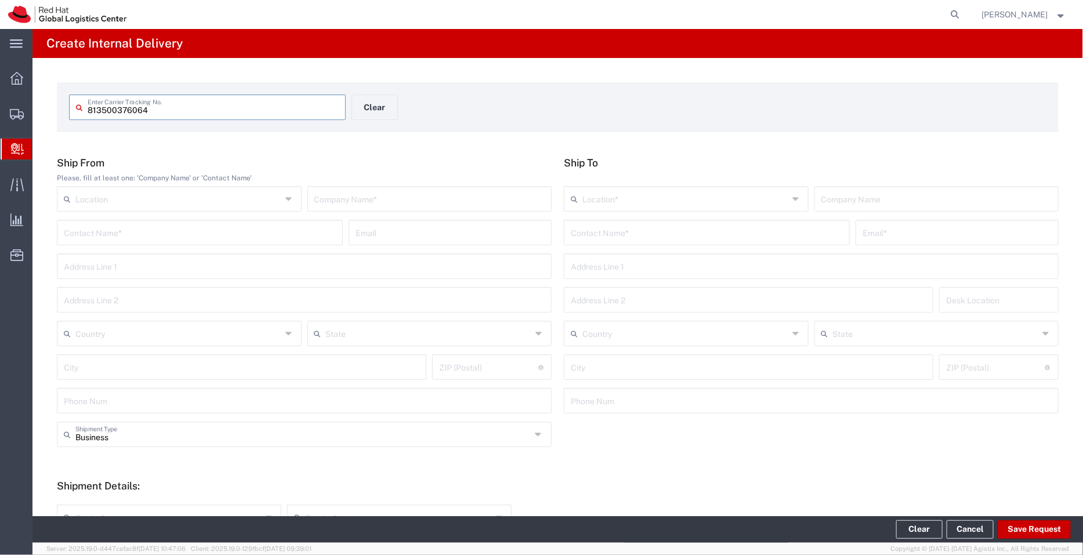
type input "813500376064"
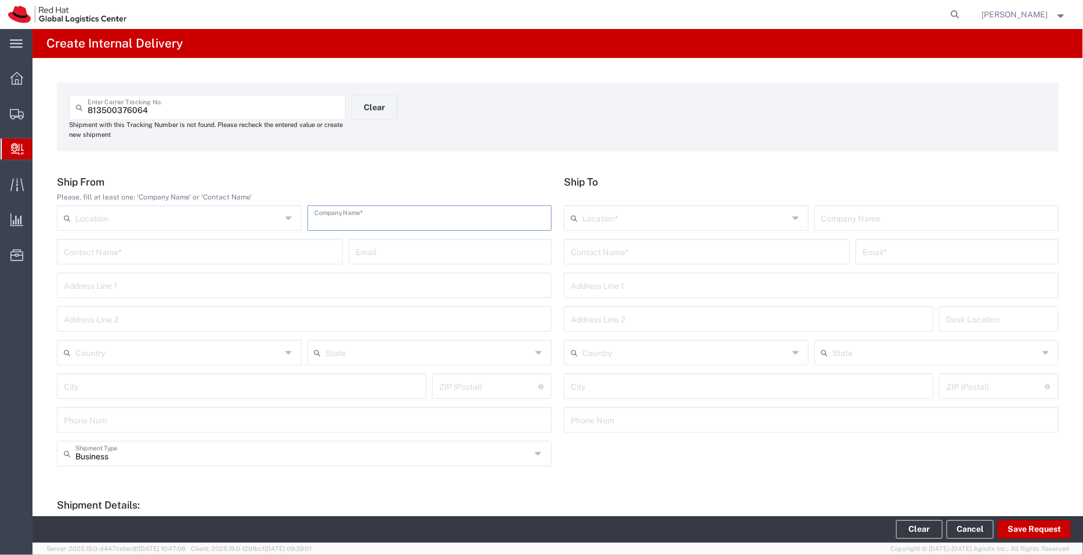
click at [336, 221] on input "text" at bounding box center [429, 217] width 231 height 20
type input "FedEx Supplies"
click at [613, 249] on input "text" at bounding box center [707, 251] width 272 height 20
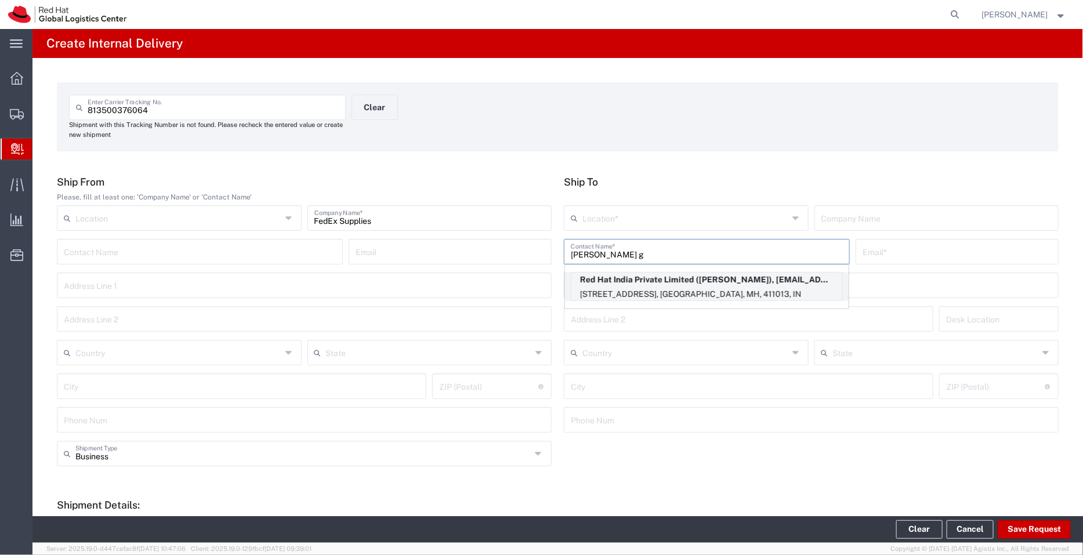
type input "[PERSON_NAME] g"
click at [655, 292] on p "[STREET_ADDRESS], [GEOGRAPHIC_DATA], MH, 411013, IN" at bounding box center [706, 294] width 271 height 15
type input "RH - Pune - Tower 6"
type input "Red Hat India Private Limited"
type input "[PERSON_NAME]"
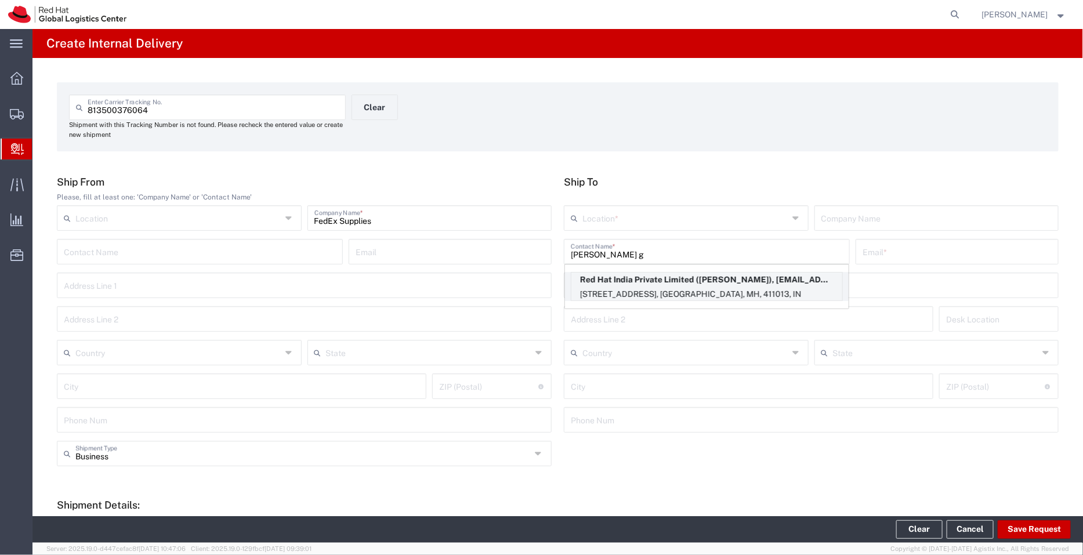
type input "[EMAIL_ADDRESS][DOMAIN_NAME]"
type input "[STREET_ADDRESS]"
type input "[GEOGRAPHIC_DATA], [GEOGRAPHIC_DATA]"
type input "FLEX"
type input "[GEOGRAPHIC_DATA]"
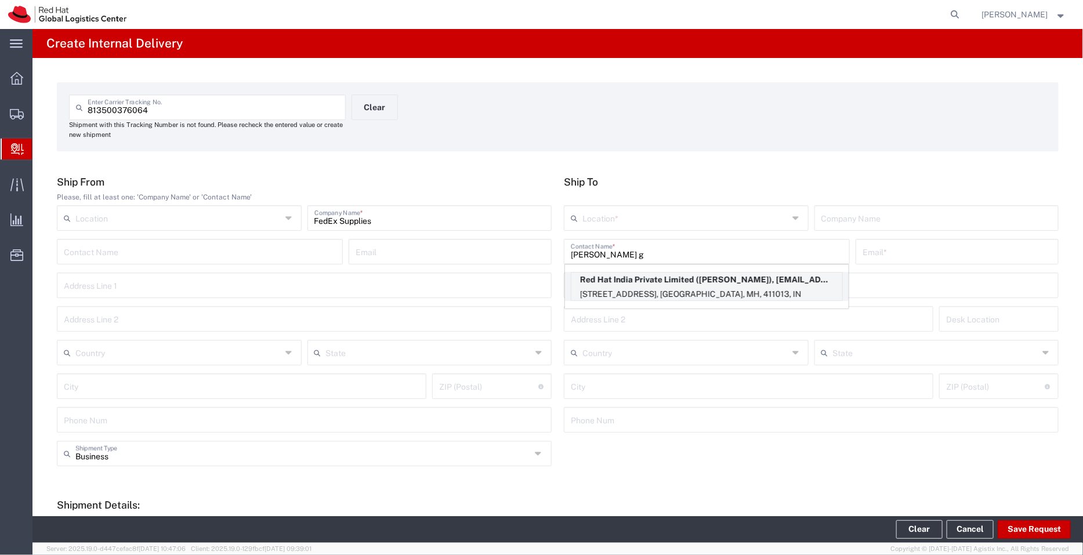
type input "[GEOGRAPHIC_DATA]"
type input "411013"
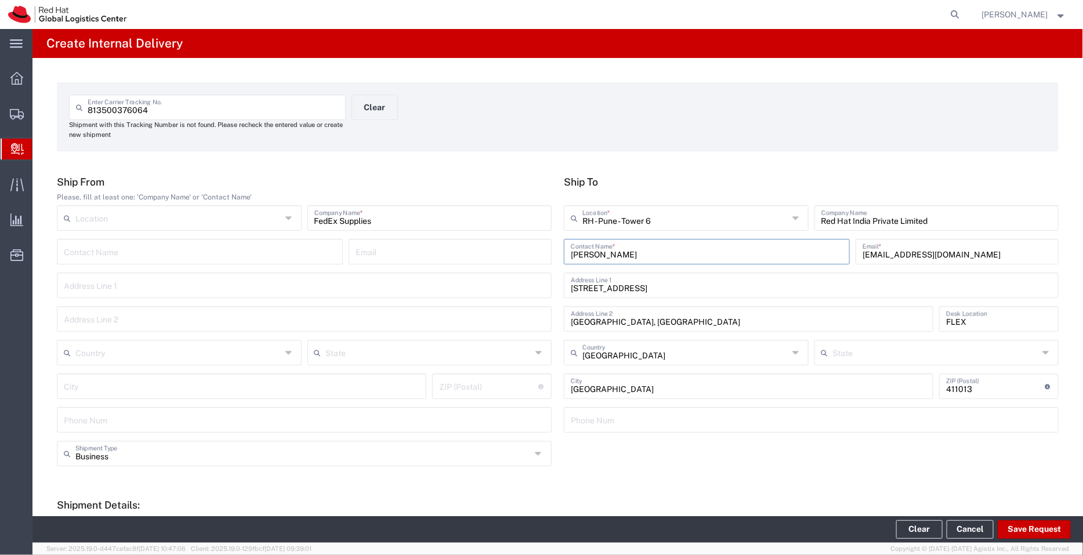
type input "Mahārāshtra"
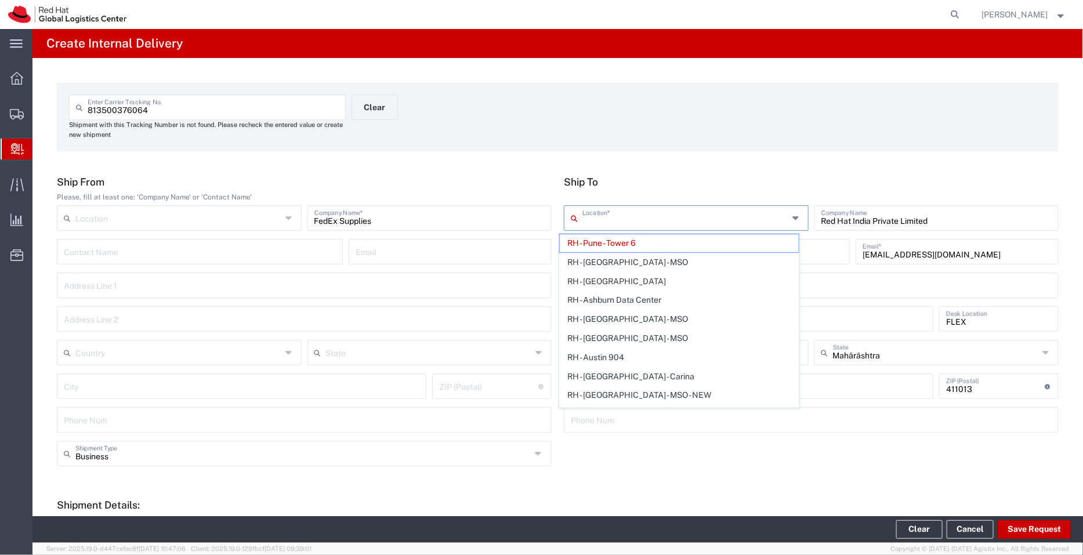
click at [665, 227] on input "text" at bounding box center [685, 217] width 206 height 20
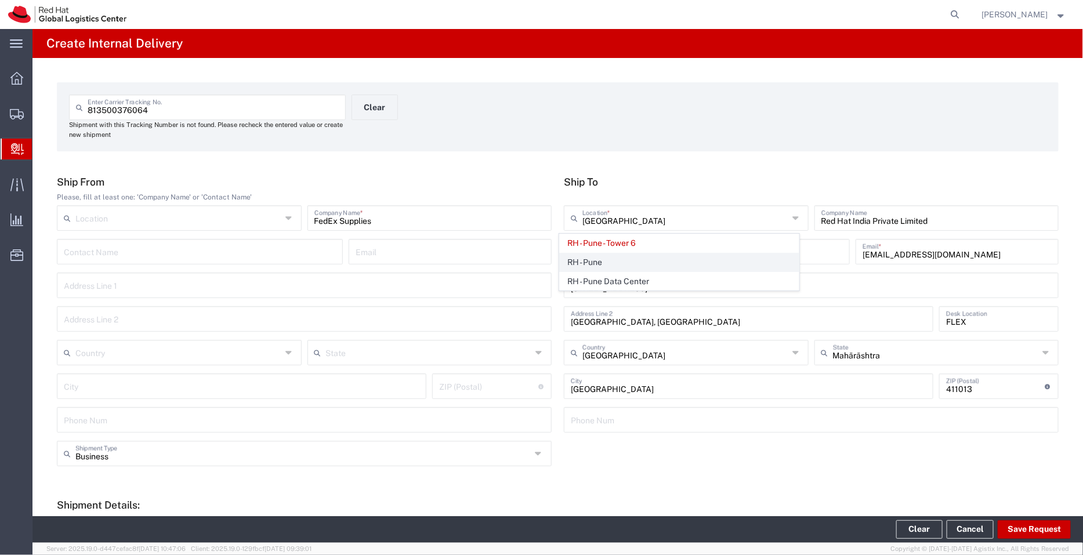
click at [596, 253] on span "RH - Pune" at bounding box center [680, 262] width 240 height 18
type input "RH - Pune"
type input "Tower-X Level 1, [GEOGRAPHIC_DATA]"
type input "2066817173"
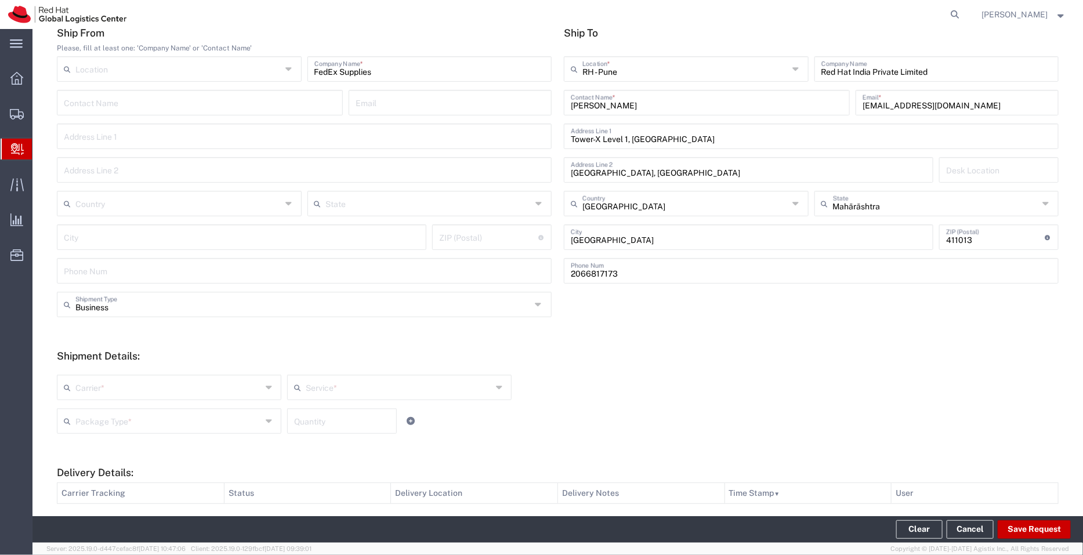
scroll to position [245, 0]
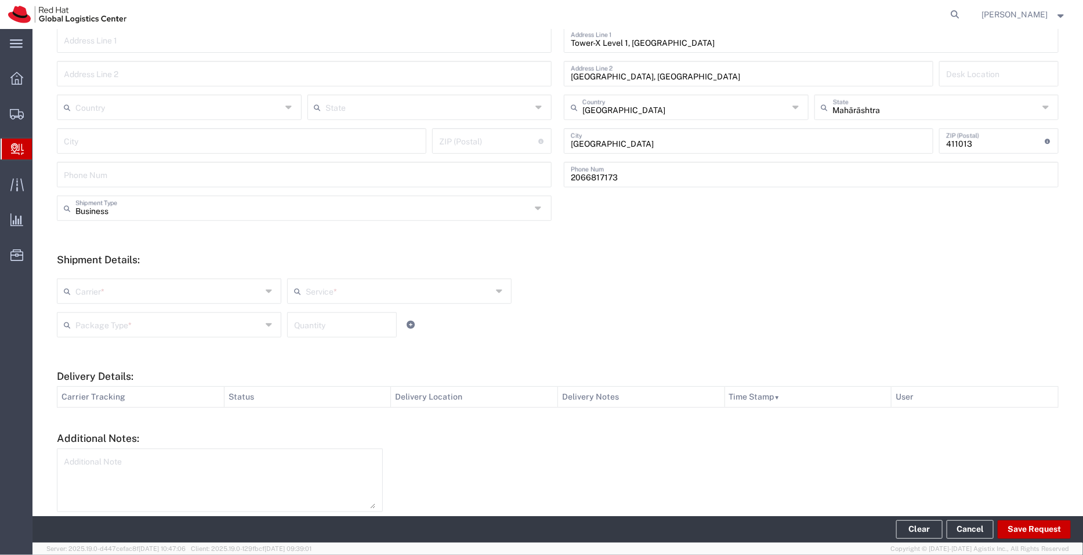
click at [227, 289] on input "text" at bounding box center [168, 290] width 186 height 20
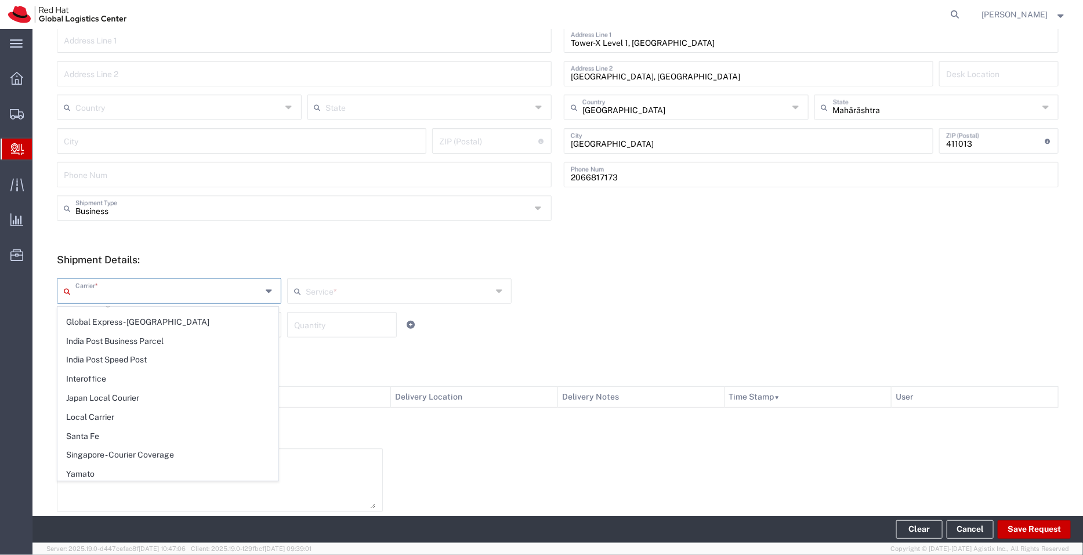
scroll to position [0, 0]
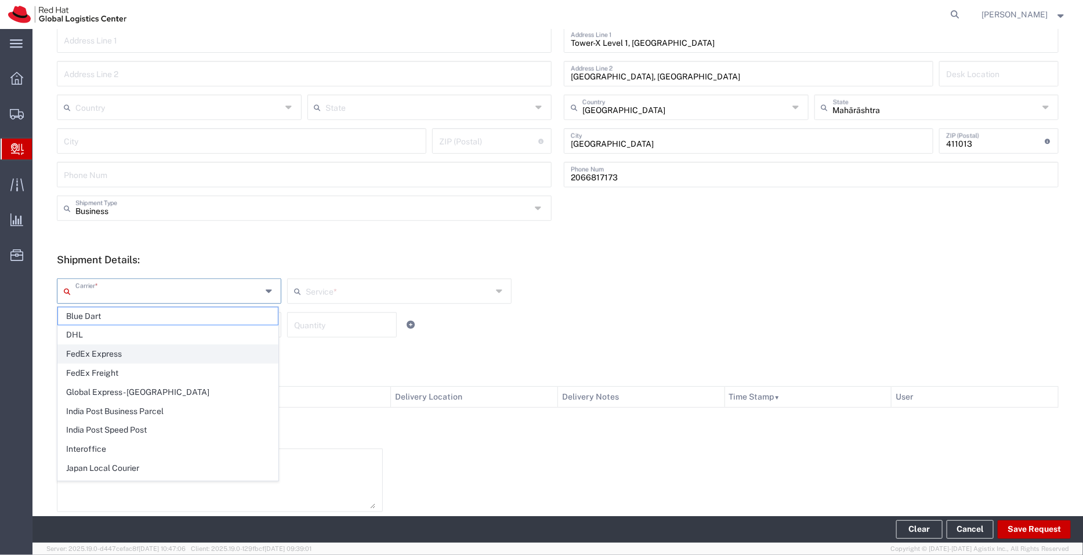
click at [164, 352] on span "FedEx Express" at bounding box center [168, 354] width 220 height 18
type input "FedEx Express"
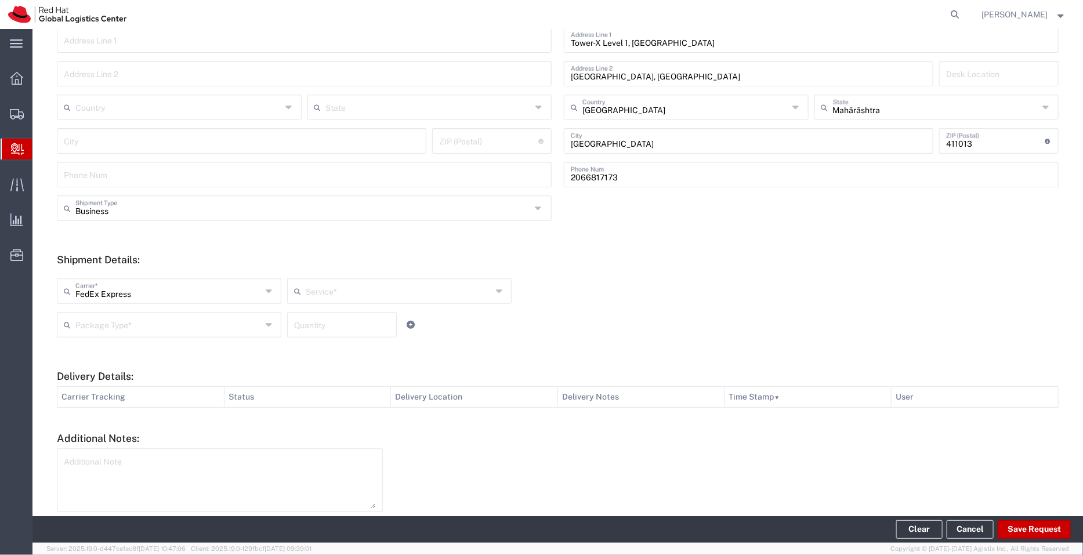
click at [347, 291] on input "text" at bounding box center [399, 290] width 186 height 20
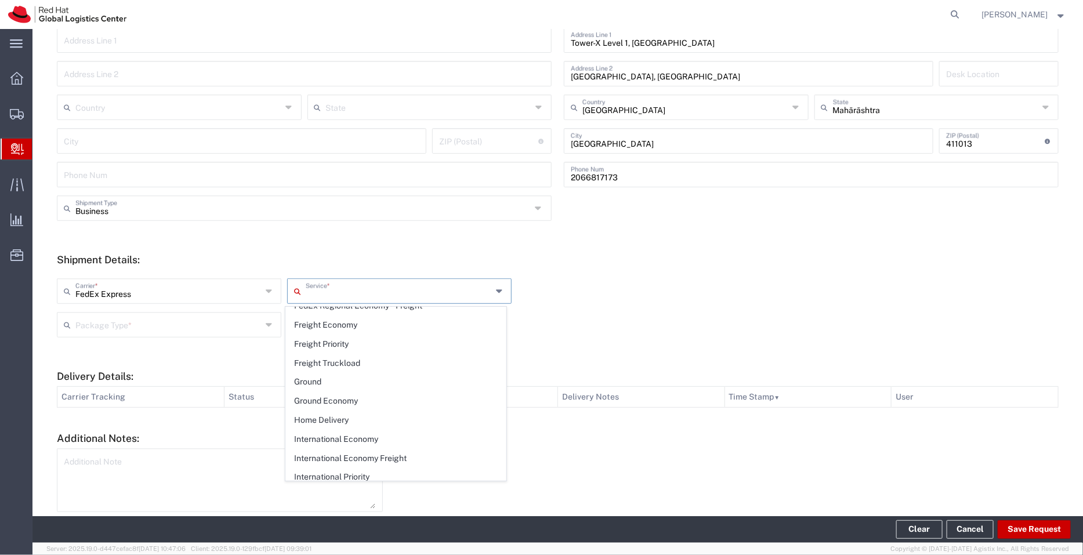
scroll to position [211, 0]
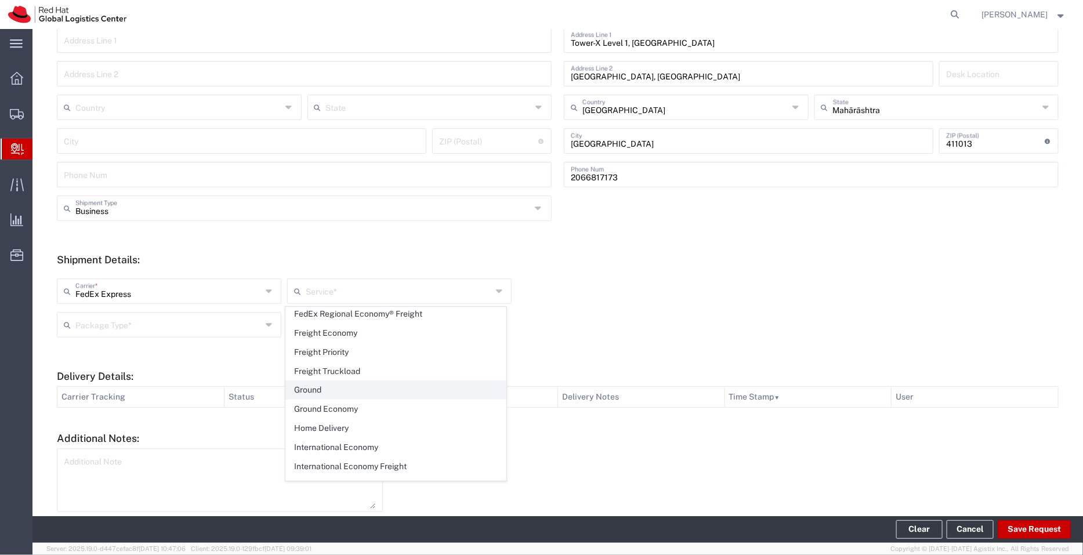
click at [404, 386] on span "Ground" at bounding box center [396, 390] width 220 height 18
type input "Ground"
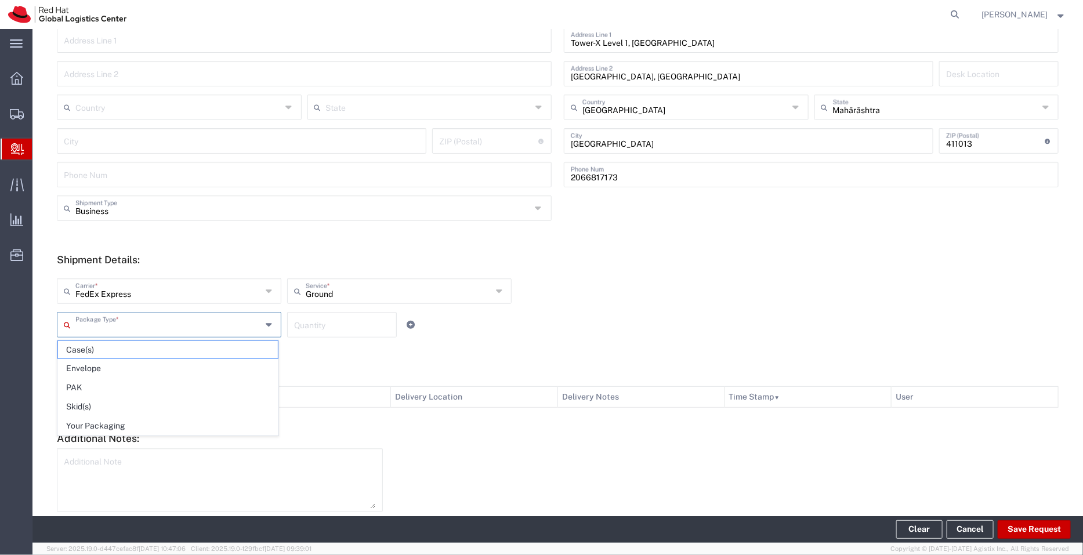
click at [232, 328] on input "text" at bounding box center [168, 324] width 186 height 20
click at [155, 425] on span "Your Packaging" at bounding box center [168, 426] width 220 height 18
type input "Your Packaging"
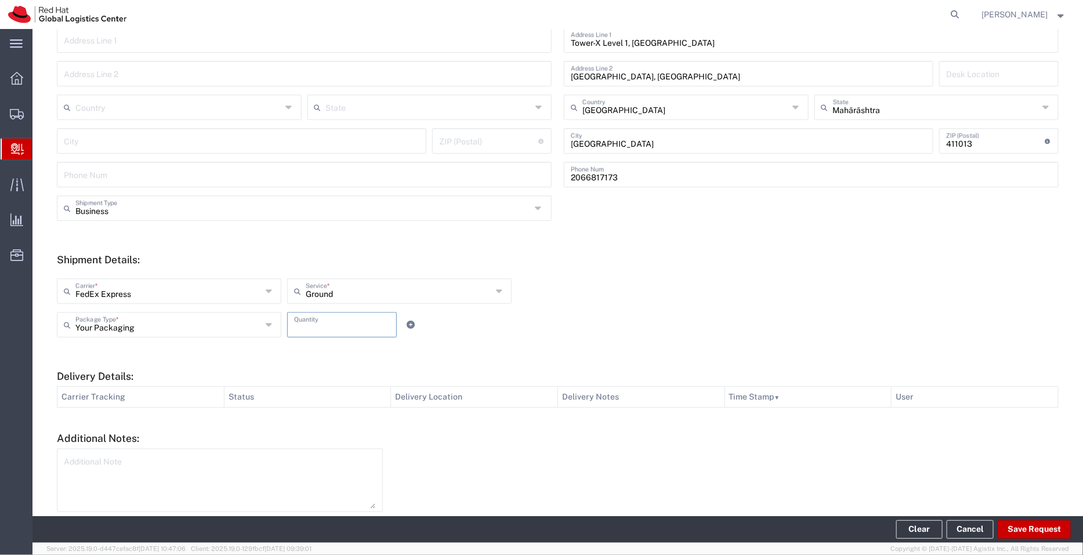
click at [320, 326] on input "number" at bounding box center [342, 324] width 96 height 20
type input "1"
click at [1040, 534] on button "Save Request" at bounding box center [1034, 529] width 73 height 19
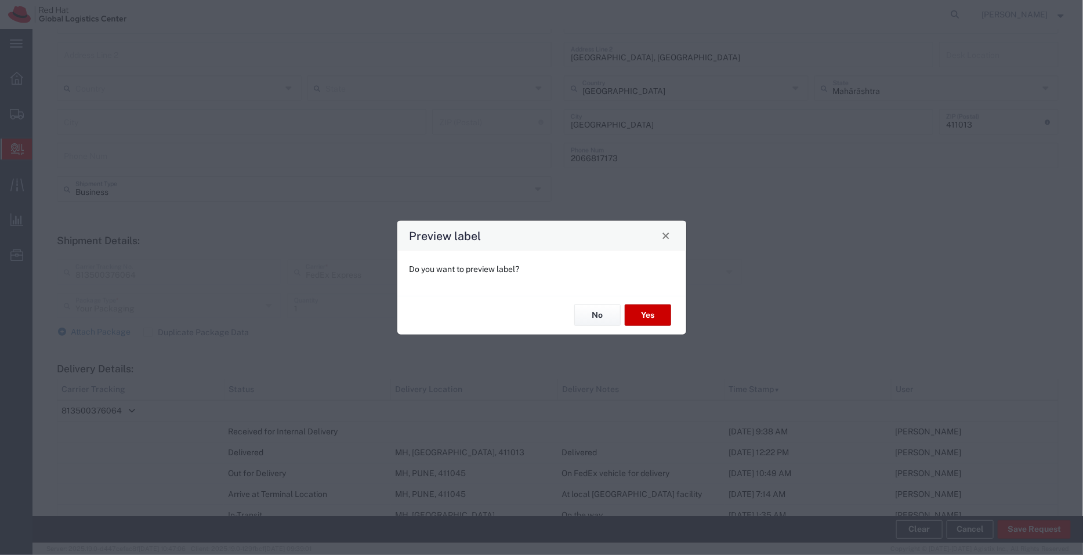
scroll to position [226, 0]
click at [600, 310] on button "No" at bounding box center [597, 315] width 46 height 21
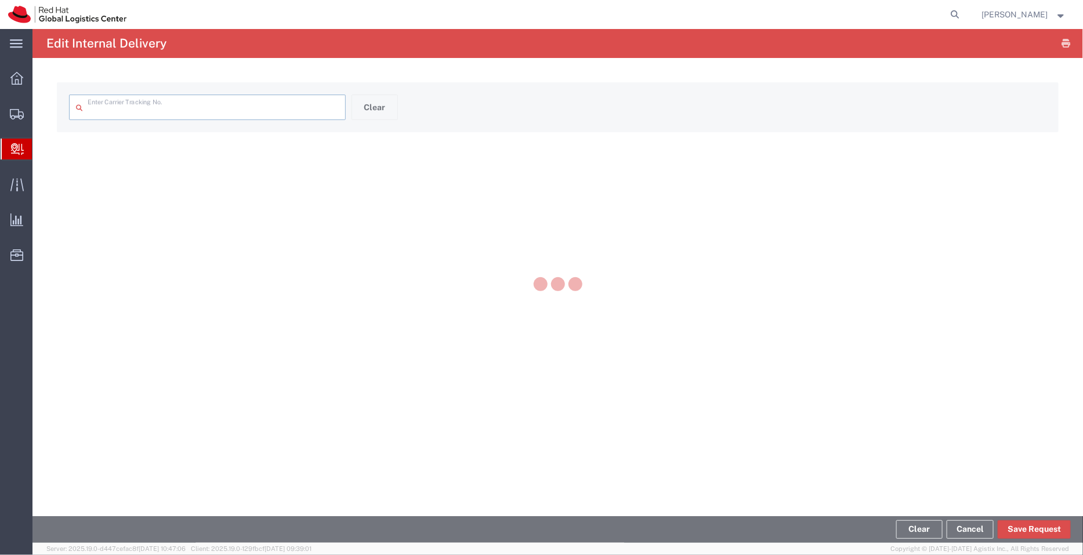
type input "813500376064"
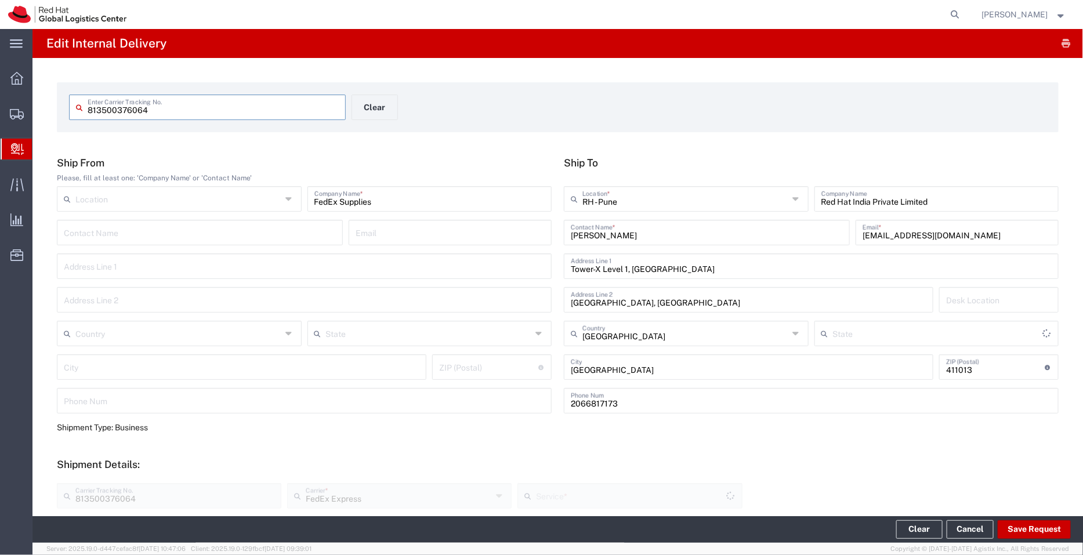
type input "Your Packaging"
type input "Mahārāshtra"
type input "Ground"
drag, startPoint x: 888, startPoint y: 235, endPoint x: 853, endPoint y: 236, distance: 34.8
click at [856, 236] on div "[EMAIL_ADDRESS][DOMAIN_NAME] Email *" at bounding box center [957, 233] width 203 height 26
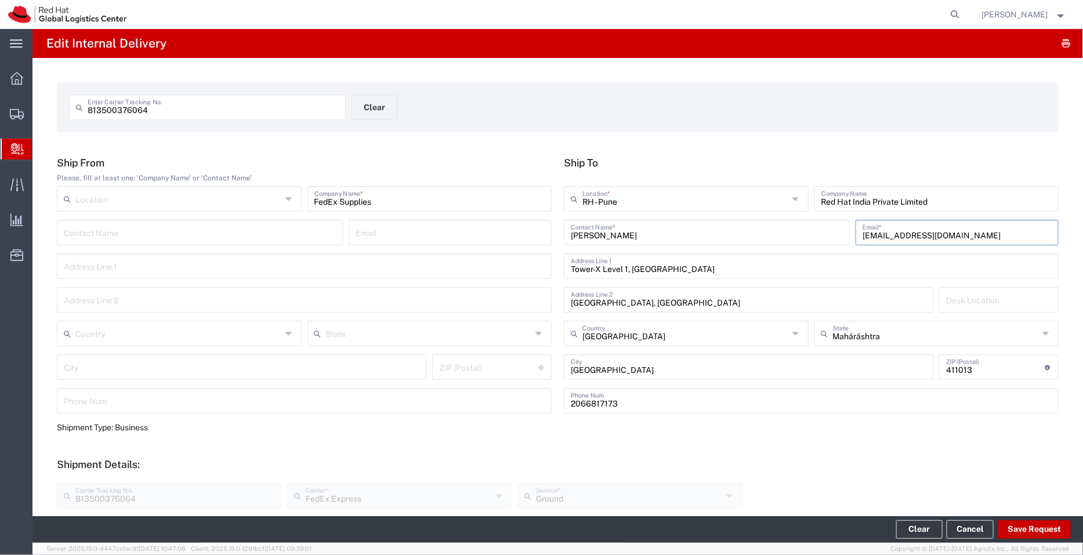
drag, startPoint x: 891, startPoint y: 236, endPoint x: 849, endPoint y: 236, distance: 41.8
click at [856, 236] on div "[EMAIL_ADDRESS][DOMAIN_NAME] Email *" at bounding box center [957, 233] width 203 height 26
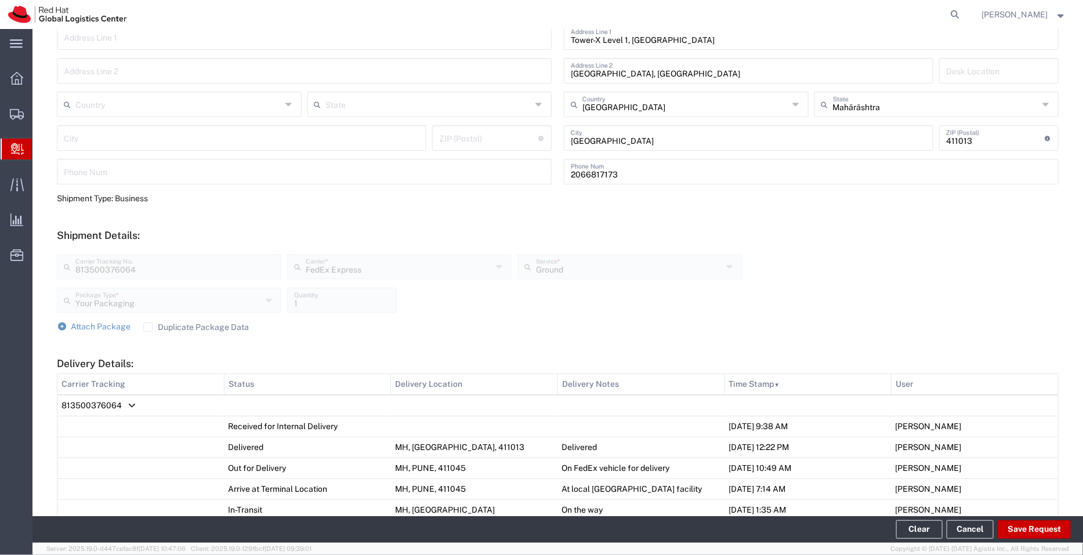
scroll to position [400, 0]
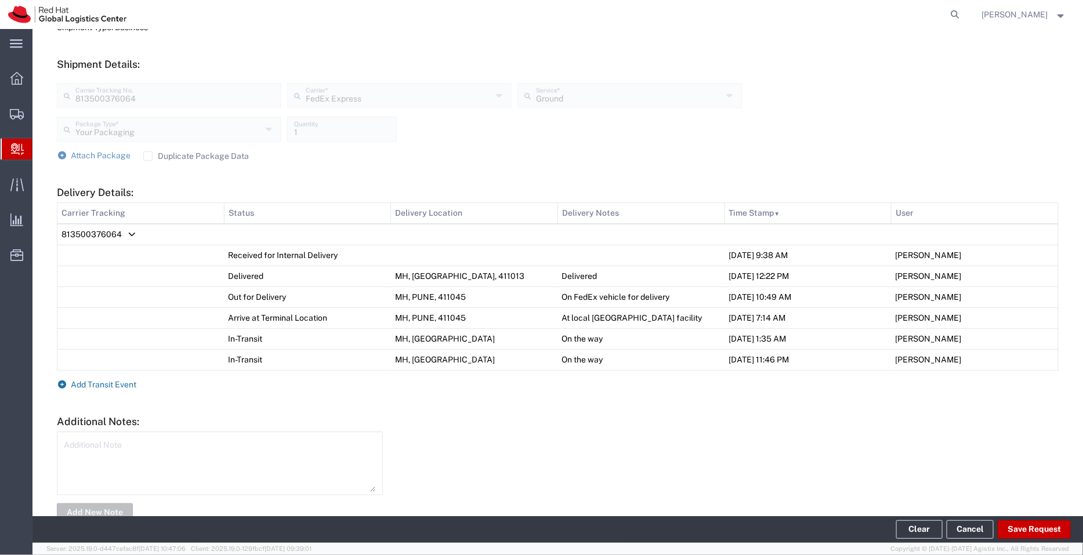
click at [115, 381] on span "Add Transit Event" at bounding box center [104, 384] width 66 height 9
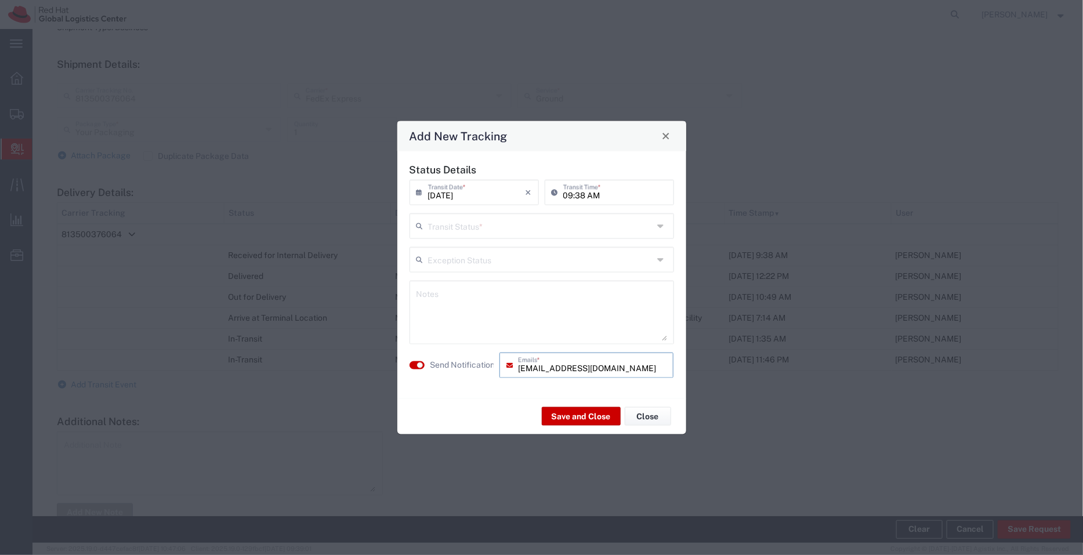
drag, startPoint x: 553, startPoint y: 369, endPoint x: 516, endPoint y: 374, distance: 37.4
click at [516, 374] on div "[EMAIL_ADDRESS][DOMAIN_NAME] Emails *" at bounding box center [586, 365] width 175 height 26
type input "[EMAIL_ADDRESS][DOMAIN_NAME]"
click at [548, 220] on input "text" at bounding box center [541, 225] width 226 height 20
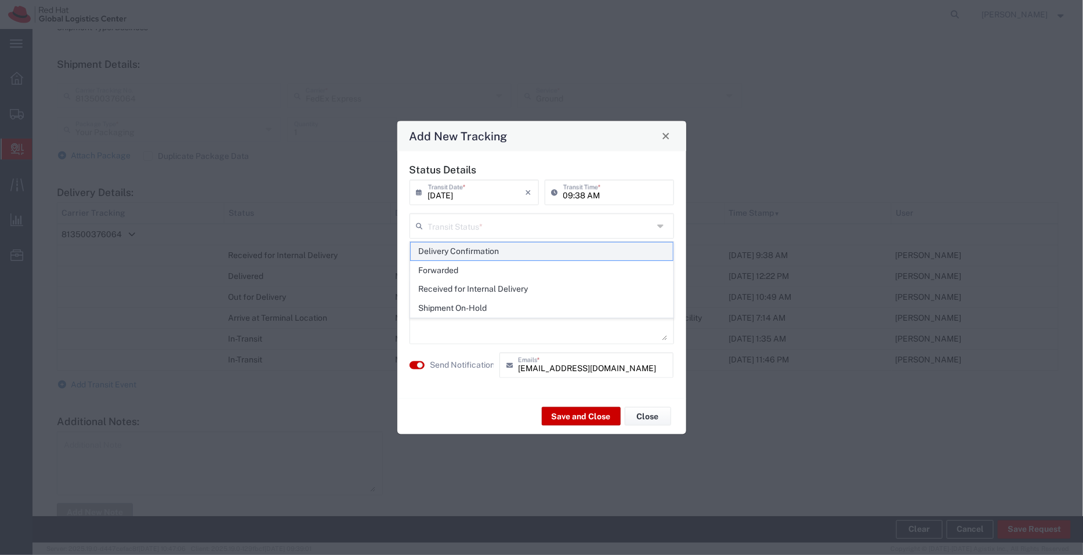
click at [519, 248] on span "Delivery Confirmation" at bounding box center [542, 251] width 262 height 18
type input "Delivery Confirmation"
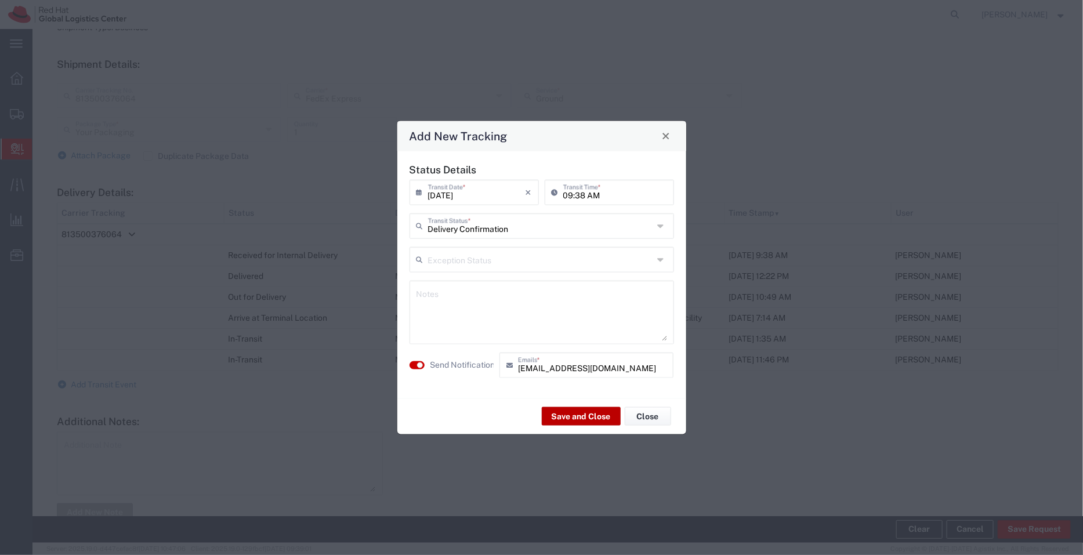
click at [586, 415] on button "Save and Close" at bounding box center [581, 416] width 79 height 19
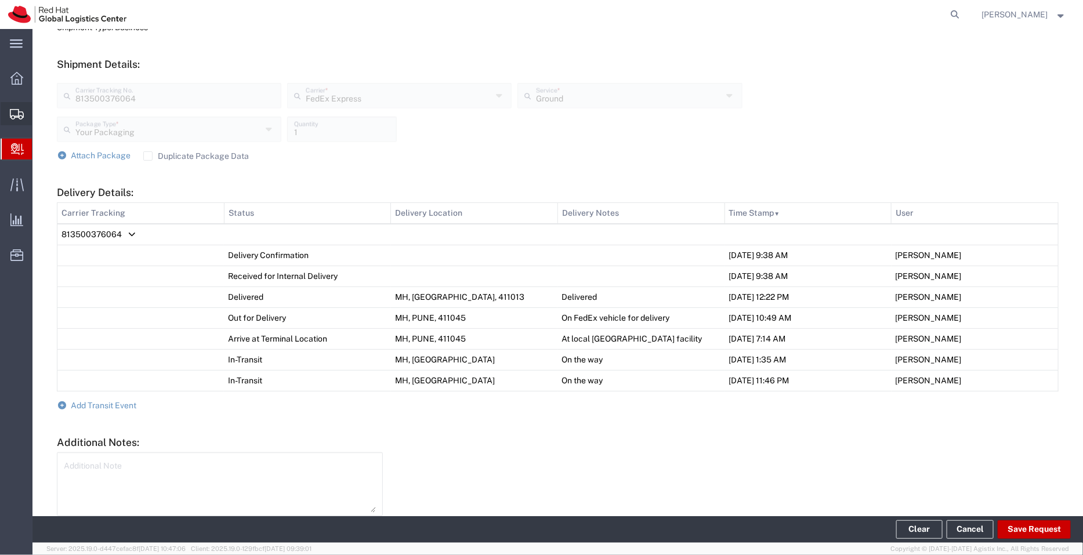
click at [0, 0] on span "Shipment Manager" at bounding box center [0, 0] width 0 height 0
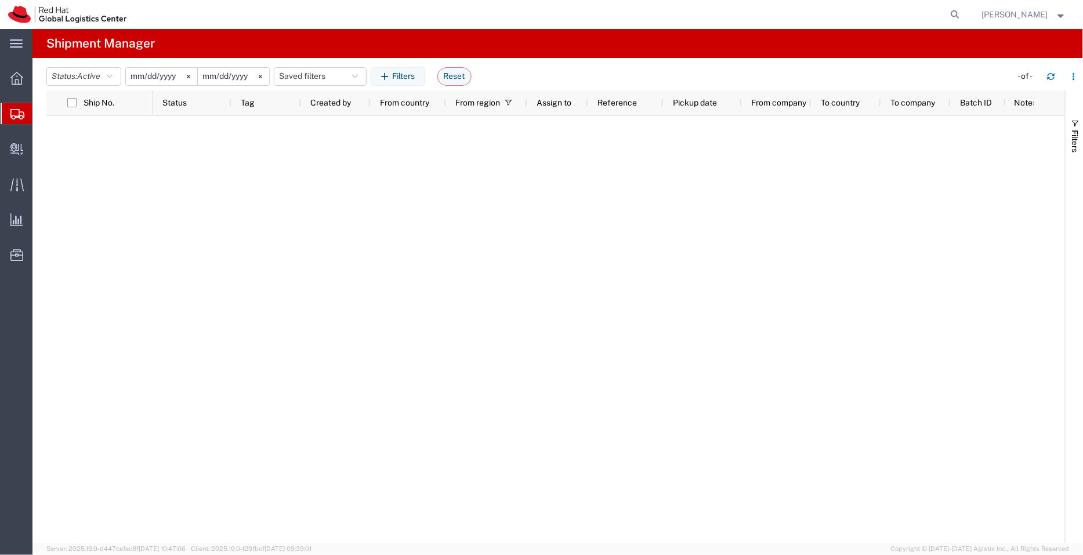
type input "[DATE]"
